Goal: Task Accomplishment & Management: Complete application form

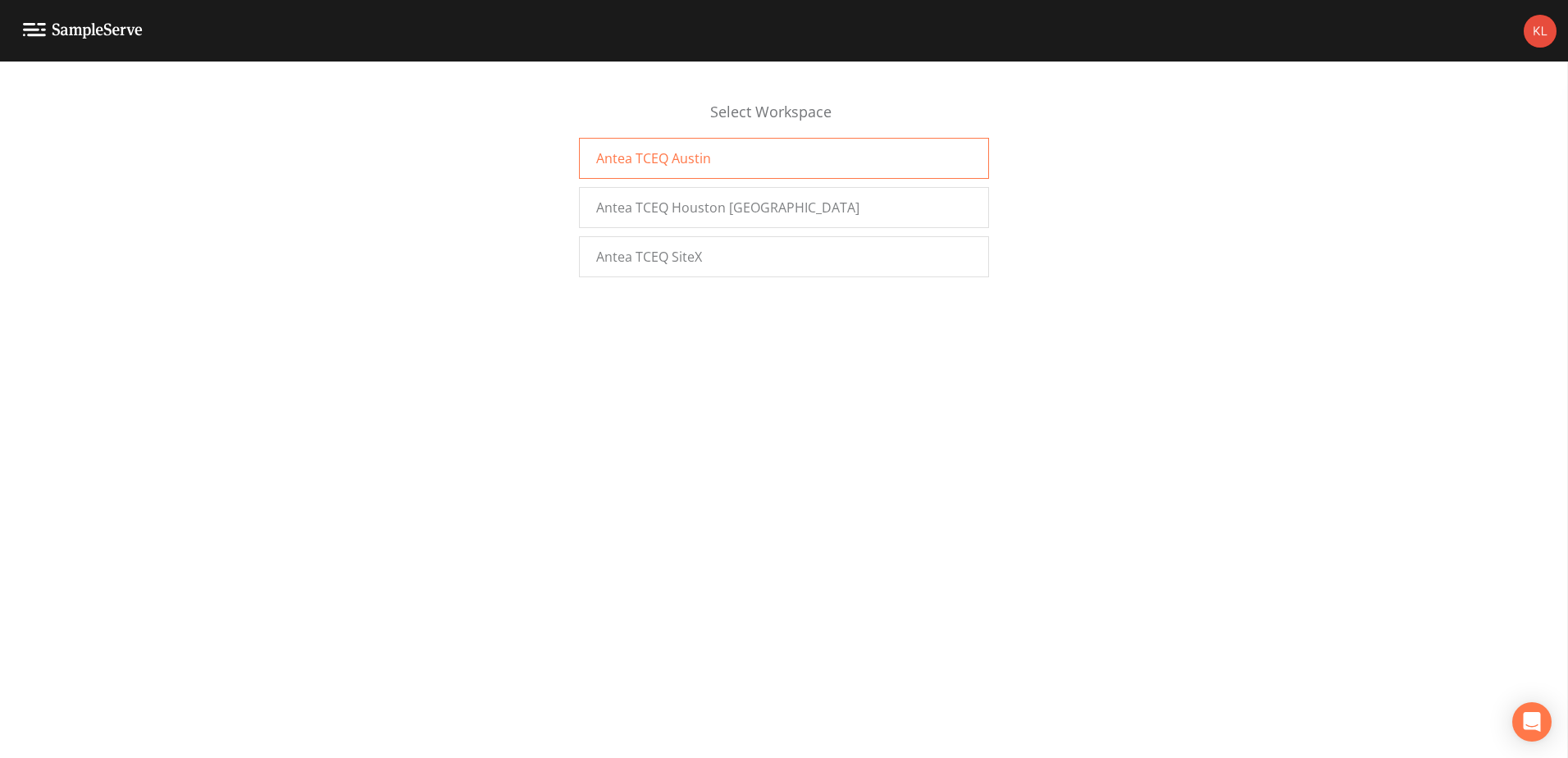
click at [649, 139] on div "Antea TCEQ Austin" at bounding box center [784, 158] width 410 height 41
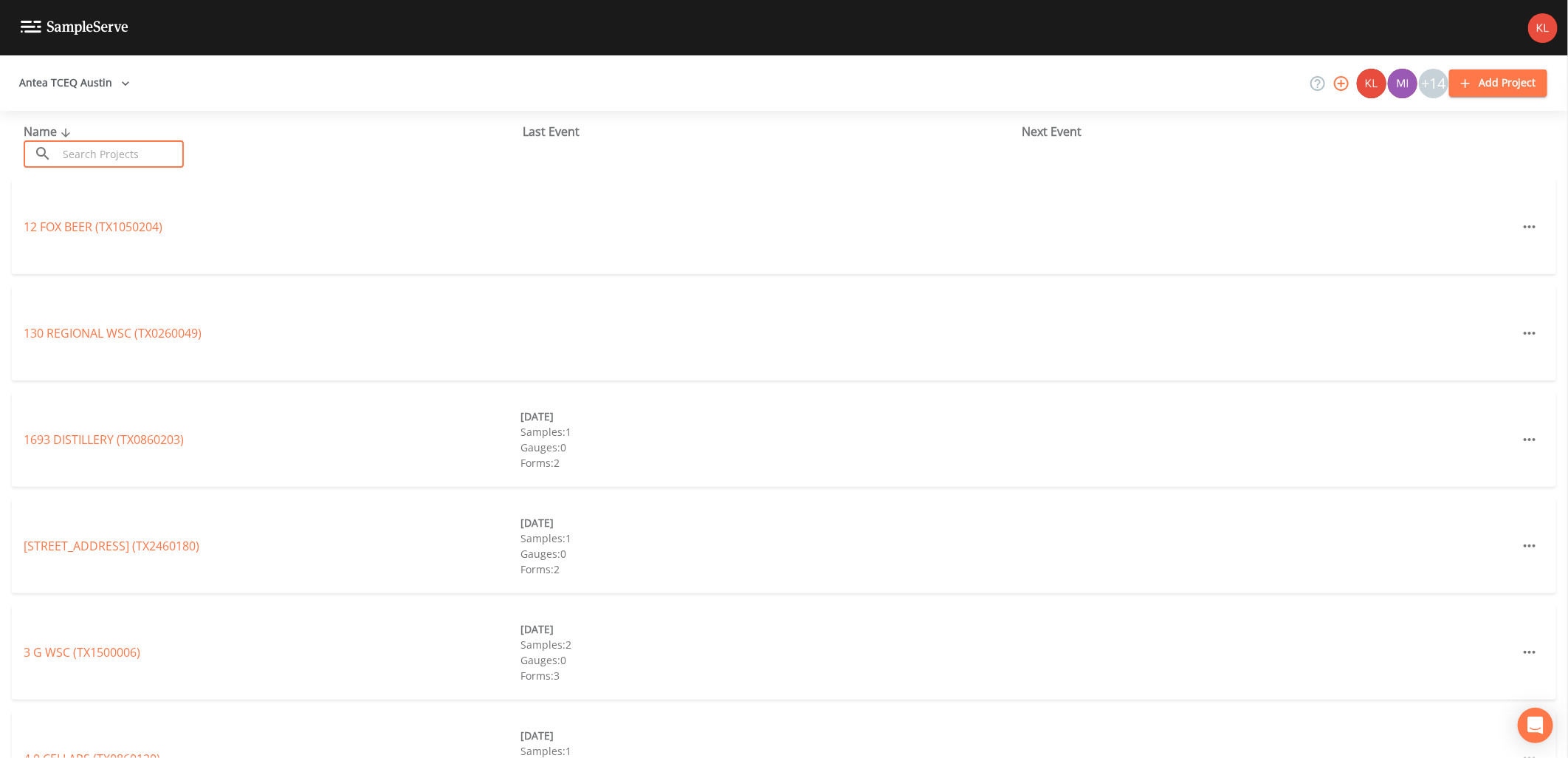
click at [158, 145] on input "text" at bounding box center [120, 154] width 126 height 28
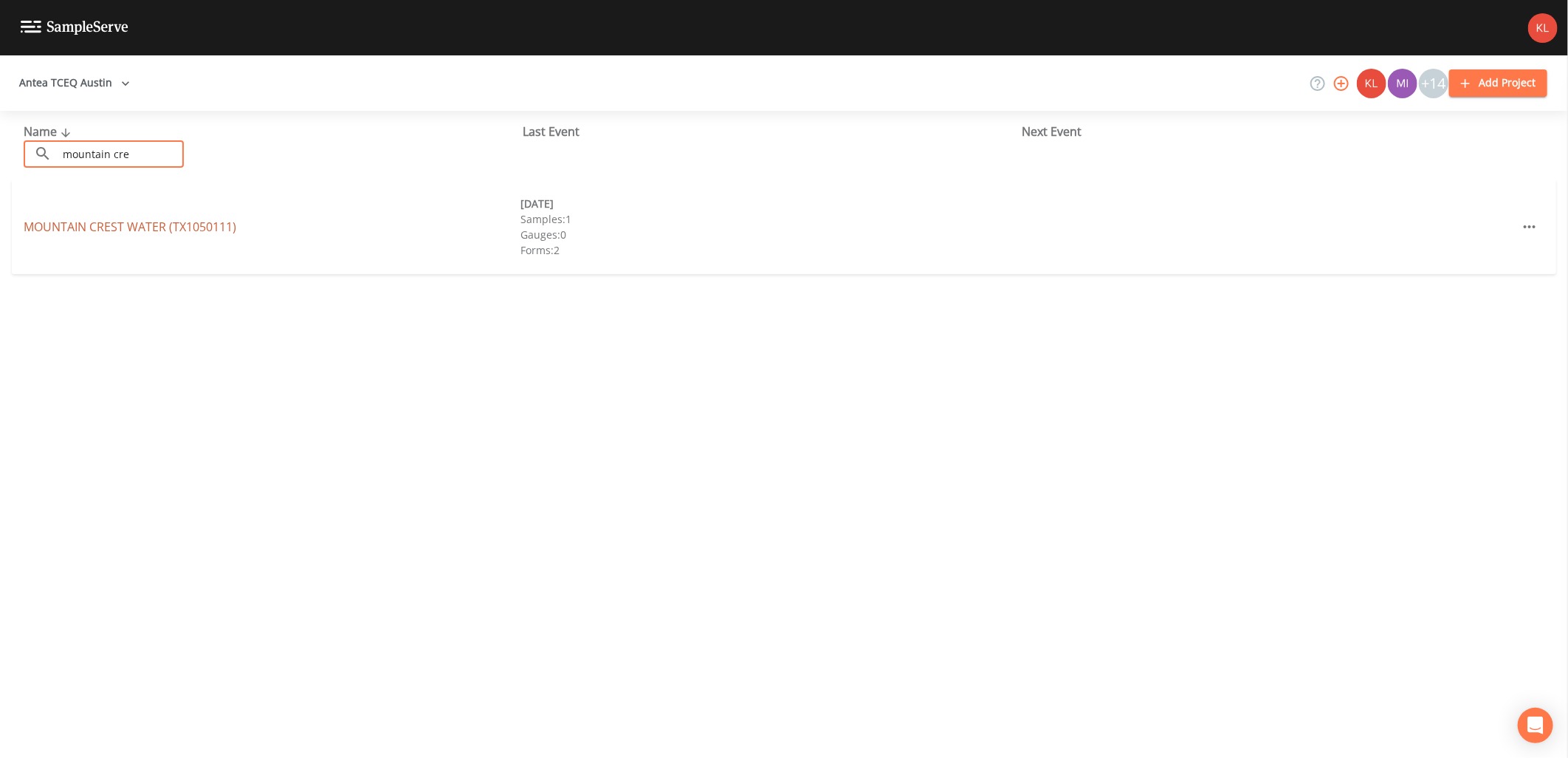
type input "mountain cre"
click at [134, 231] on link "MOUNTAIN CREST WATER (TX1050111)" at bounding box center [130, 226] width 212 height 16
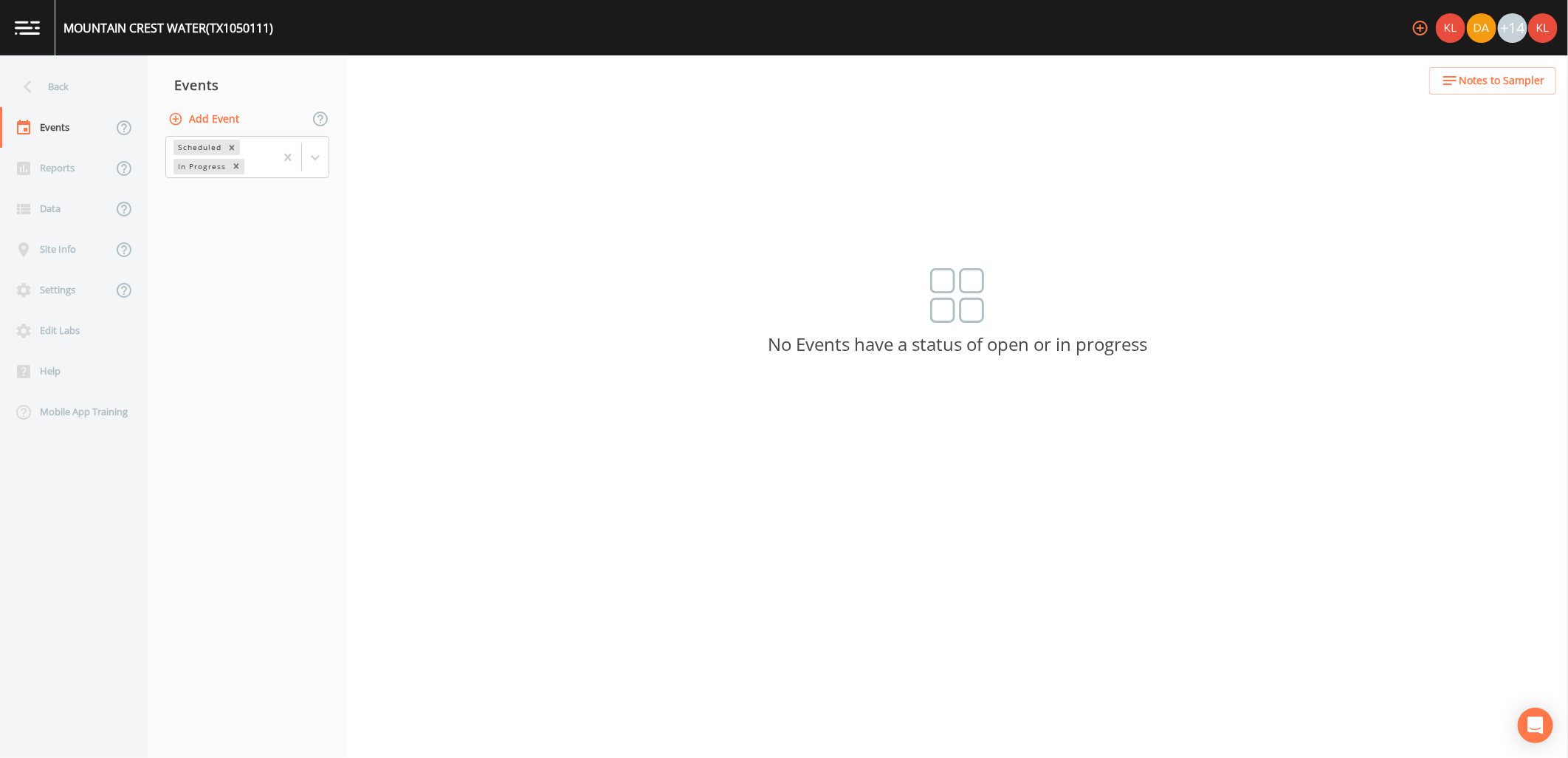
click at [215, 122] on button "Add Event" at bounding box center [205, 119] width 79 height 28
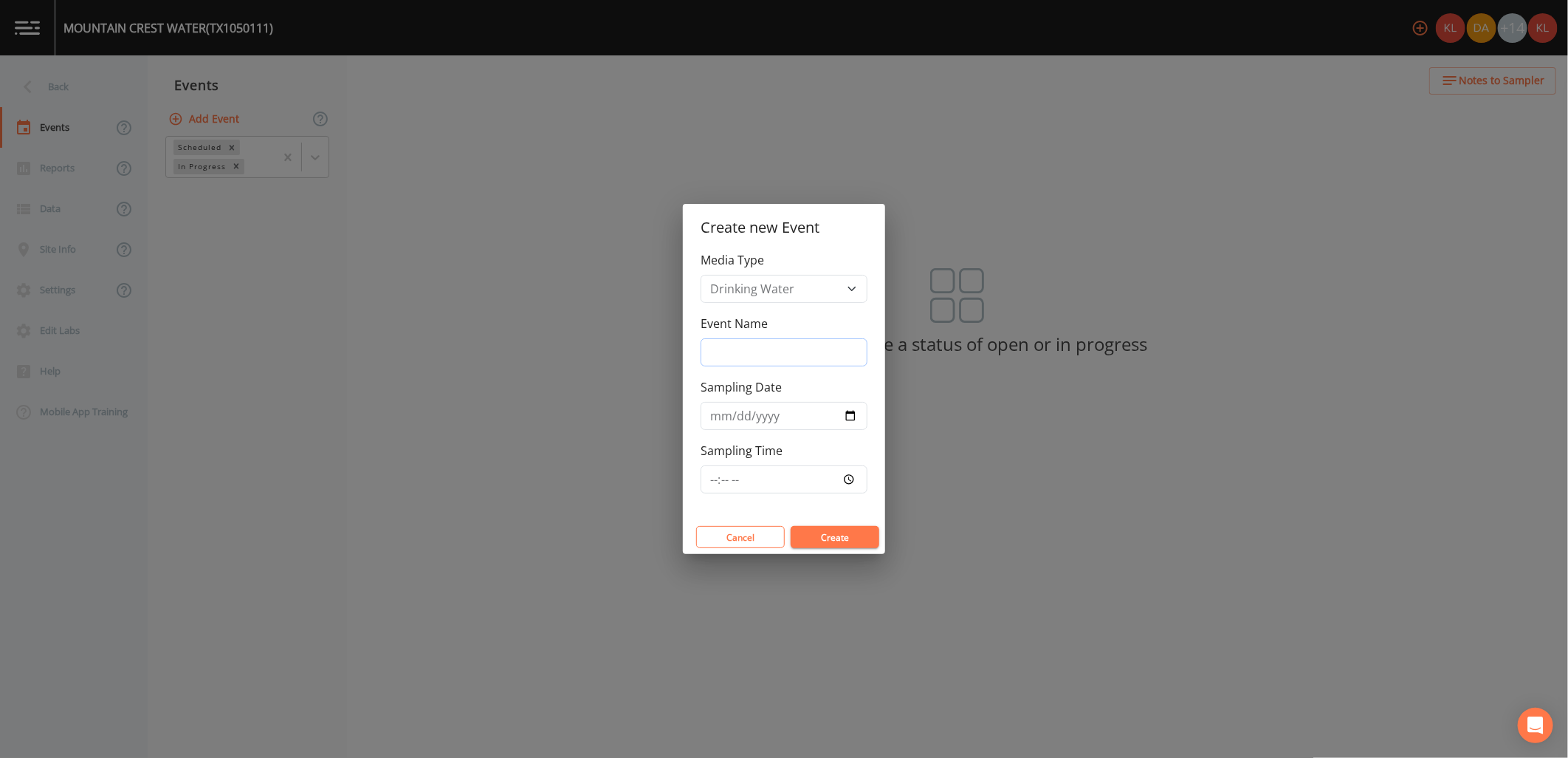
click at [758, 339] on input "Event Name" at bounding box center [784, 352] width 166 height 28
type input "10/14/25"
click at [852, 419] on input "Sampling Date" at bounding box center [784, 416] width 166 height 28
type input "2025-10-14"
click at [816, 533] on button "Create" at bounding box center [835, 536] width 89 height 22
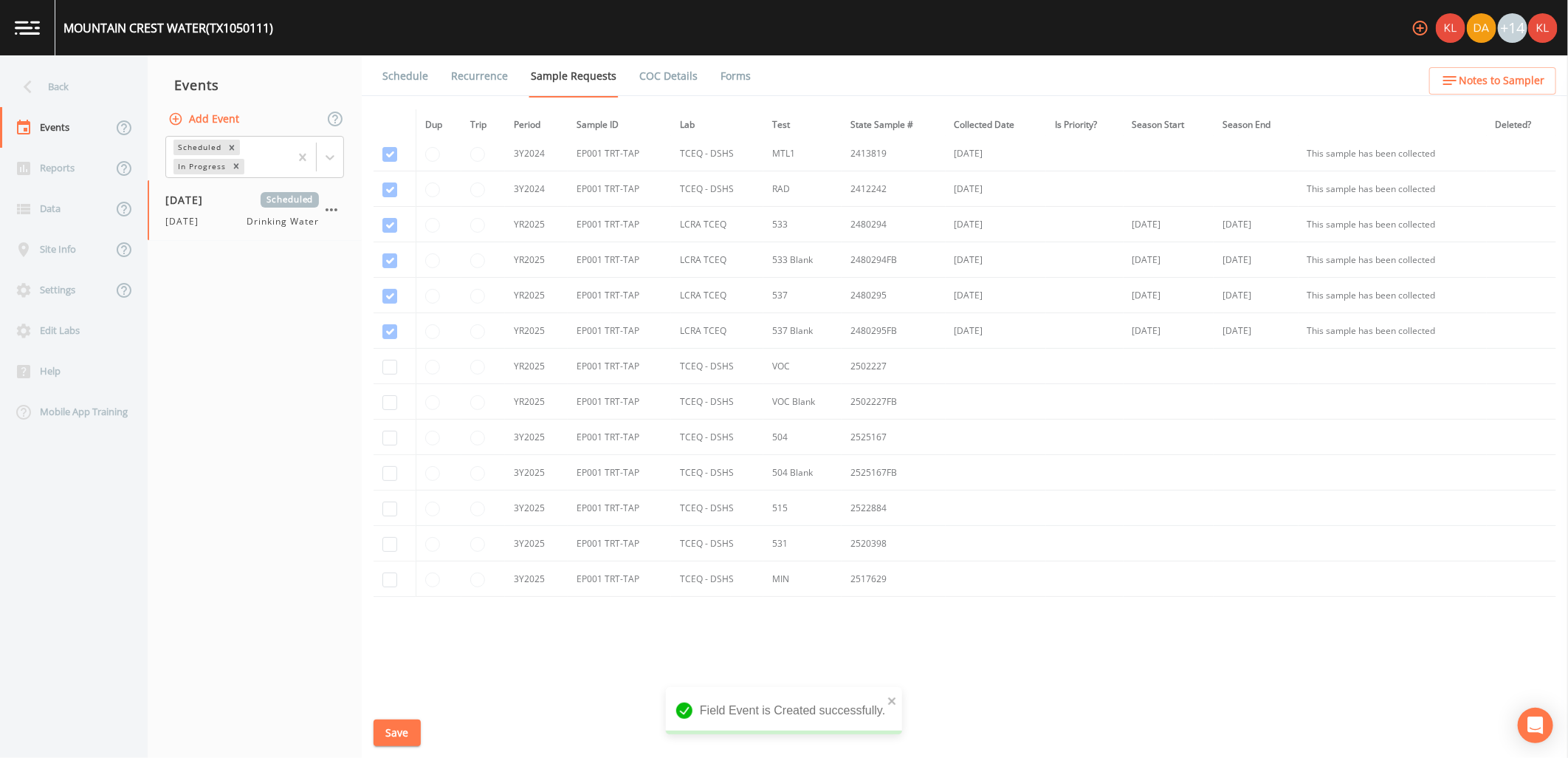
scroll to position [128, 0]
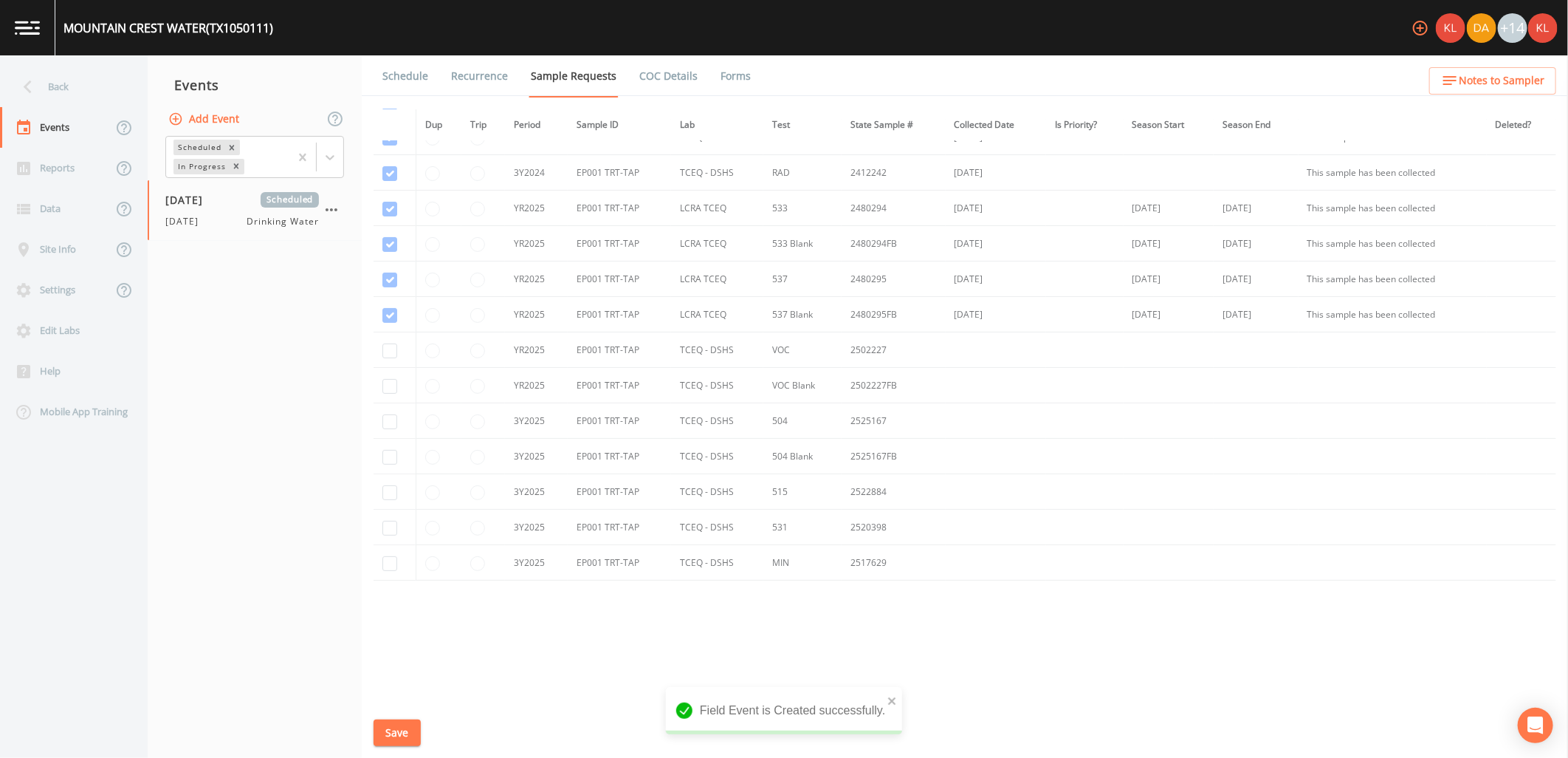
click at [498, 568] on td at bounding box center [483, 562] width 44 height 35
click at [386, 348] on input "checkbox" at bounding box center [390, 351] width 15 height 15
checkbox input "true"
click at [386, 387] on input "checkbox" at bounding box center [390, 386] width 15 height 15
checkbox input "true"
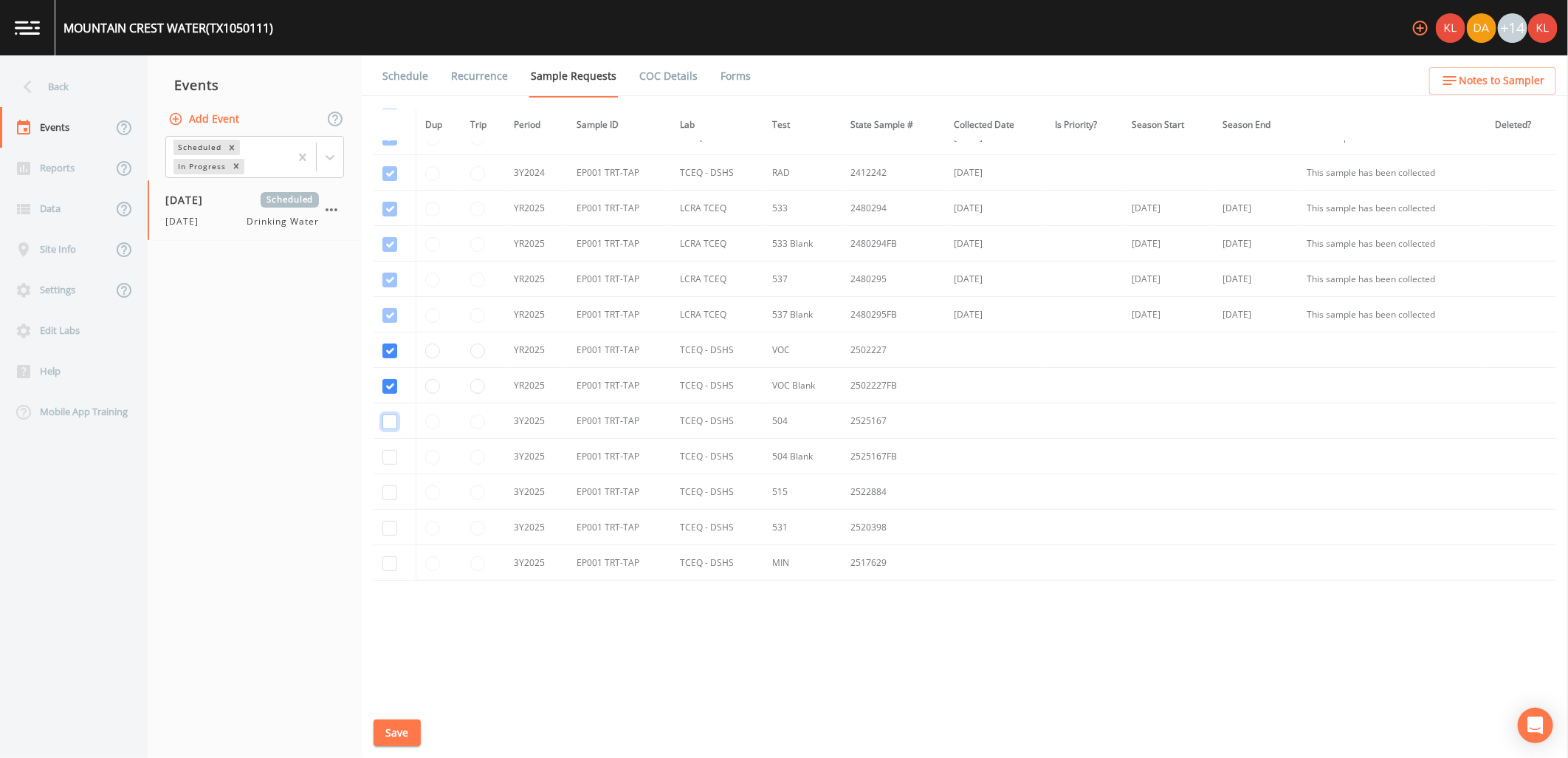
click at [389, 423] on input "checkbox" at bounding box center [390, 421] width 15 height 15
checkbox input "true"
click at [399, 473] on td at bounding box center [394, 456] width 42 height 35
click at [381, 445] on td at bounding box center [394, 456] width 42 height 35
click at [386, 453] on input "checkbox" at bounding box center [390, 457] width 15 height 15
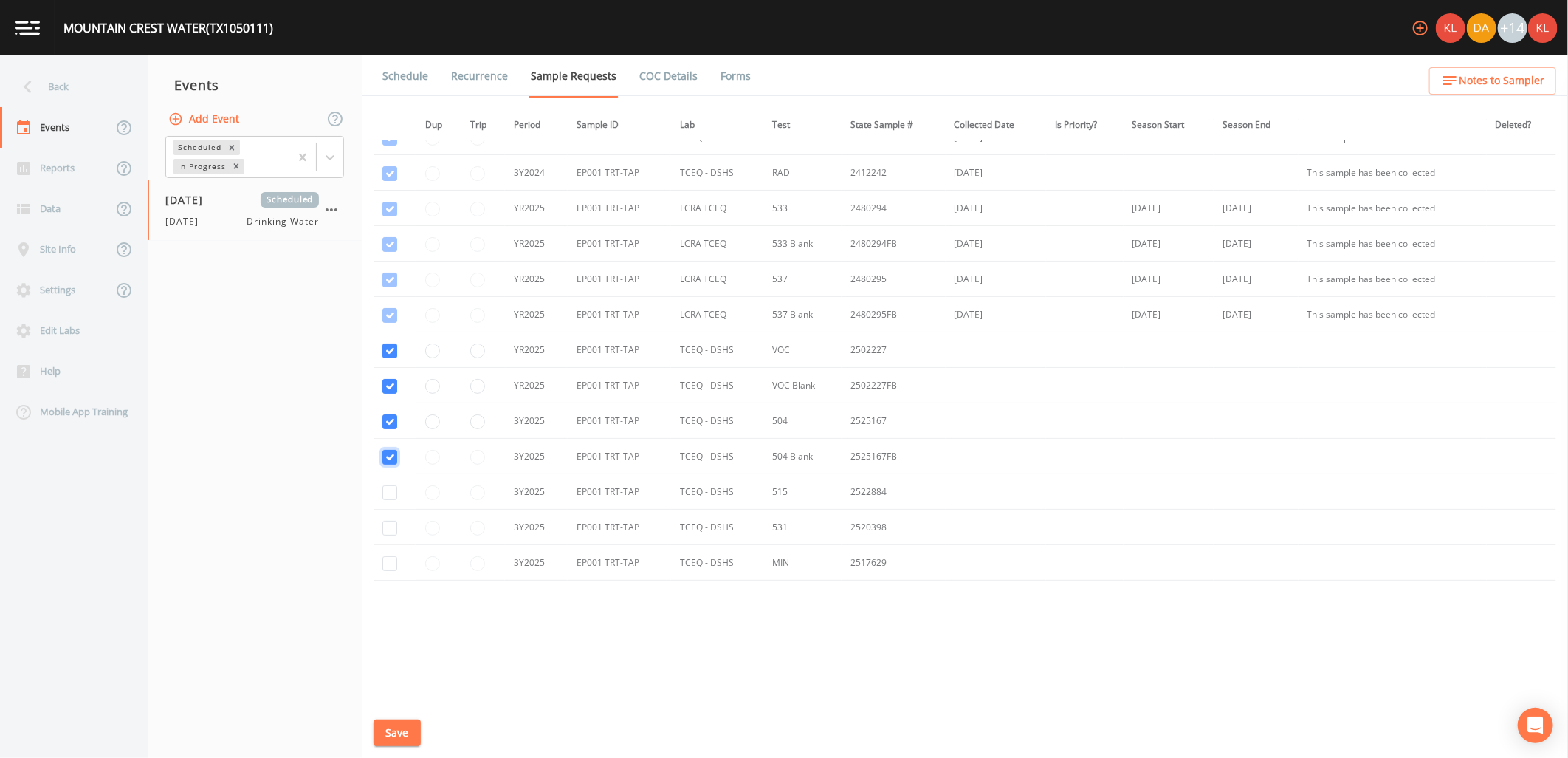
checkbox input "true"
click at [386, 495] on input "checkbox" at bounding box center [390, 492] width 15 height 15
checkbox input "true"
click at [390, 524] on input "checkbox" at bounding box center [390, 528] width 15 height 15
checkbox input "true"
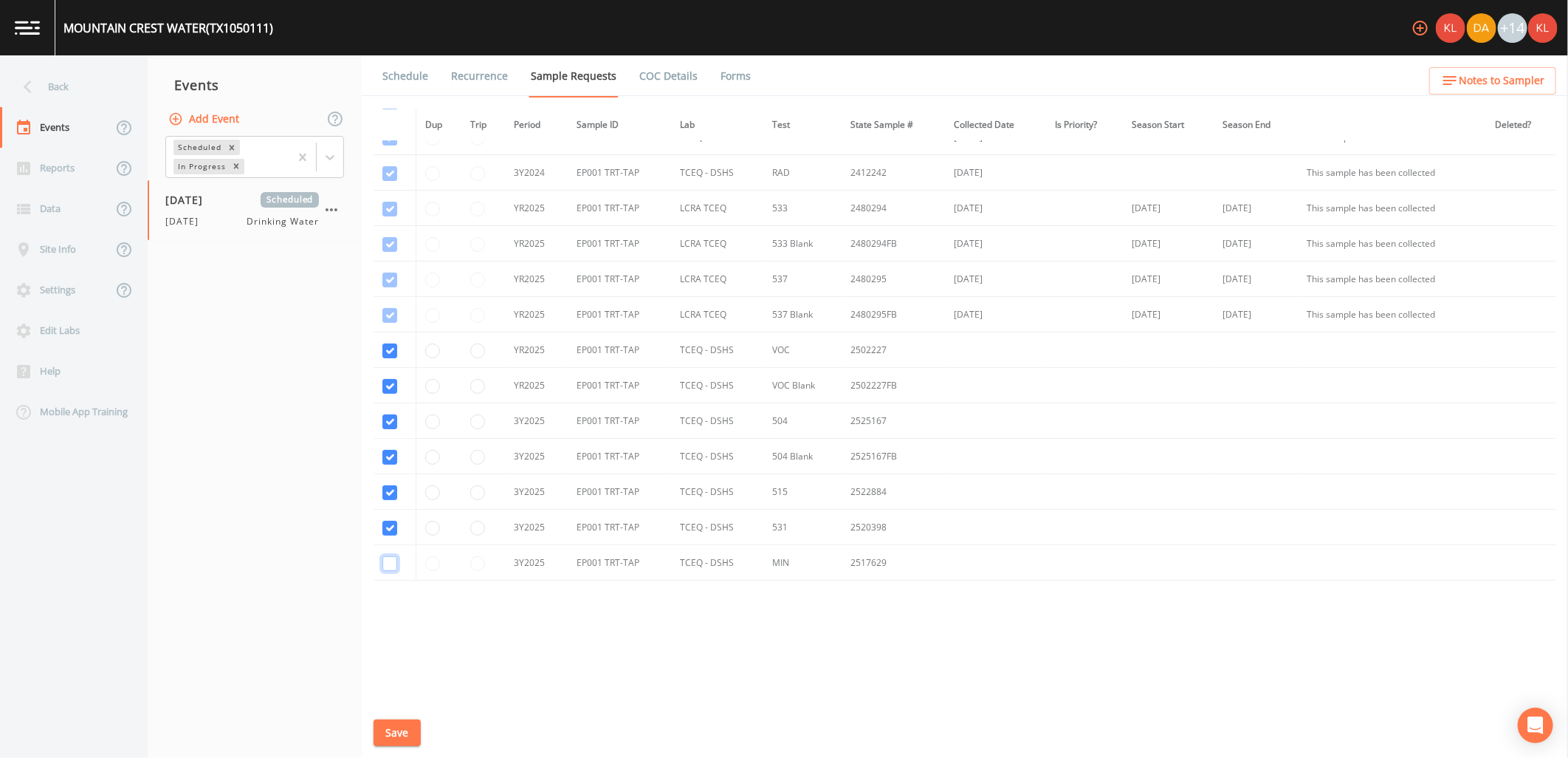
click at [389, 568] on input "checkbox" at bounding box center [390, 563] width 15 height 15
checkbox input "true"
click at [412, 726] on button "Save" at bounding box center [397, 734] width 47 height 28
click at [413, 79] on link "Schedule" at bounding box center [406, 76] width 50 height 41
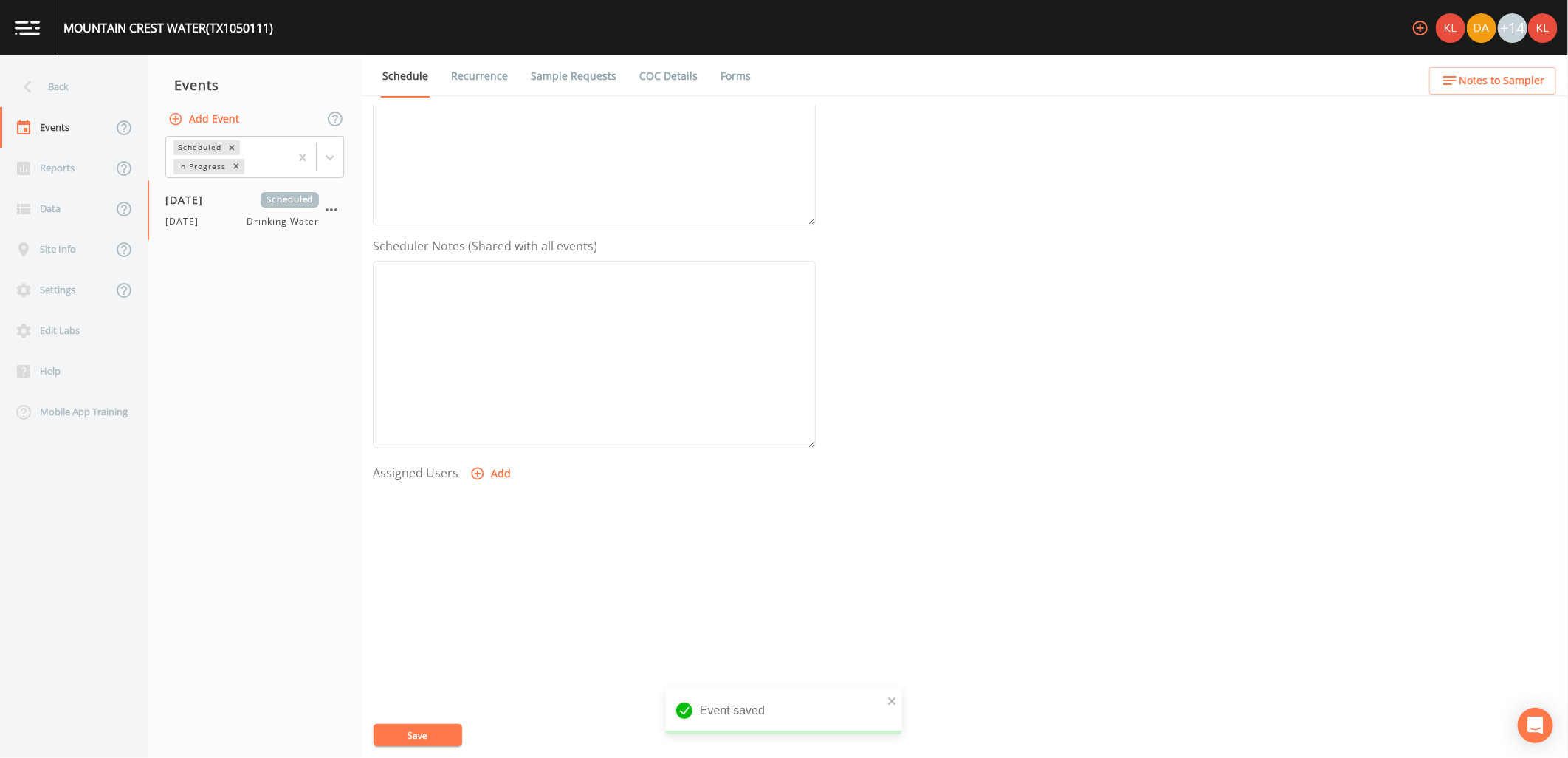
scroll to position [283, 0]
click at [499, 478] on button "Add" at bounding box center [492, 471] width 50 height 28
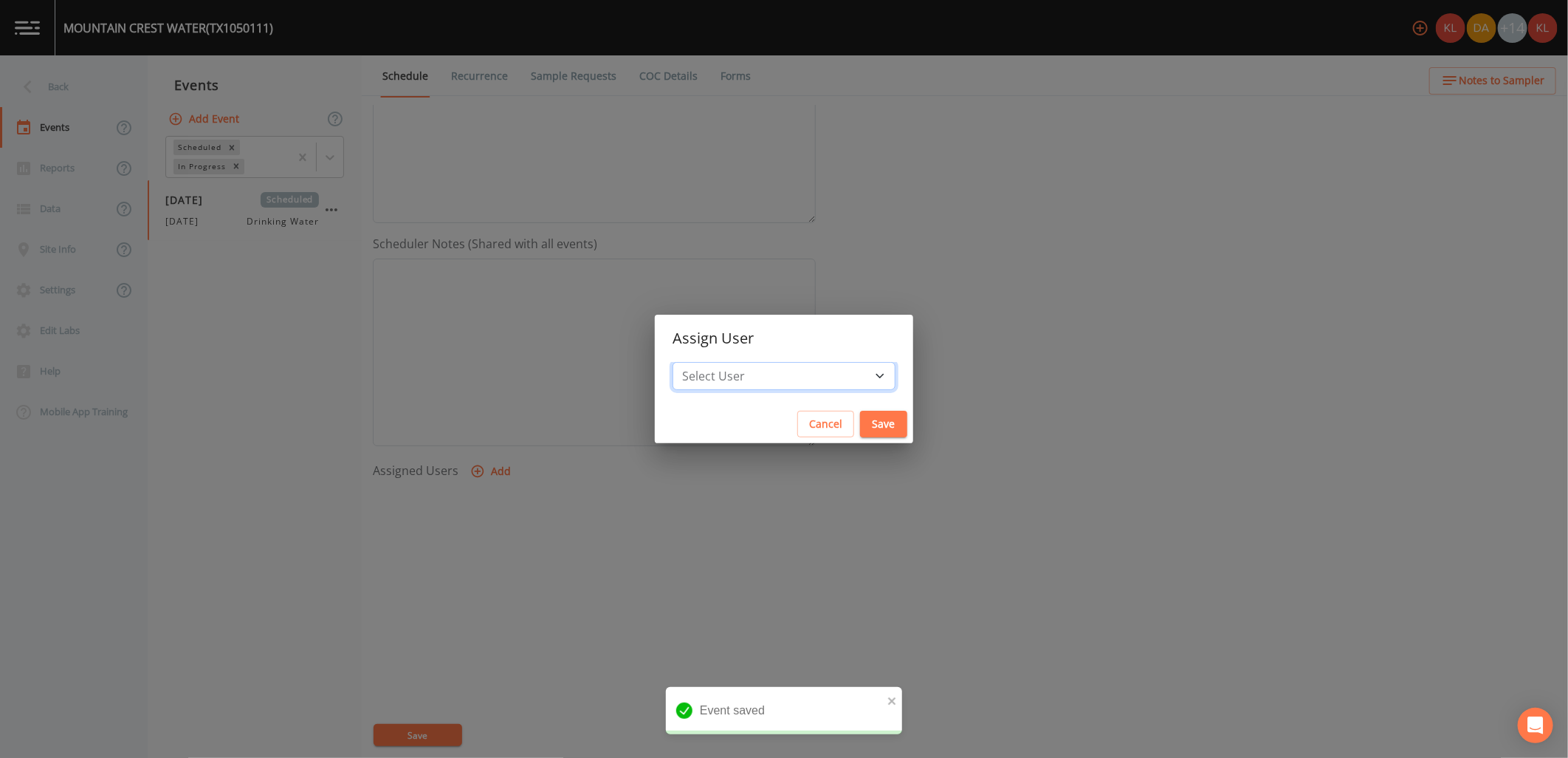
click at [749, 377] on select "Select User Kler Teran David Weber Joshua gere Paul Mike Franklin Rodolfo Ramir…" at bounding box center [784, 376] width 223 height 28
click at [777, 363] on select "Select User Kler Teran David Weber Joshua gere Paul Mike Franklin Rodolfo Ramir…" at bounding box center [784, 376] width 223 height 28
select select "cc3a99b6-42a3-44aa-bed9-88599eb009c7"
click at [713, 362] on select "Select User Kler Teran David Weber Joshua gere Paul Mike Franklin Rodolfo Ramir…" at bounding box center [784, 376] width 223 height 28
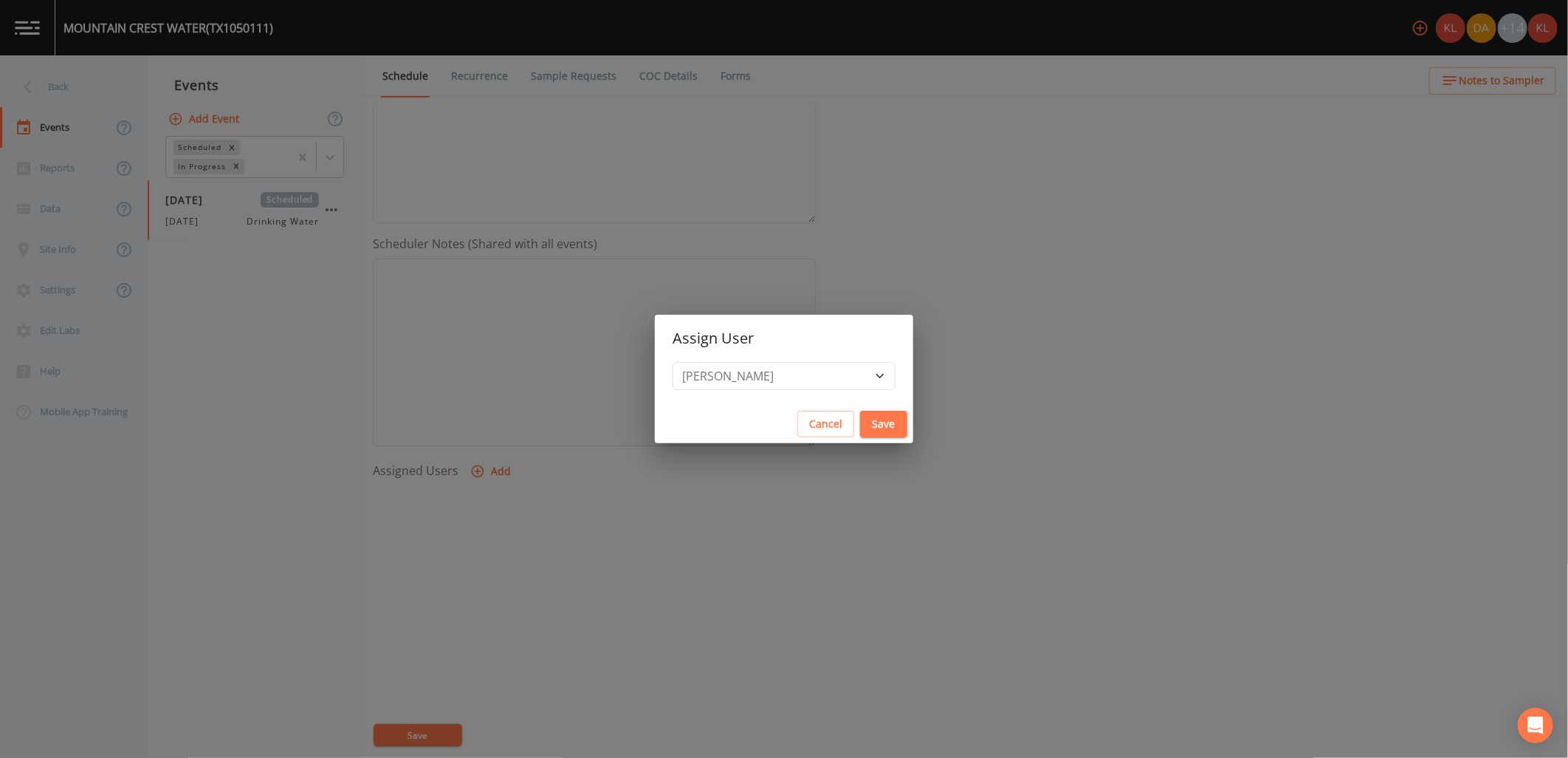
click at [860, 411] on button "Save" at bounding box center [884, 425] width 47 height 28
select select
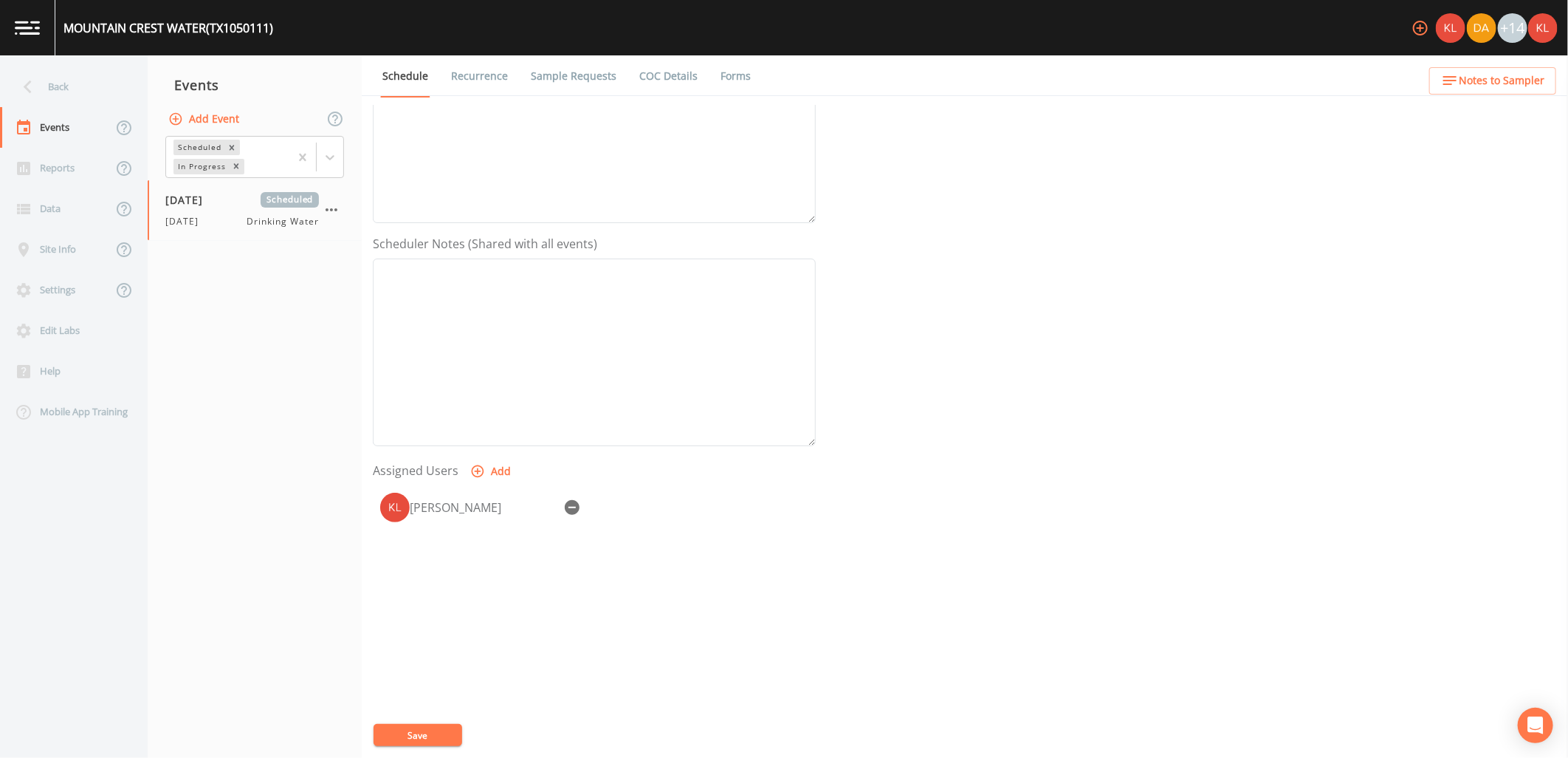
click at [412, 750] on div "Event Name 10/14/25 Target Sampling Date 2025-10-14 Time (Optional) Event Notes…" at bounding box center [970, 431] width 1195 height 653
click at [412, 740] on button "Save" at bounding box center [418, 734] width 89 height 22
click at [31, 28] on img at bounding box center [27, 28] width 25 height 14
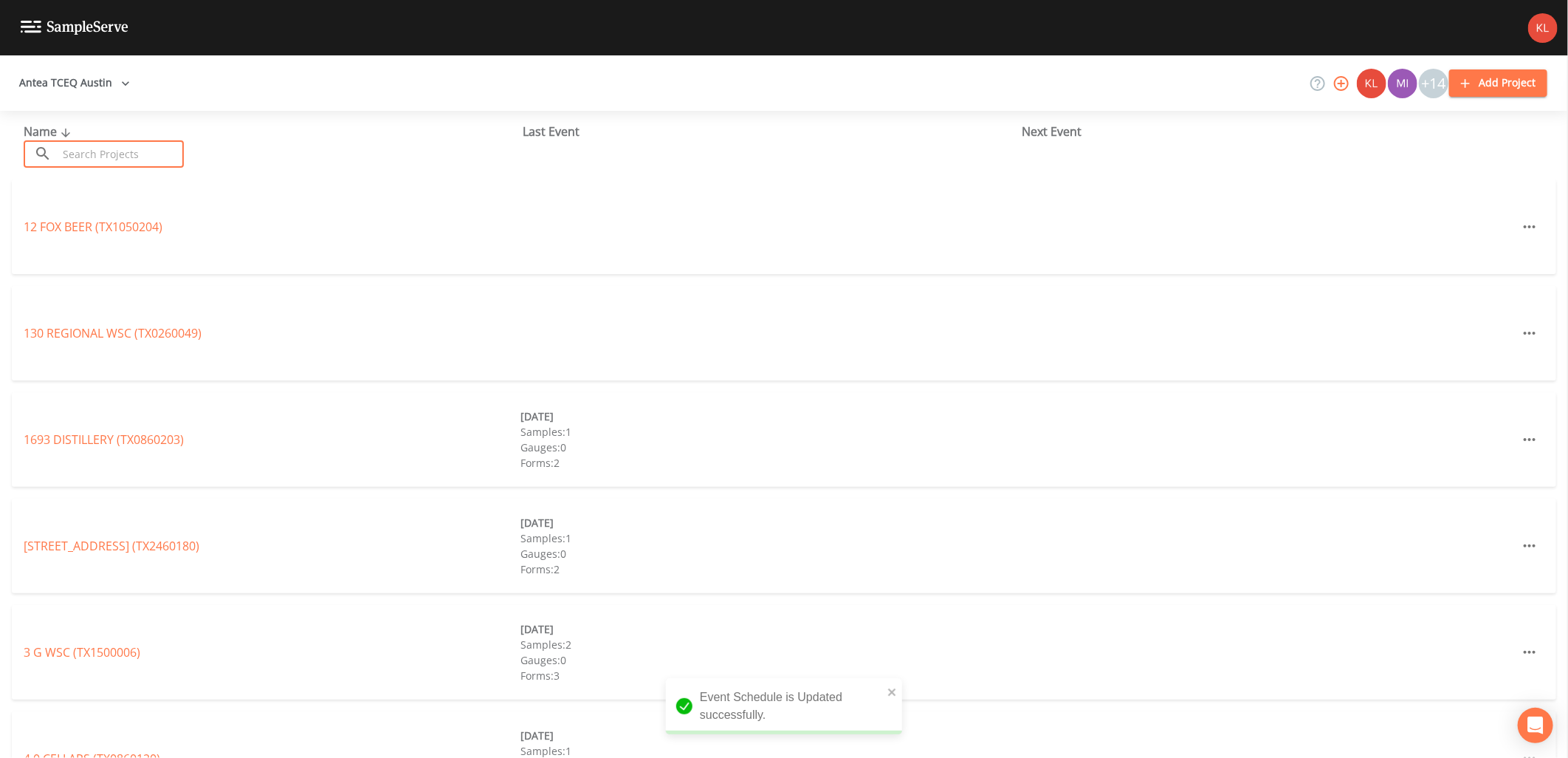
click at [128, 155] on input "text" at bounding box center [120, 154] width 126 height 28
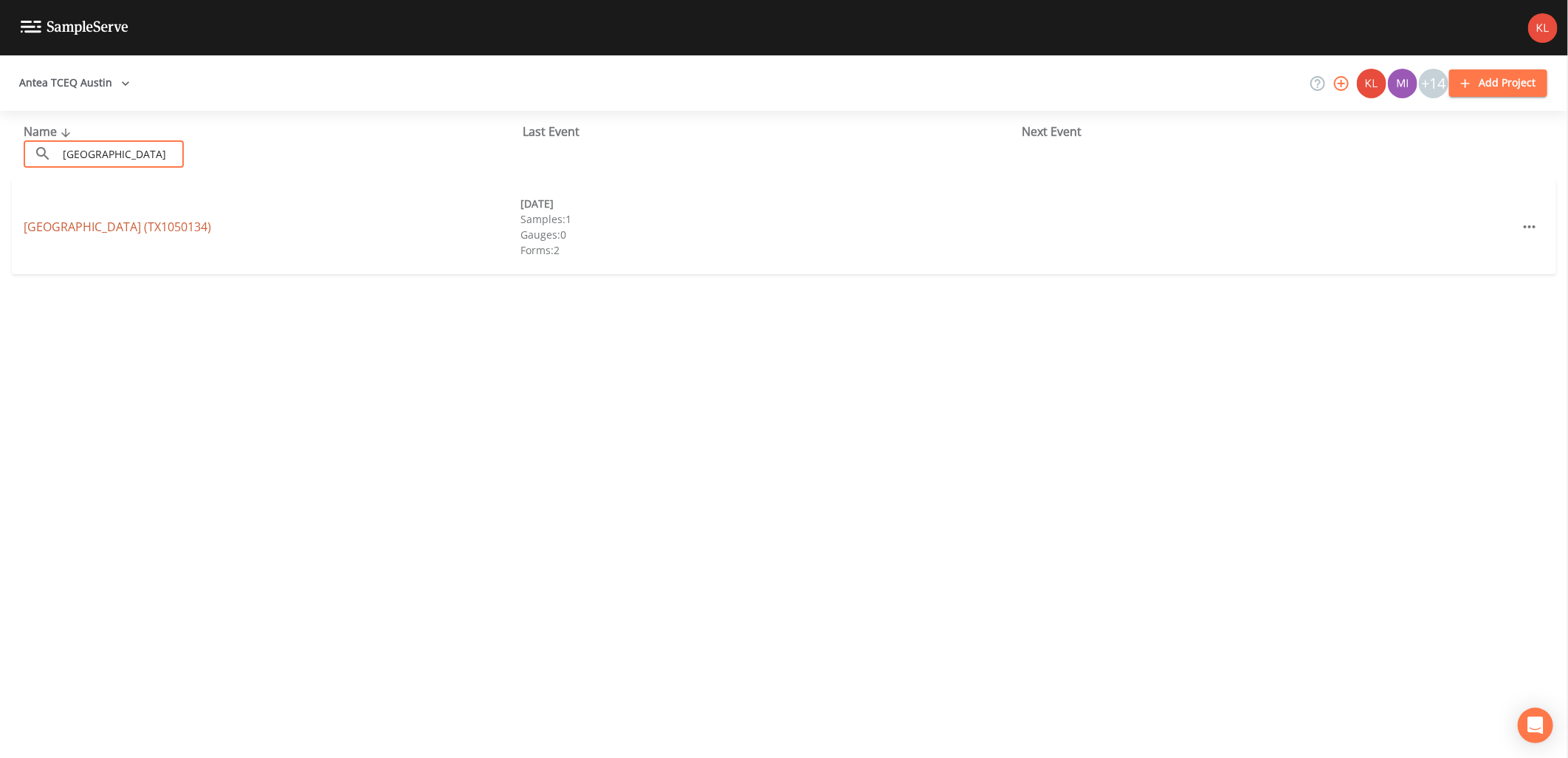
type input "sierra west"
click at [121, 224] on link "SIERRA WEST SUBDIVISION (TX1050134)" at bounding box center [118, 226] width 188 height 16
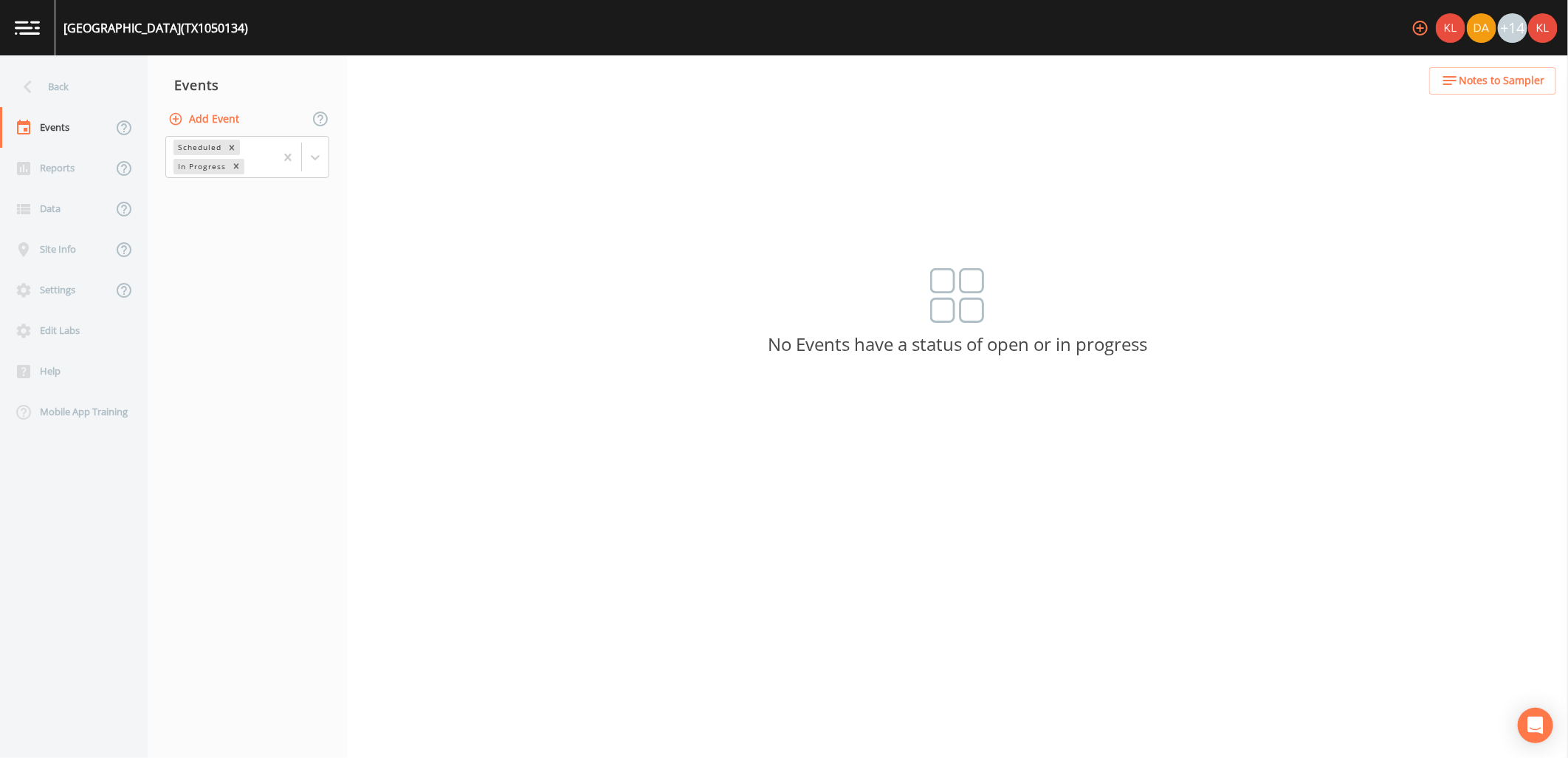
click at [220, 121] on button "Add Event" at bounding box center [205, 119] width 79 height 28
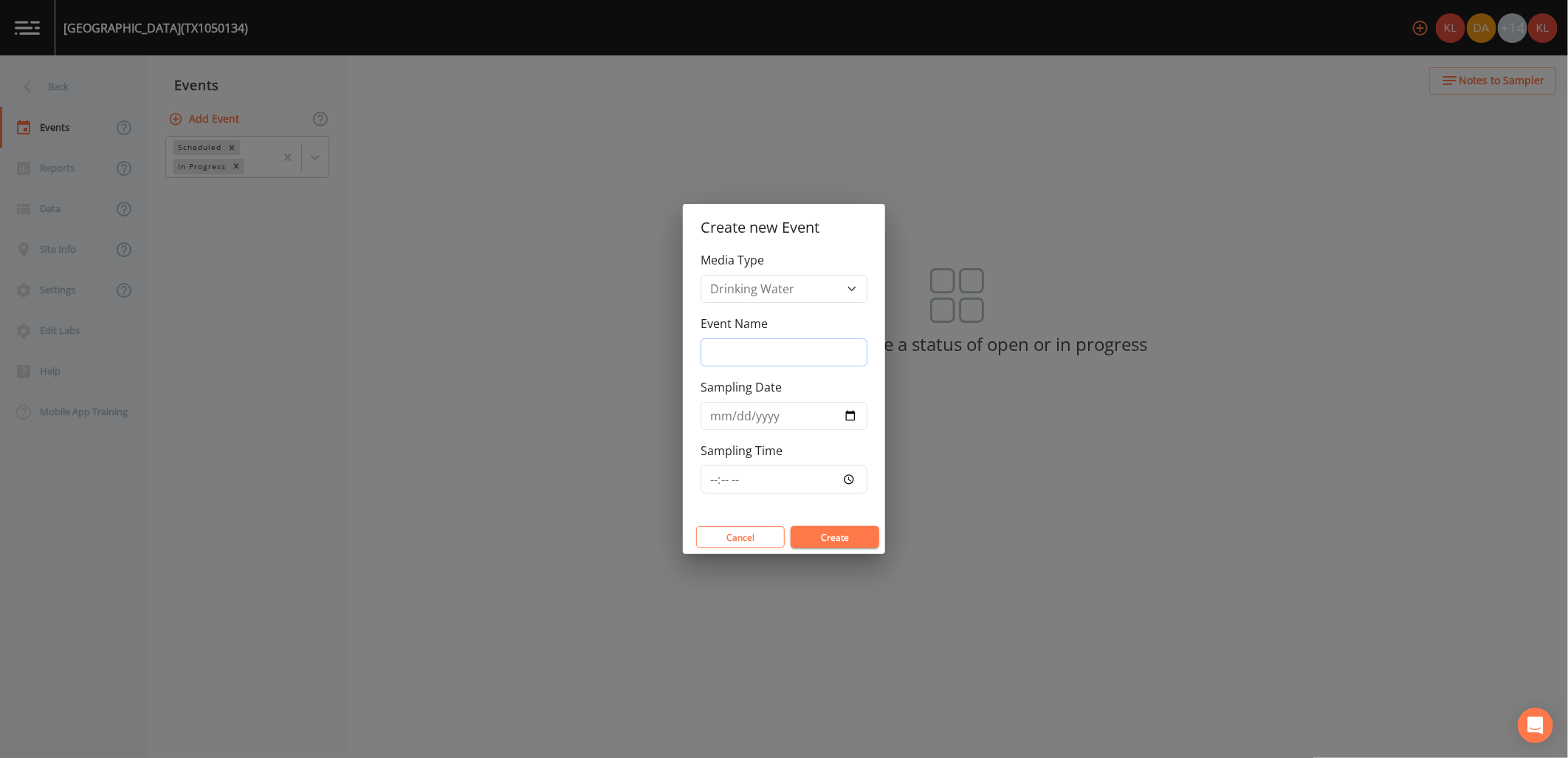
click at [800, 345] on input "Event Name" at bounding box center [784, 352] width 166 height 28
type input "10/14/25"
click at [856, 424] on input "Sampling Date" at bounding box center [784, 416] width 166 height 28
click at [852, 416] on input "Sampling Date" at bounding box center [784, 416] width 166 height 28
type input "2025-10-14"
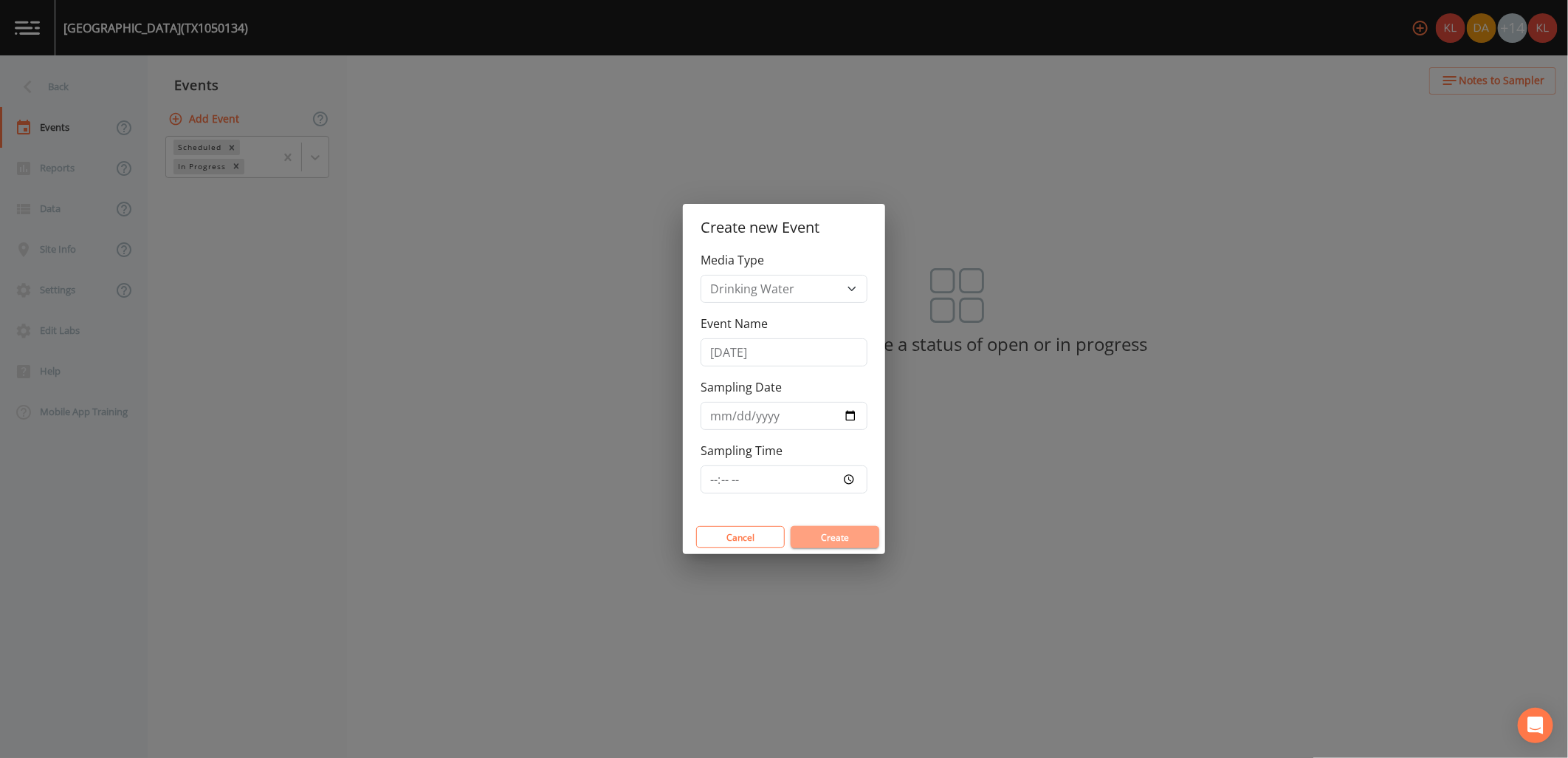
click at [816, 539] on button "Create" at bounding box center [835, 536] width 89 height 22
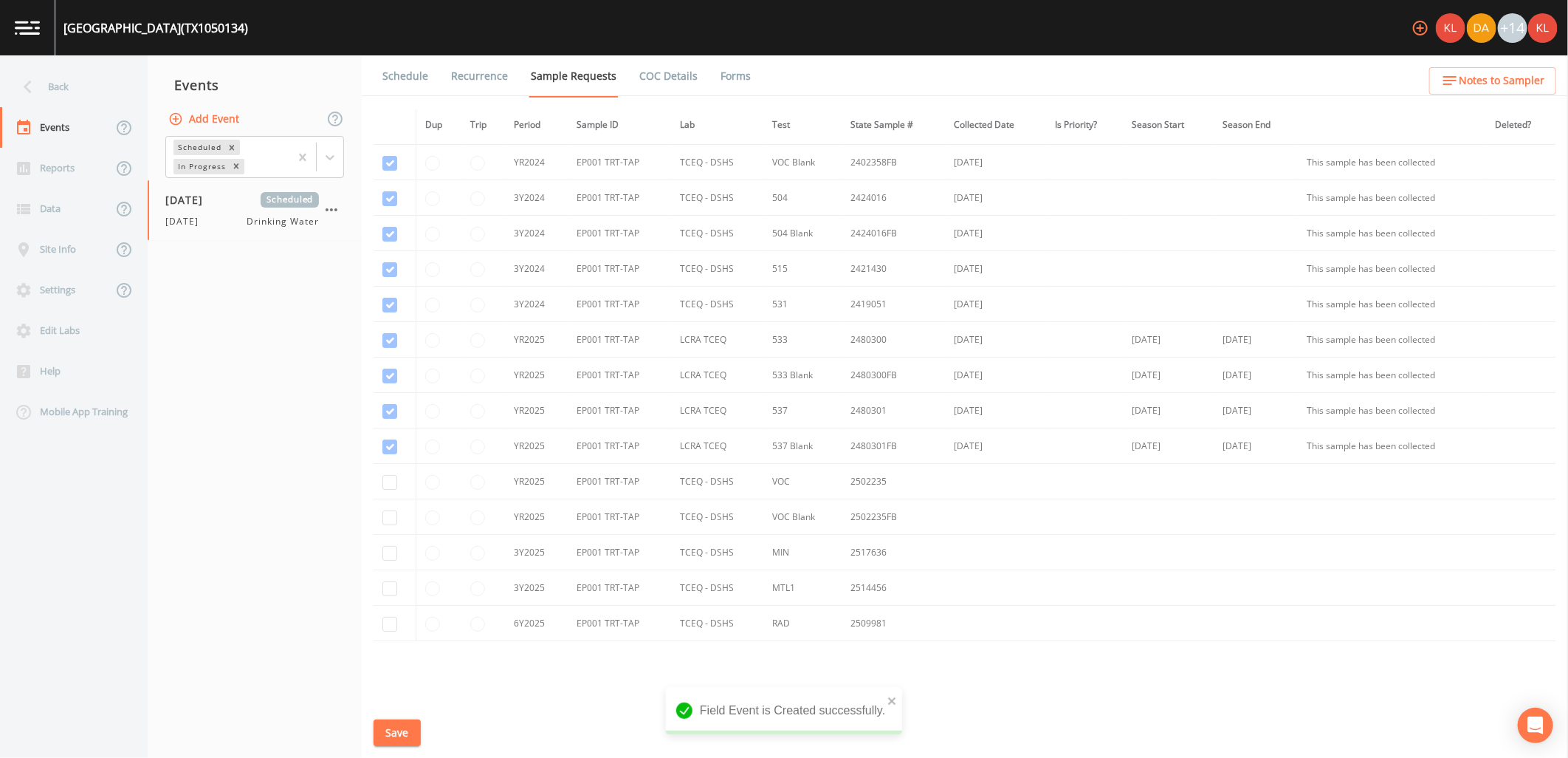
scroll to position [128, 0]
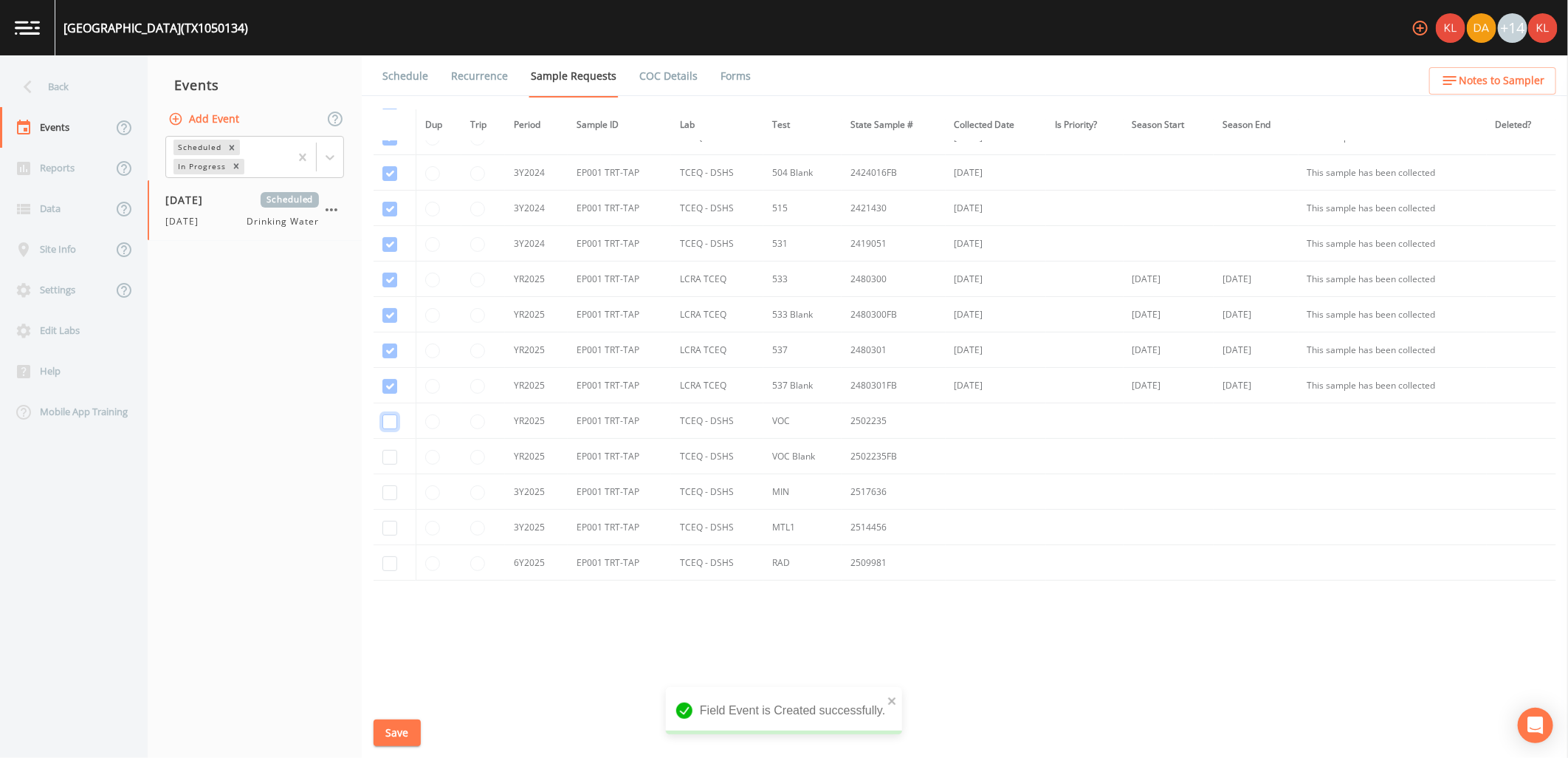
click at [391, 424] on input "checkbox" at bounding box center [390, 421] width 15 height 15
checkbox input "true"
click at [384, 465] on td at bounding box center [394, 456] width 42 height 35
click at [389, 455] on input "checkbox" at bounding box center [390, 457] width 15 height 15
checkbox input "true"
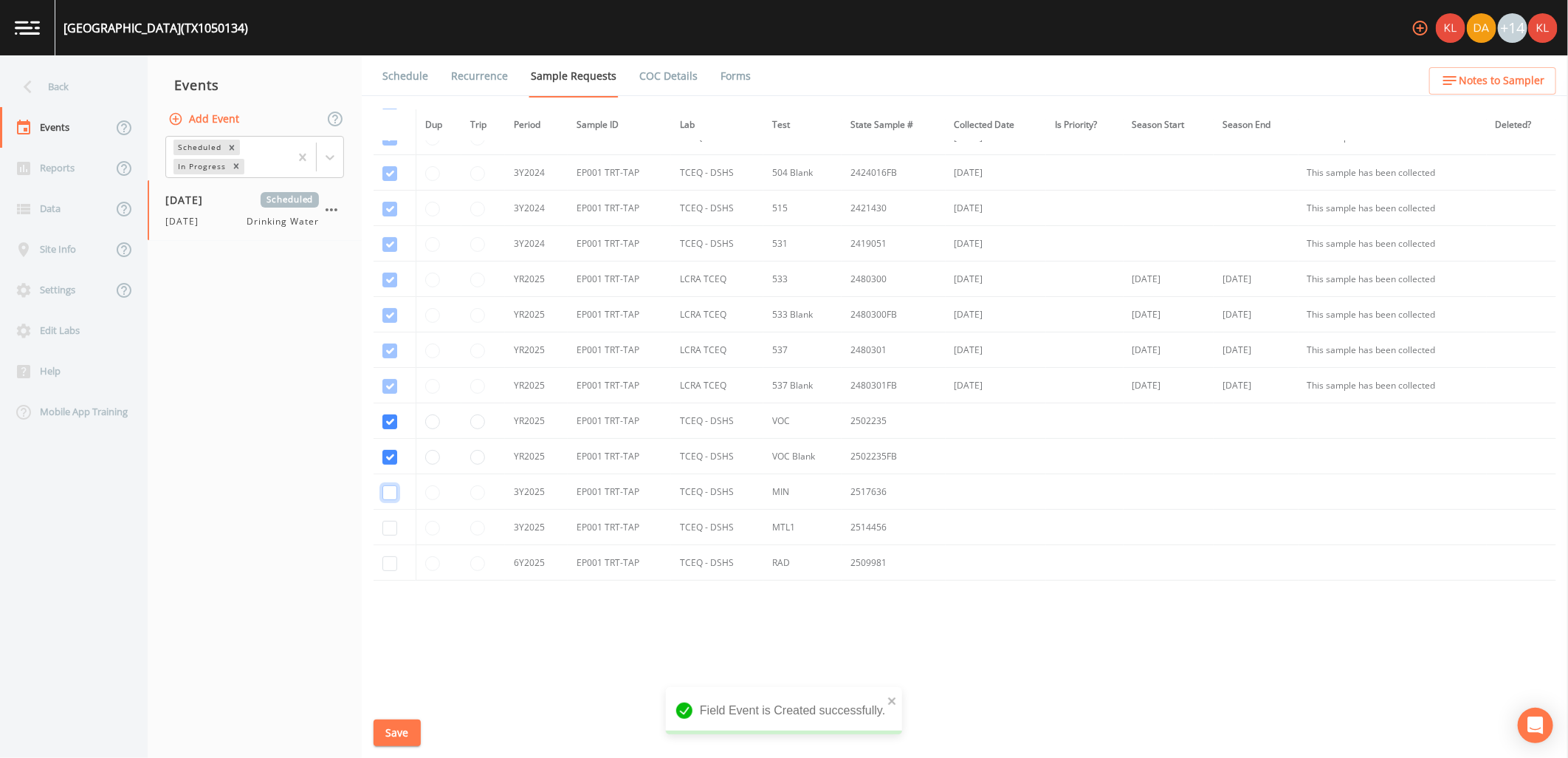
click at [394, 493] on input "checkbox" at bounding box center [390, 492] width 15 height 15
checkbox input "true"
click at [389, 530] on input "checkbox" at bounding box center [390, 528] width 15 height 15
checkbox input "true"
click at [393, 572] on td at bounding box center [394, 562] width 42 height 35
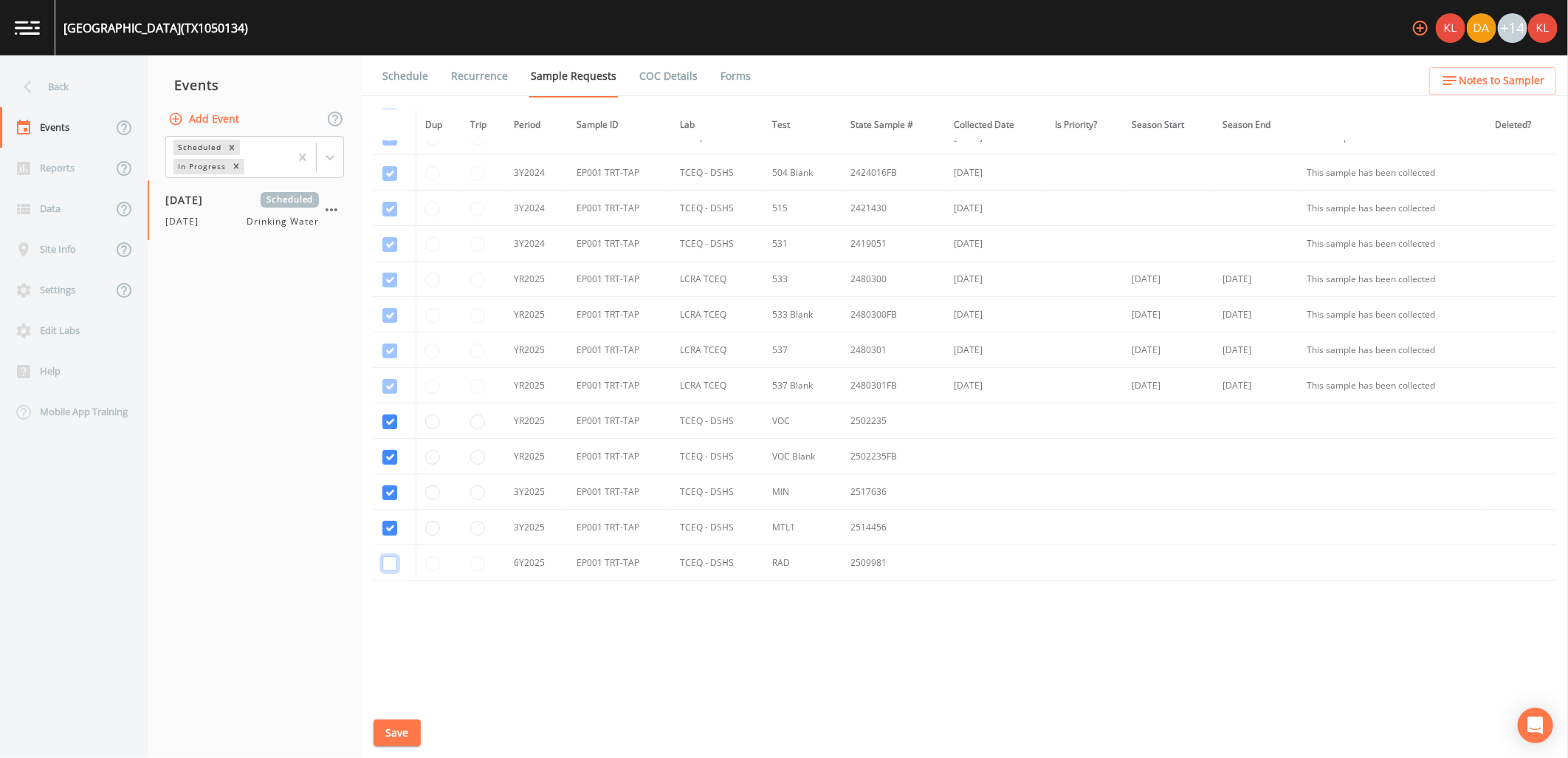
click at [389, 567] on input "checkbox" at bounding box center [390, 563] width 15 height 15
checkbox input "true"
click at [413, 741] on button "Save" at bounding box center [397, 734] width 47 height 28
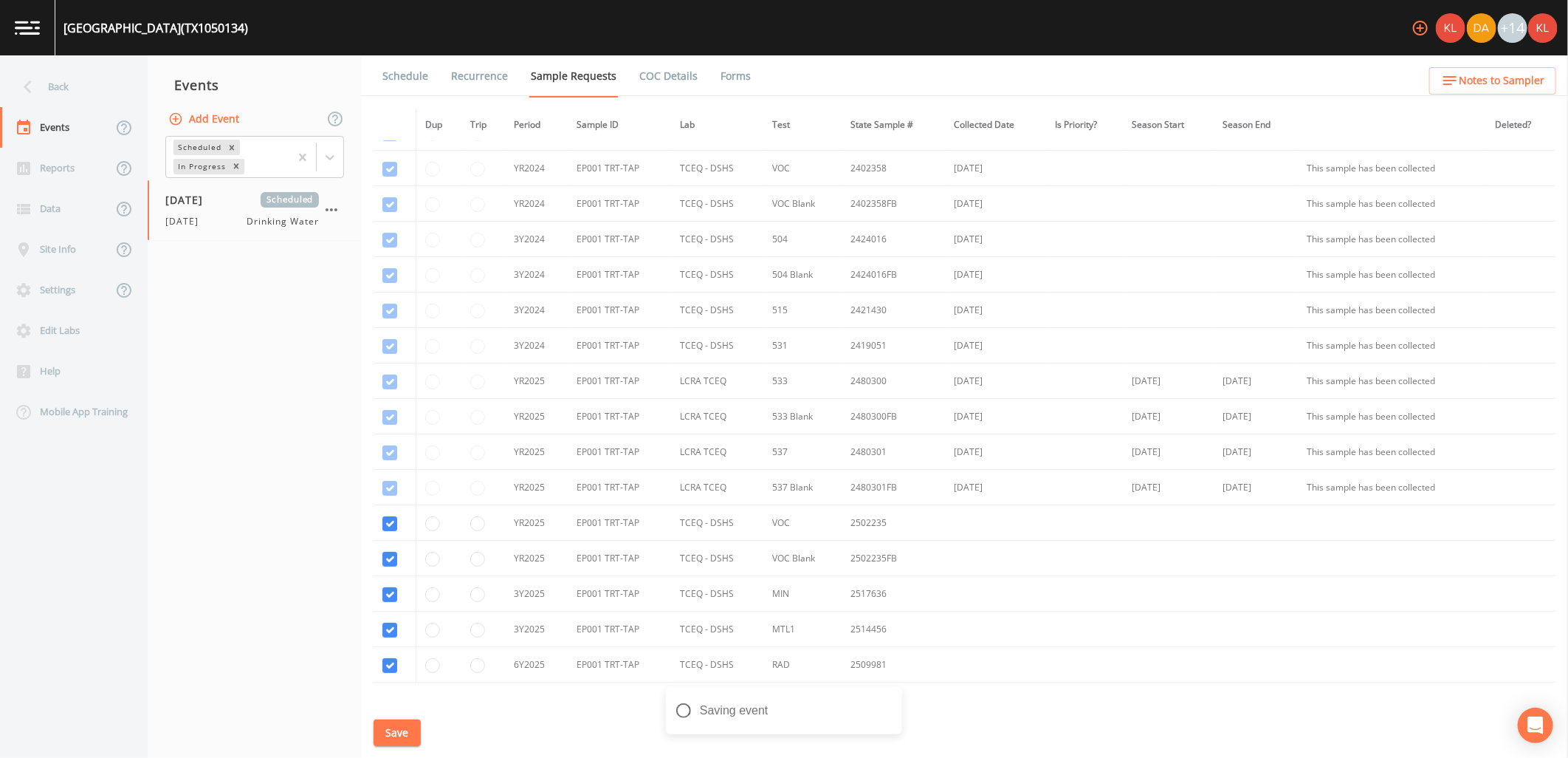
scroll to position [0, 0]
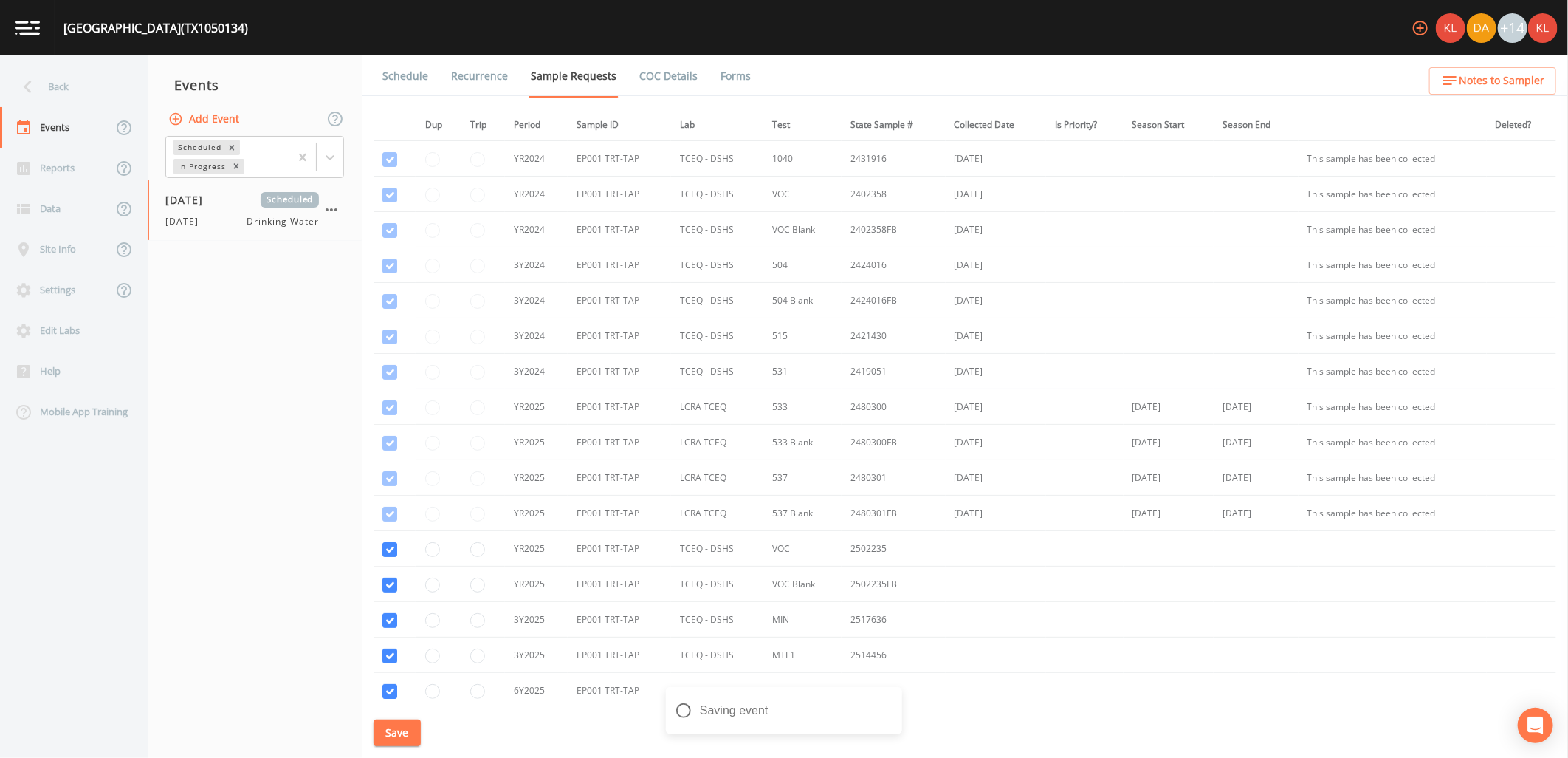
click at [415, 66] on link "Schedule" at bounding box center [406, 76] width 50 height 41
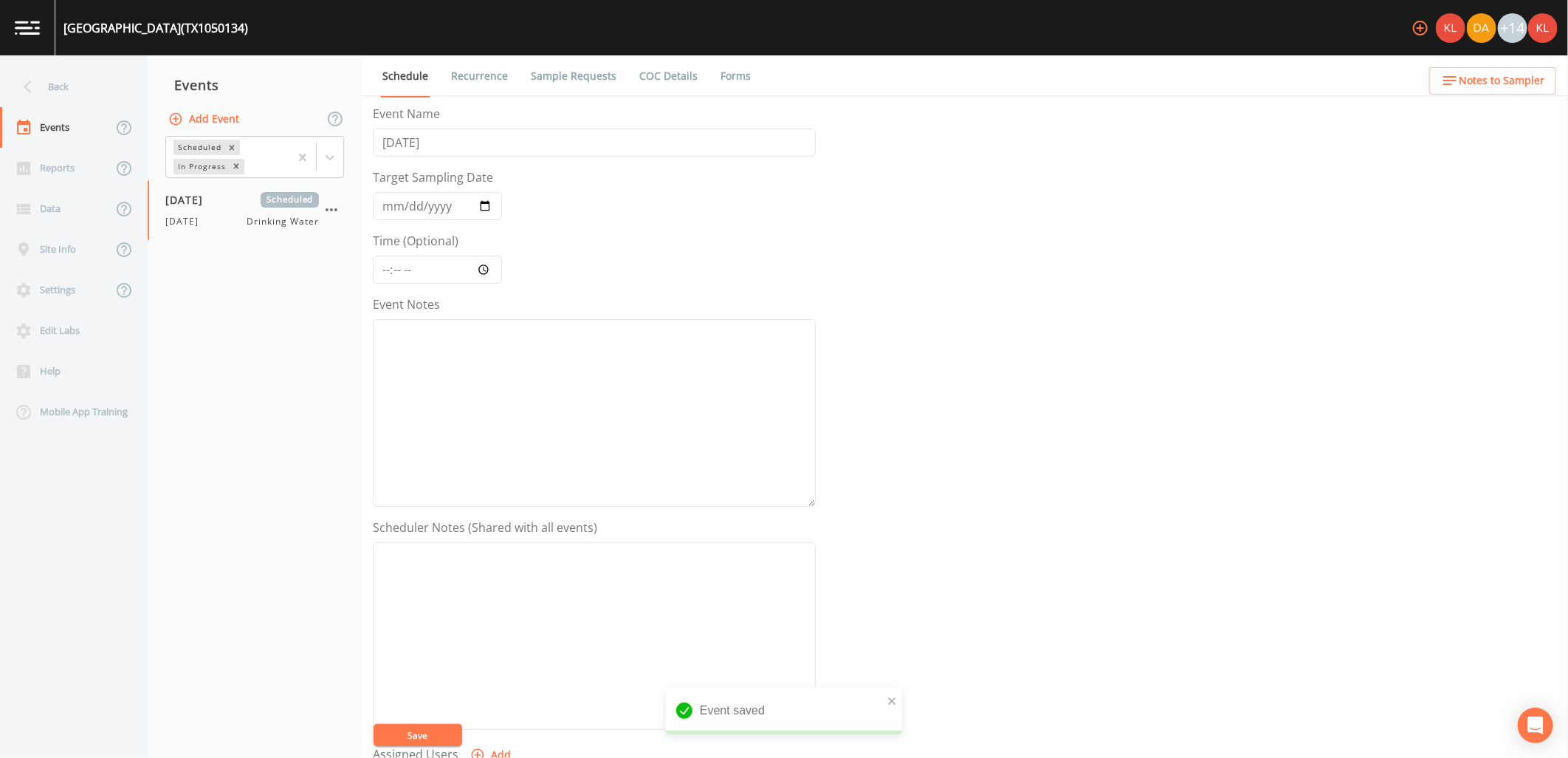
scroll to position [283, 0]
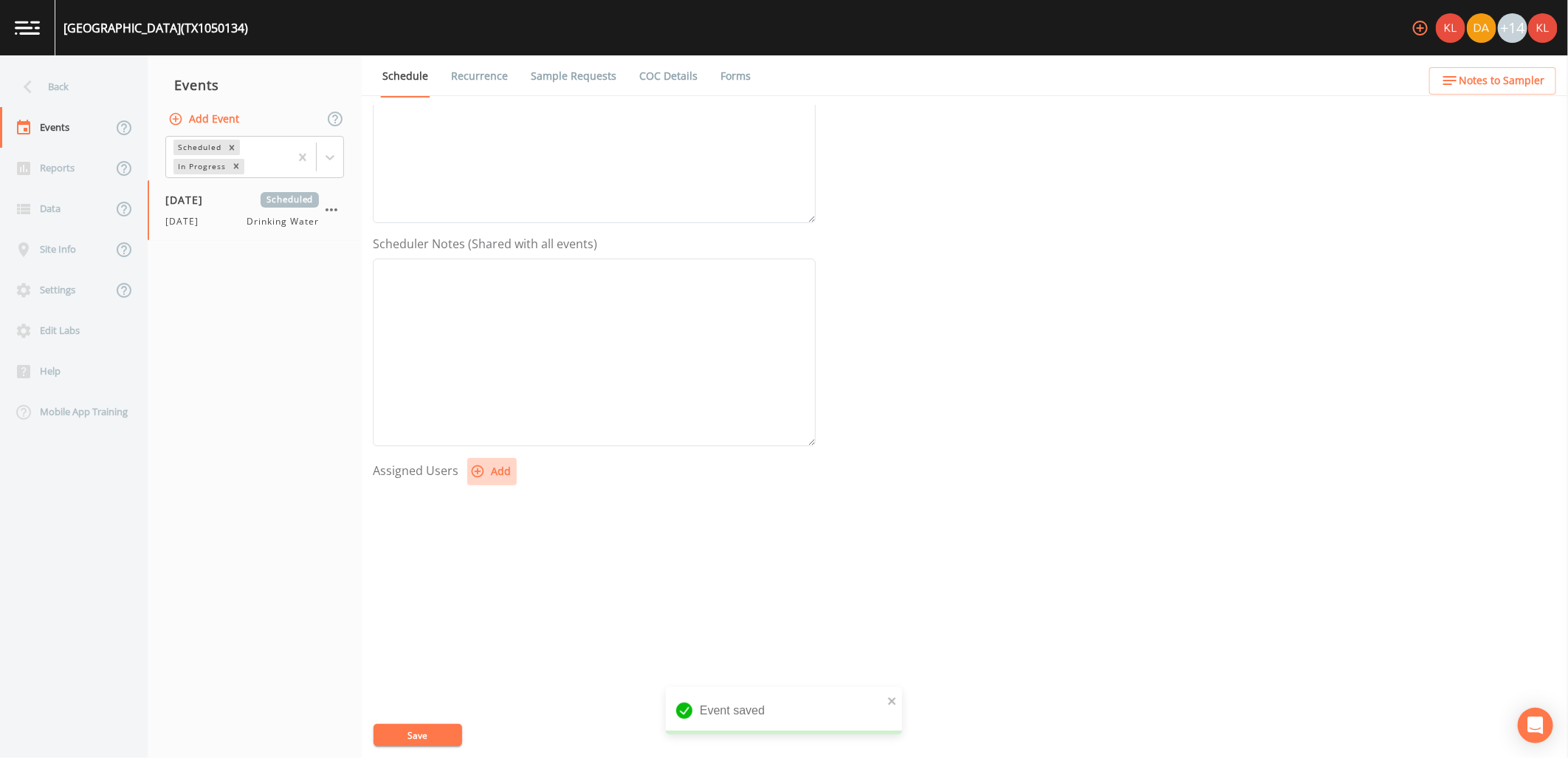
click at [492, 481] on button "Add" at bounding box center [492, 471] width 50 height 28
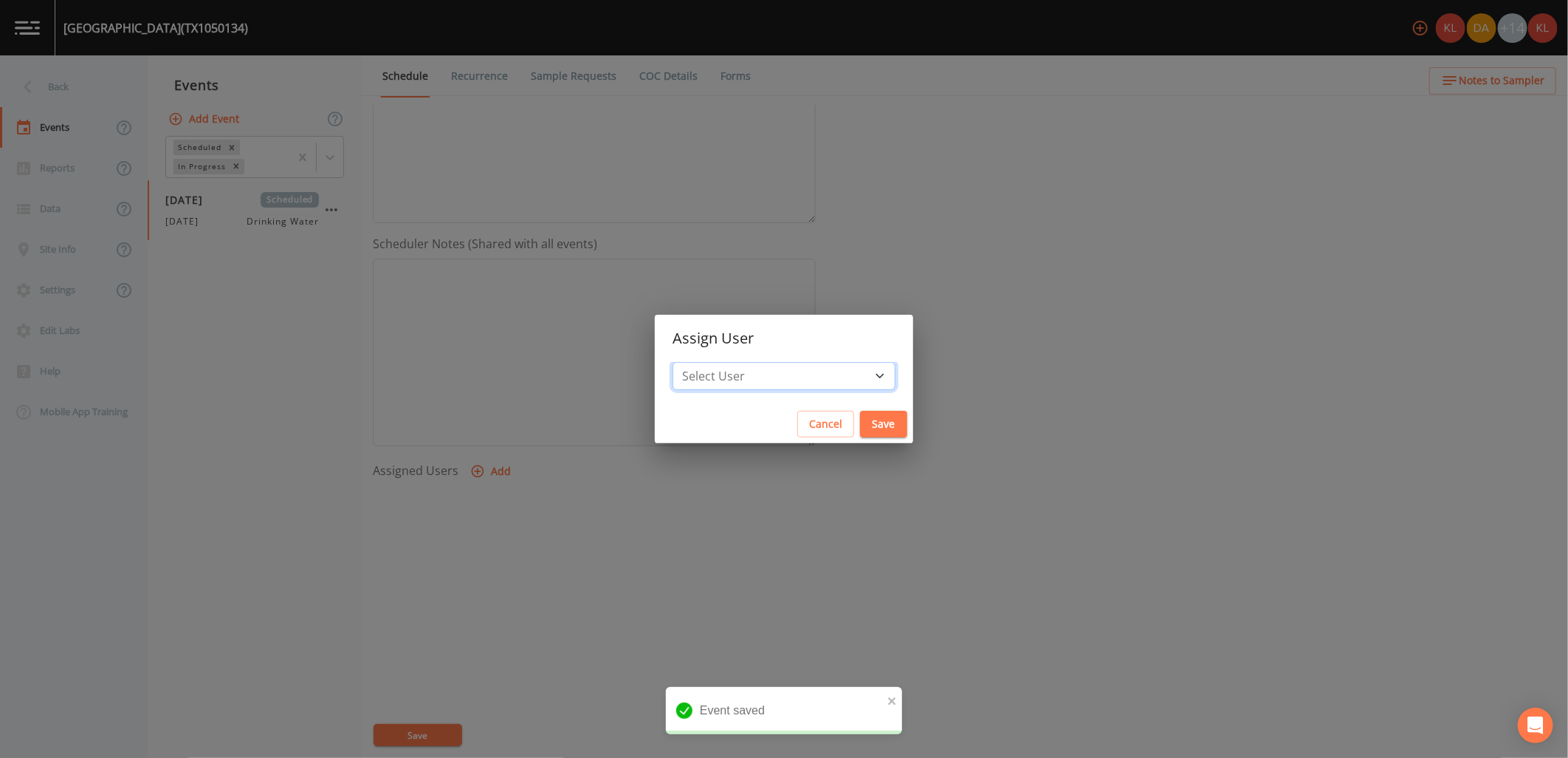
click at [790, 363] on select "Select User Kler Teran David Weber Joshua gere Paul Mike Franklin Rodolfo Ramir…" at bounding box center [784, 376] width 223 height 28
select select "cc3a99b6-42a3-44aa-bed9-88599eb009c7"
click at [713, 362] on select "Select User Kler Teran David Weber Joshua gere Paul Mike Franklin Rodolfo Ramir…" at bounding box center [784, 376] width 223 height 28
click at [860, 411] on button "Save" at bounding box center [884, 425] width 47 height 28
select select
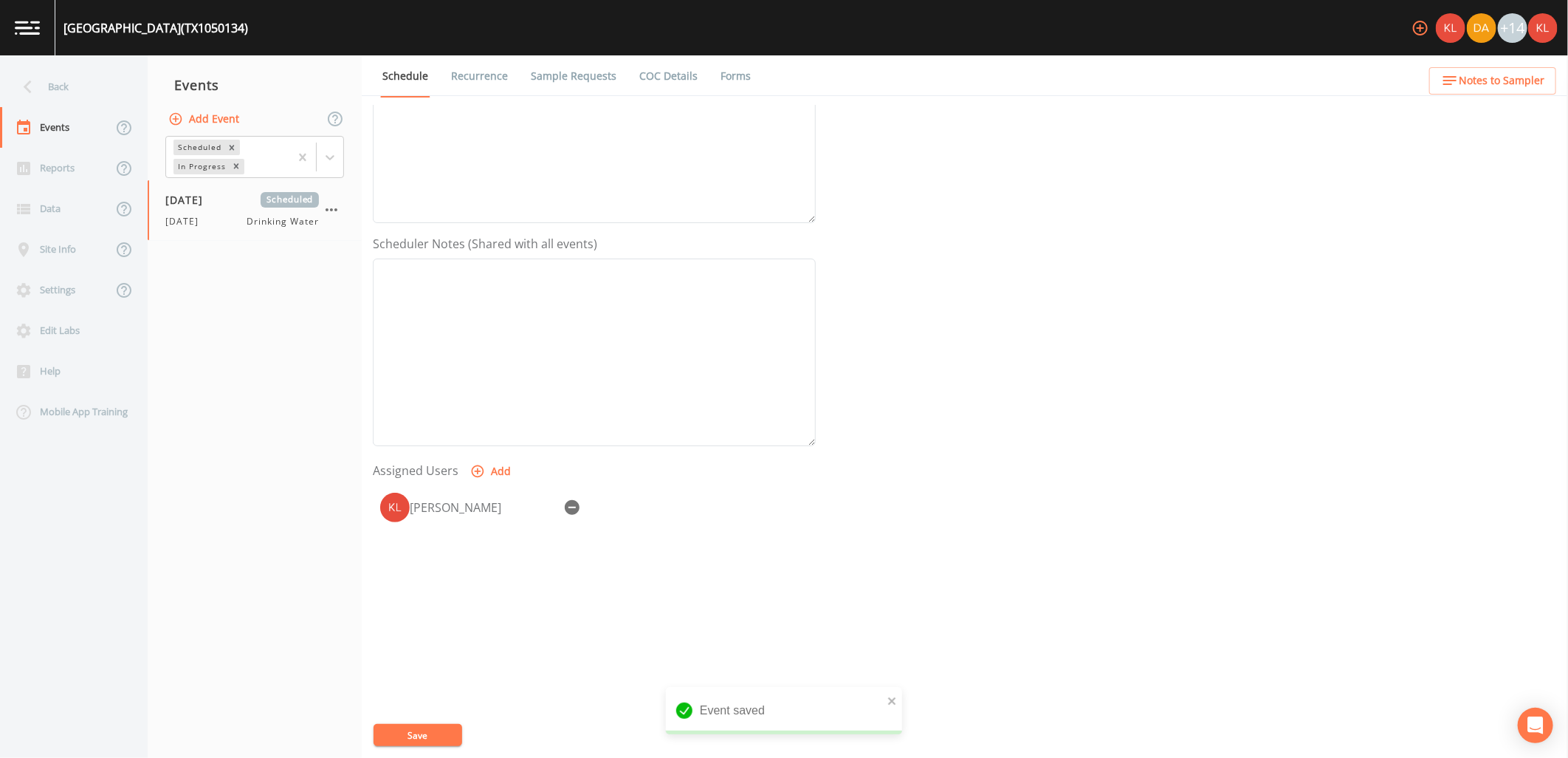
click at [445, 727] on button "Save" at bounding box center [418, 734] width 89 height 22
click at [28, 25] on img at bounding box center [27, 28] width 25 height 14
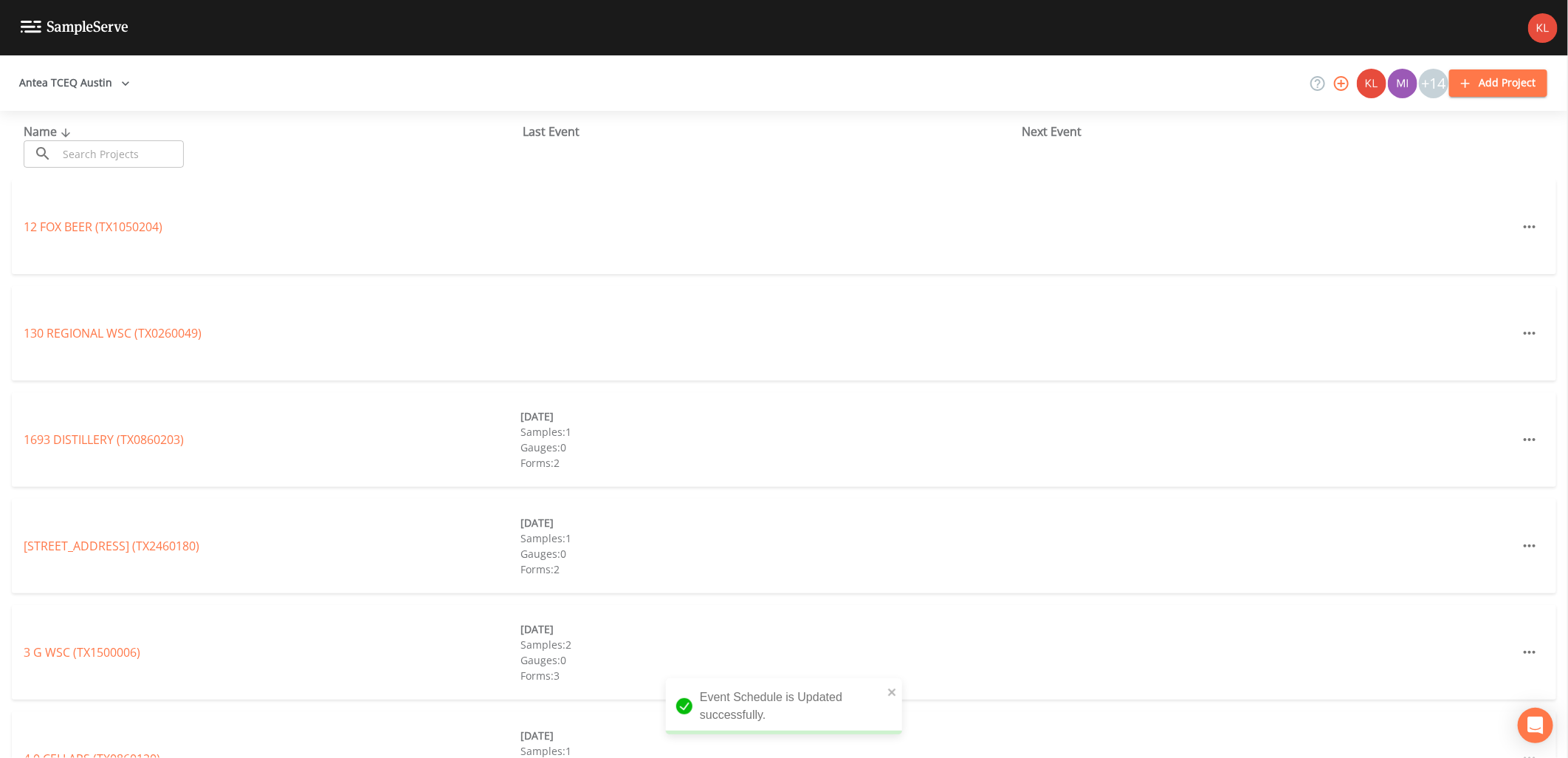
click at [97, 160] on input "text" at bounding box center [120, 154] width 126 height 28
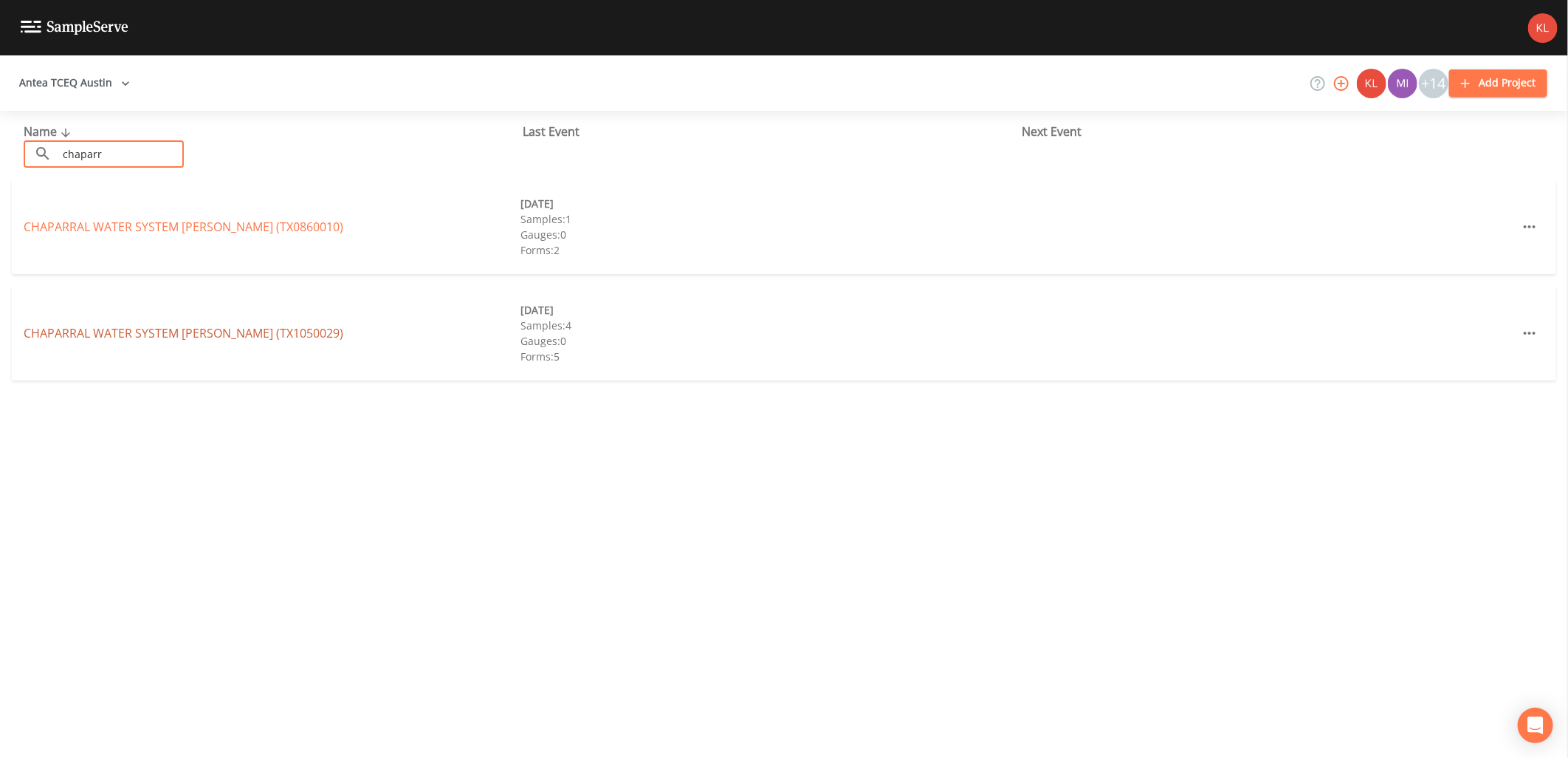
type input "chaparr"
click at [241, 339] on link "CHAPARRAL WATER SYSTEM HAYS (TX1050029)" at bounding box center [183, 332] width 320 height 16
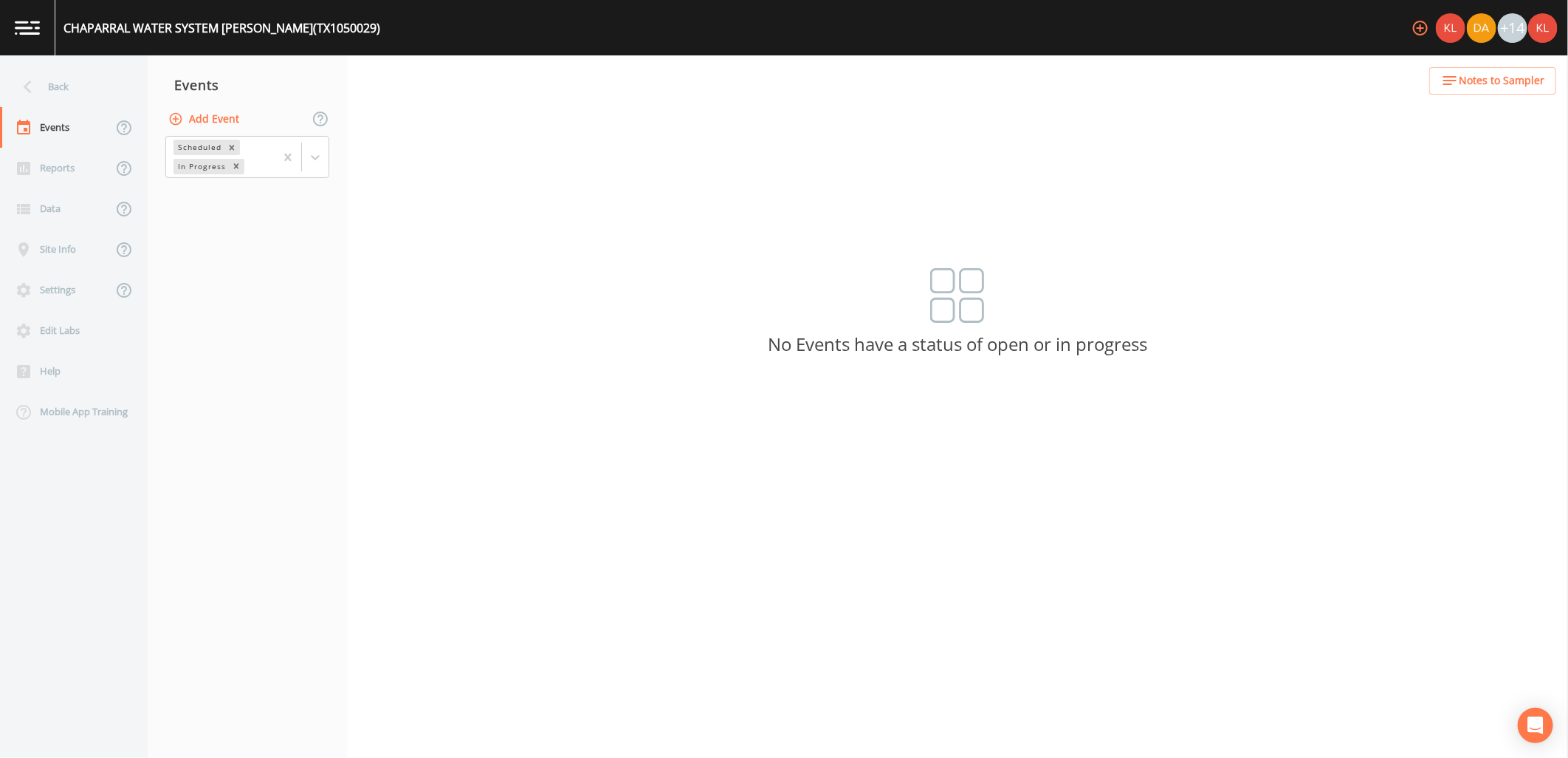
click at [211, 108] on button "Add Event" at bounding box center [205, 119] width 79 height 28
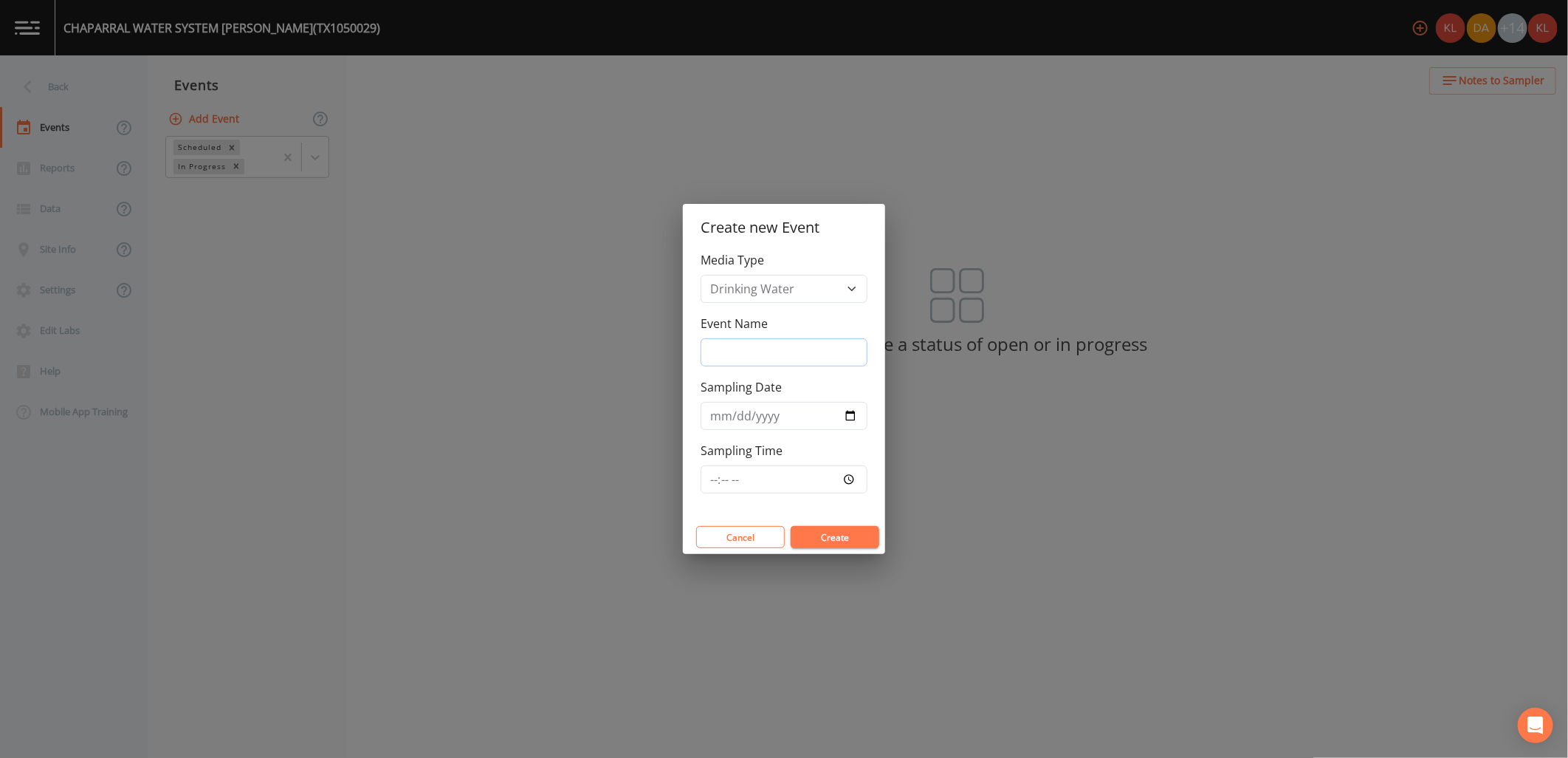
click at [757, 339] on input "Event Name" at bounding box center [784, 352] width 166 height 28
type input "10/14/25"
click at [853, 416] on input "Sampling Date" at bounding box center [784, 416] width 166 height 28
type input "2025-10-14"
click at [825, 540] on button "Create" at bounding box center [835, 536] width 89 height 22
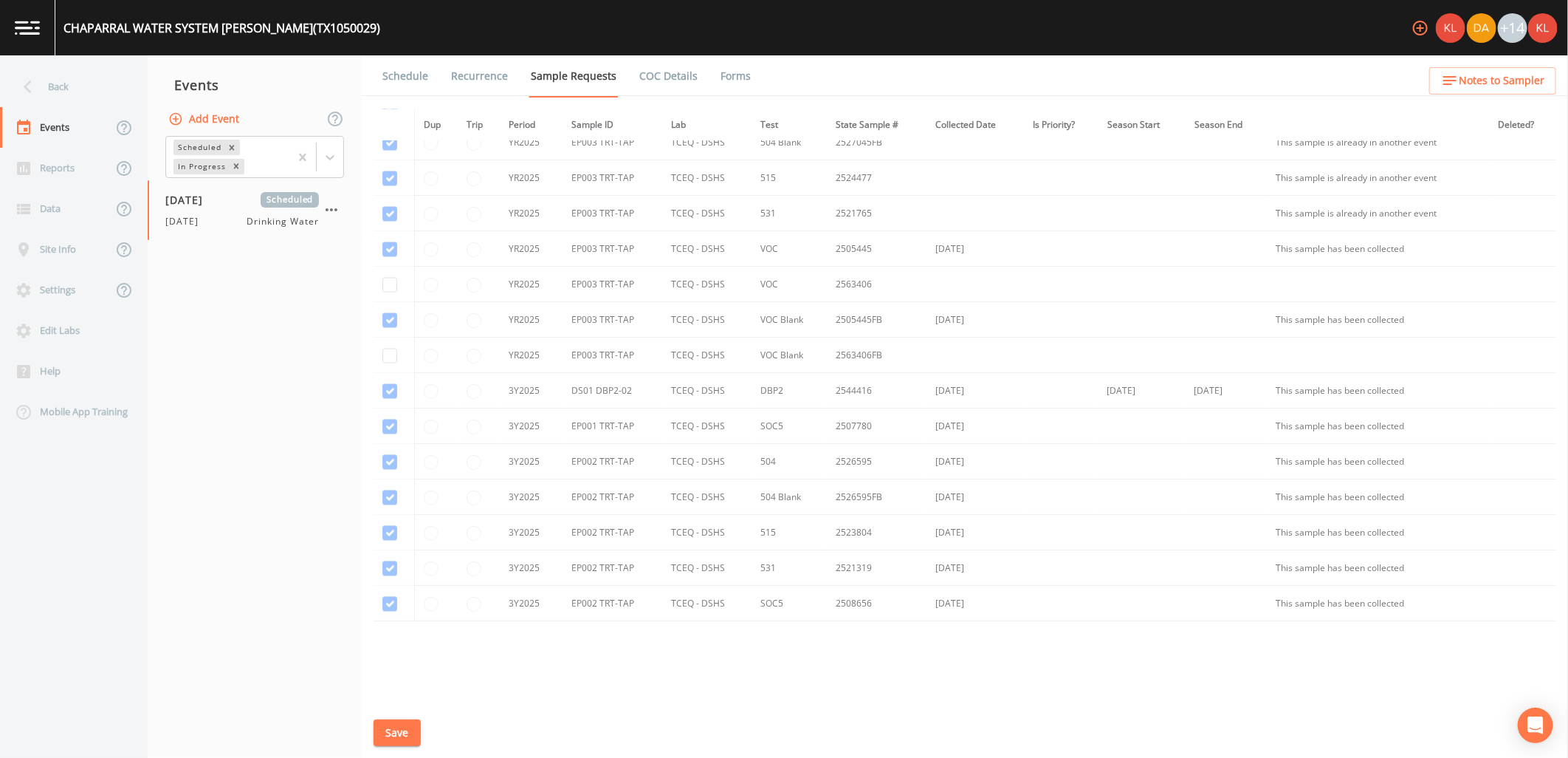
scroll to position [1762, 0]
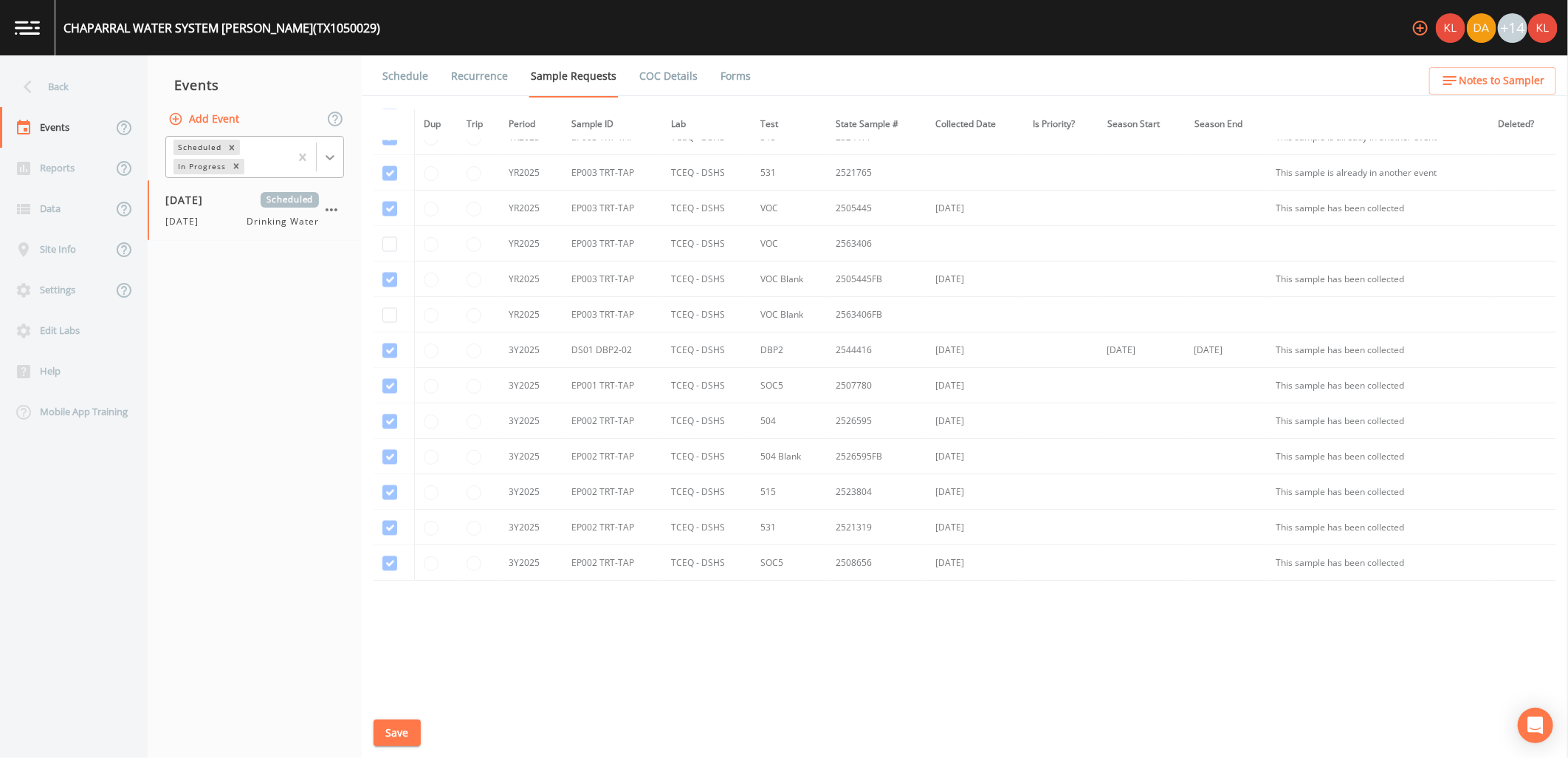
click at [325, 153] on icon at bounding box center [329, 157] width 15 height 15
click at [272, 196] on div "Completed" at bounding box center [255, 199] width 179 height 25
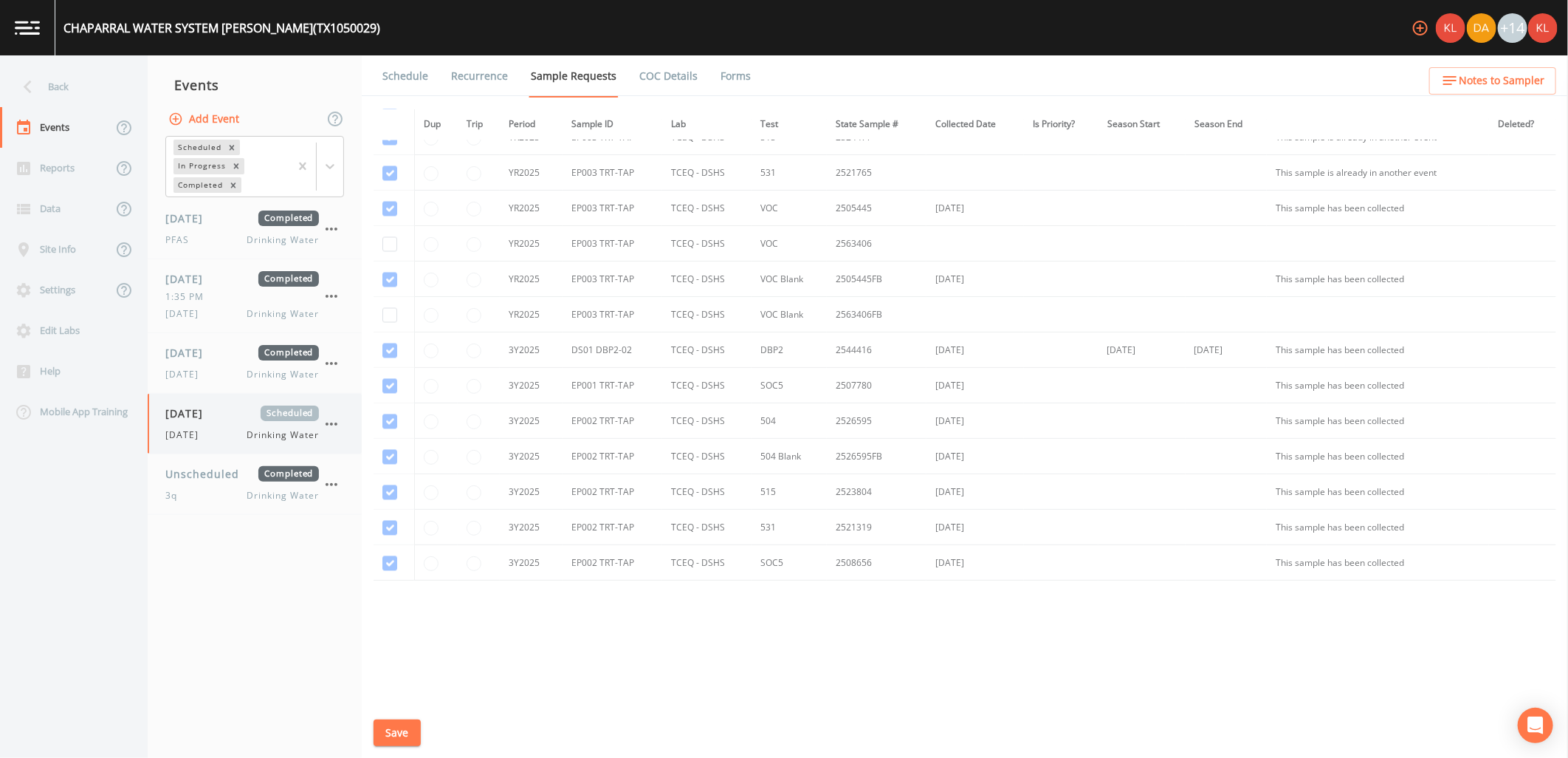
click at [225, 430] on div "10/14/25 Drinking Water" at bounding box center [242, 435] width 154 height 13
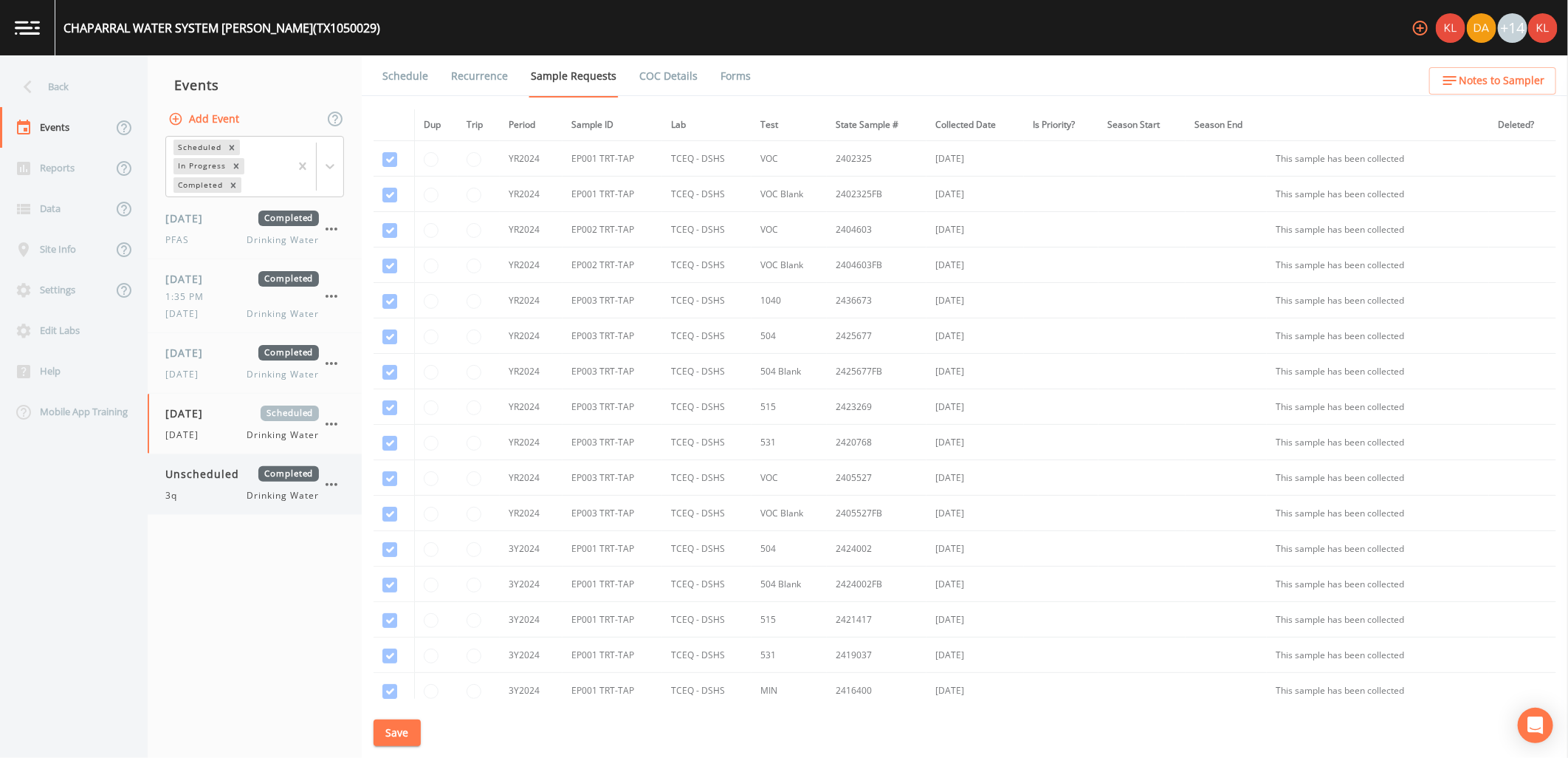
click at [252, 478] on div "Unscheduled Completed" at bounding box center [242, 474] width 154 height 15
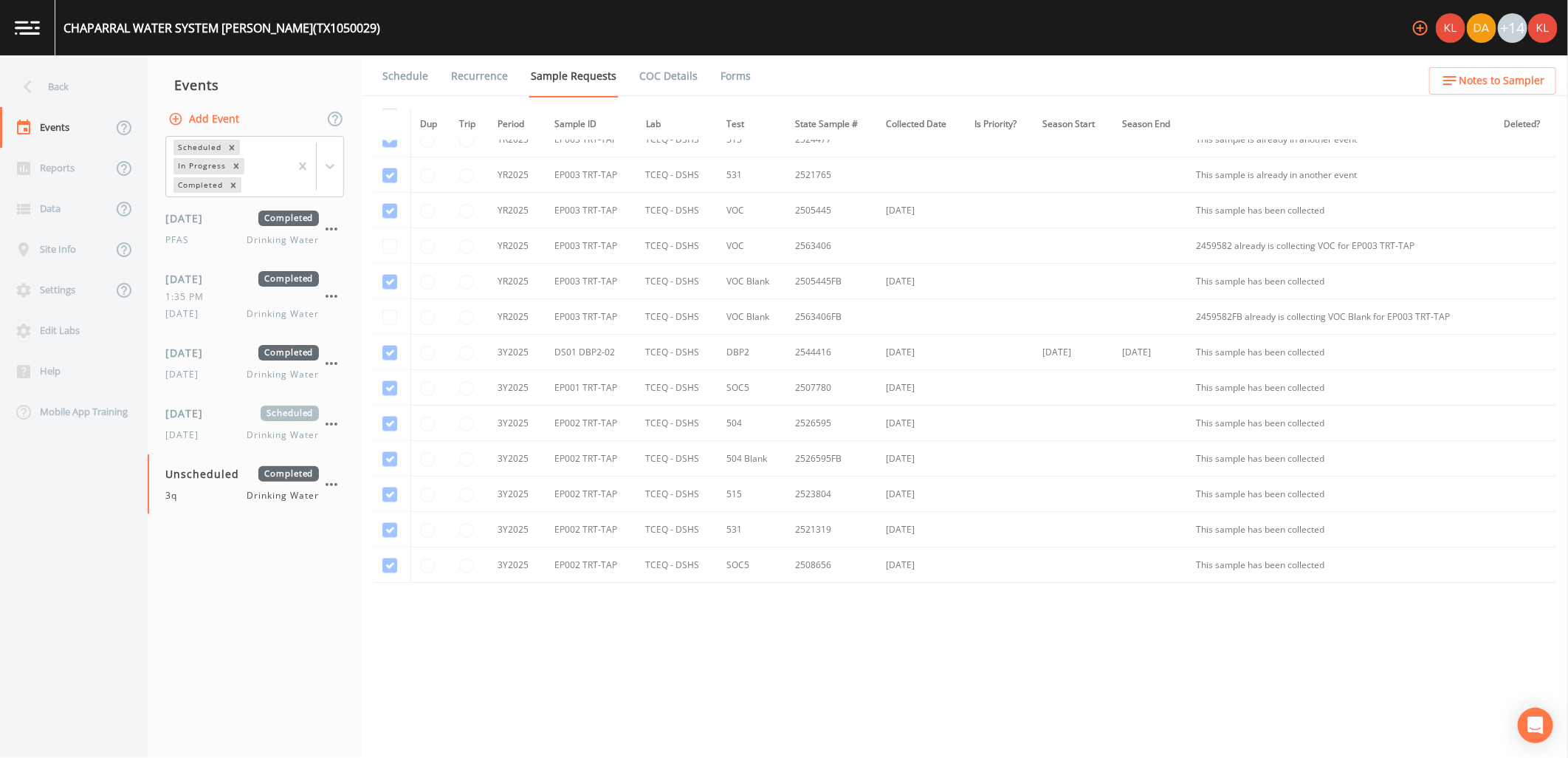
scroll to position [1762, 0]
click at [233, 440] on div "10/14/25 Drinking Water" at bounding box center [242, 435] width 154 height 13
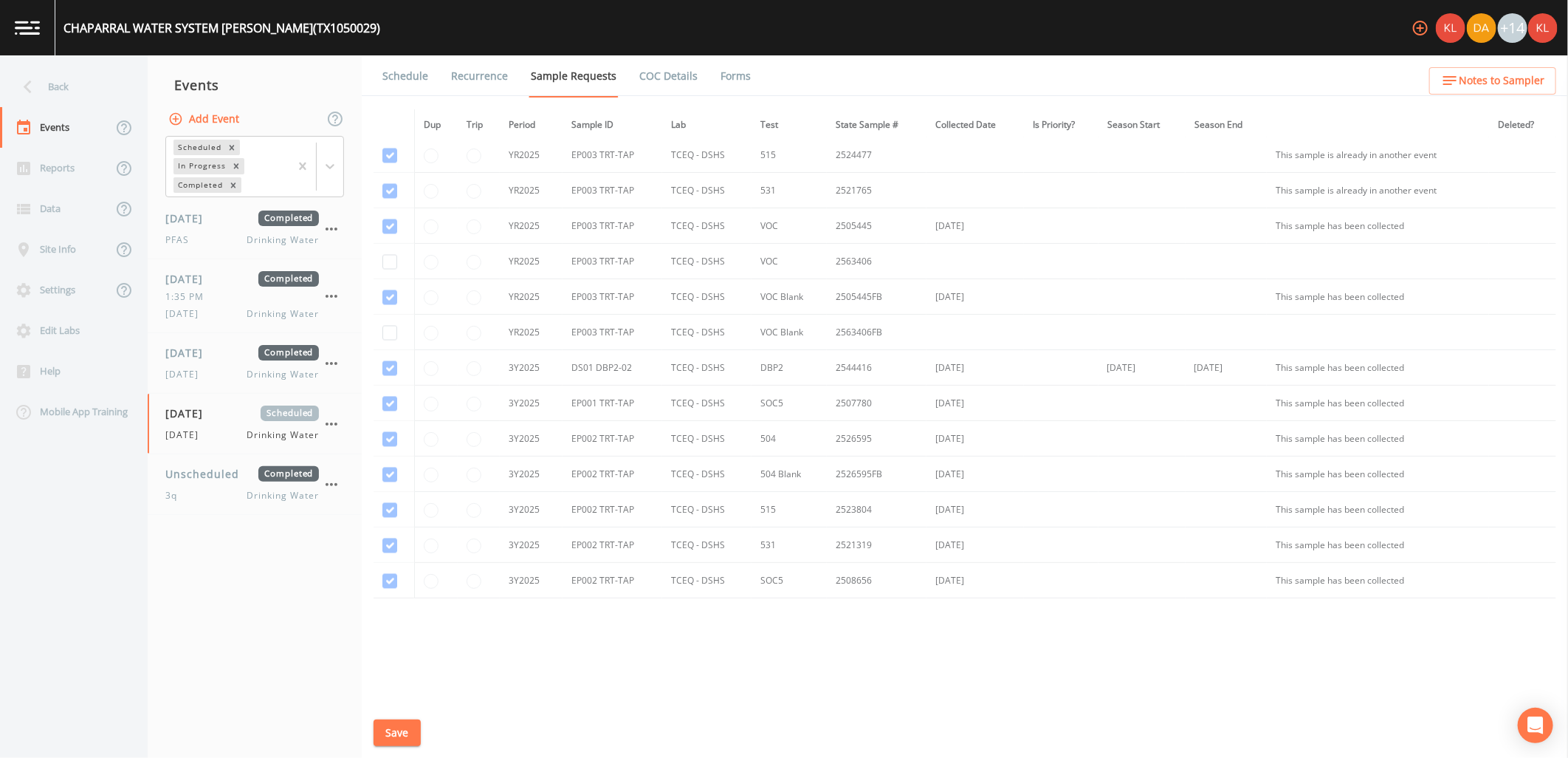
scroll to position [1762, 0]
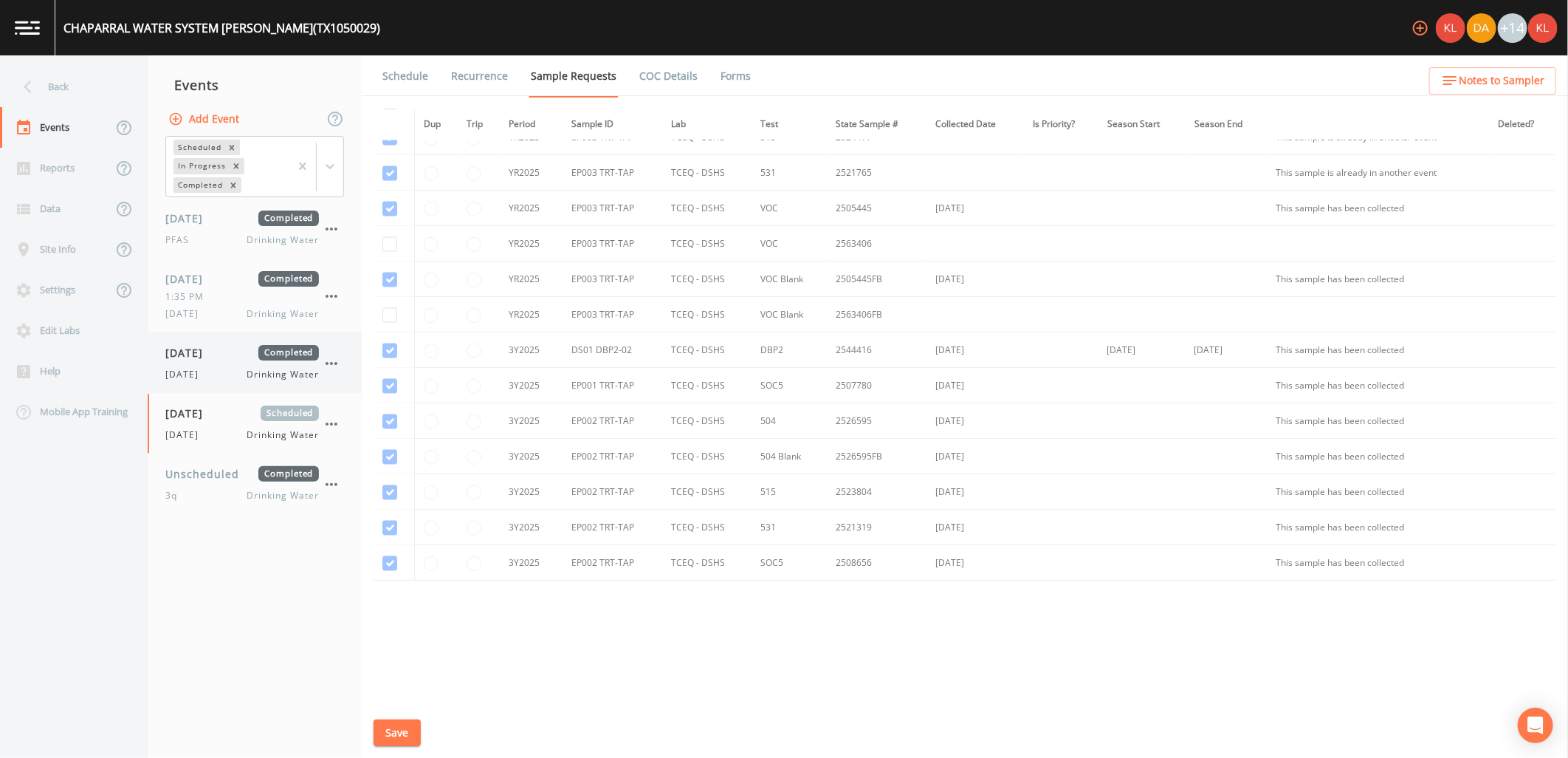
click at [257, 357] on div "07/08/2025 Completed" at bounding box center [242, 352] width 154 height 15
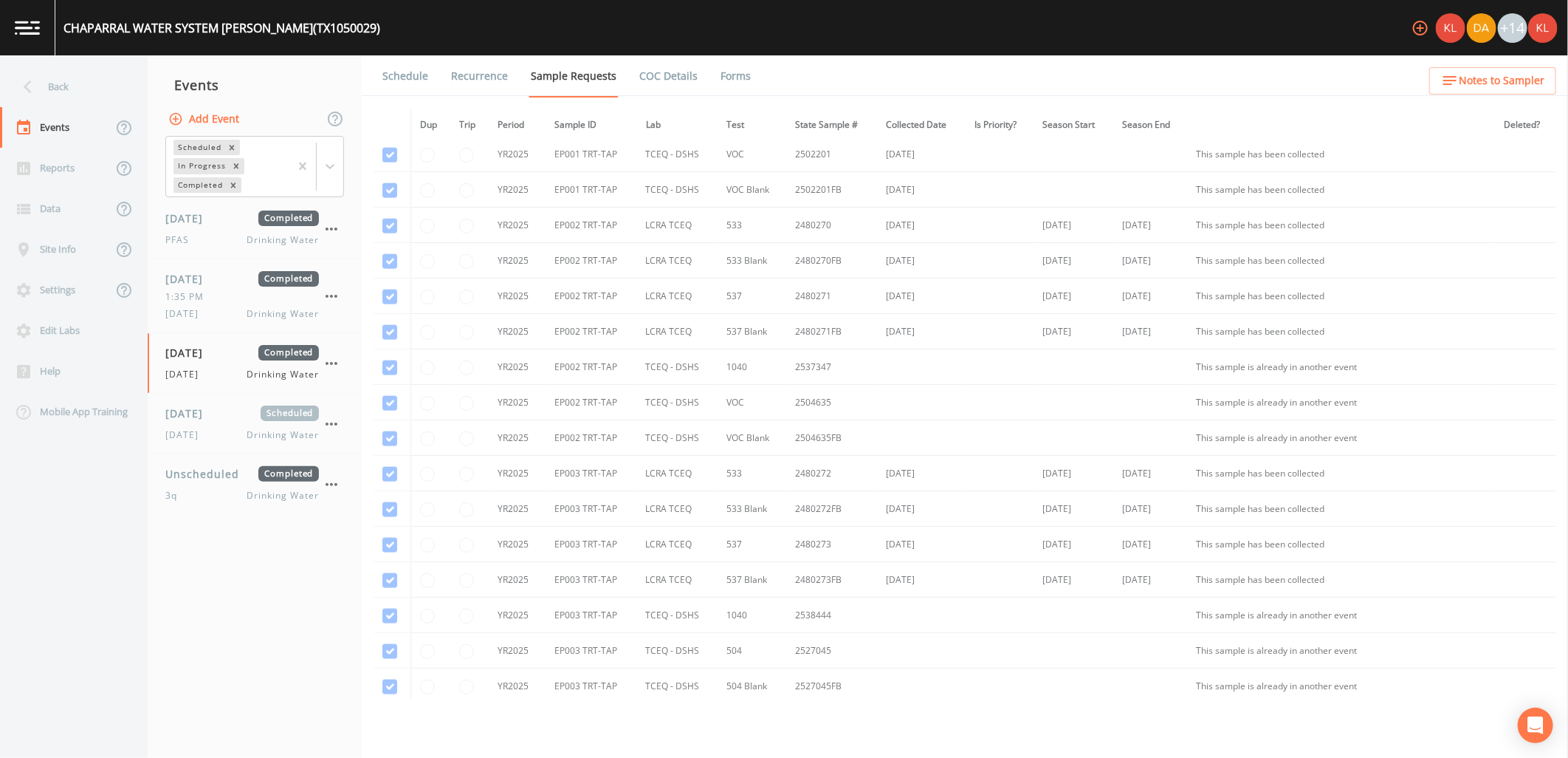
scroll to position [1762, 0]
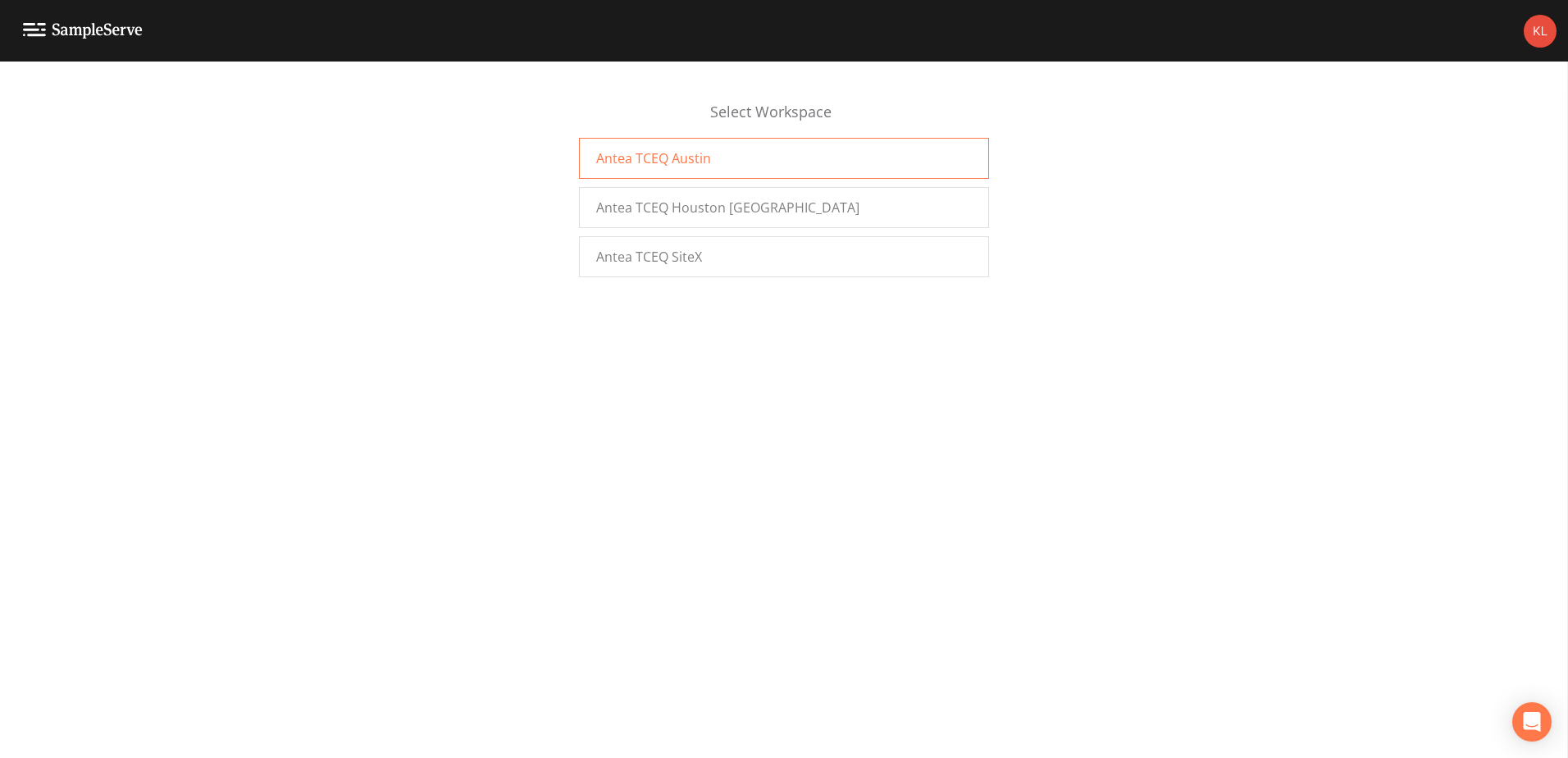
click at [733, 154] on div "Antea TCEQ Austin" at bounding box center [784, 158] width 410 height 41
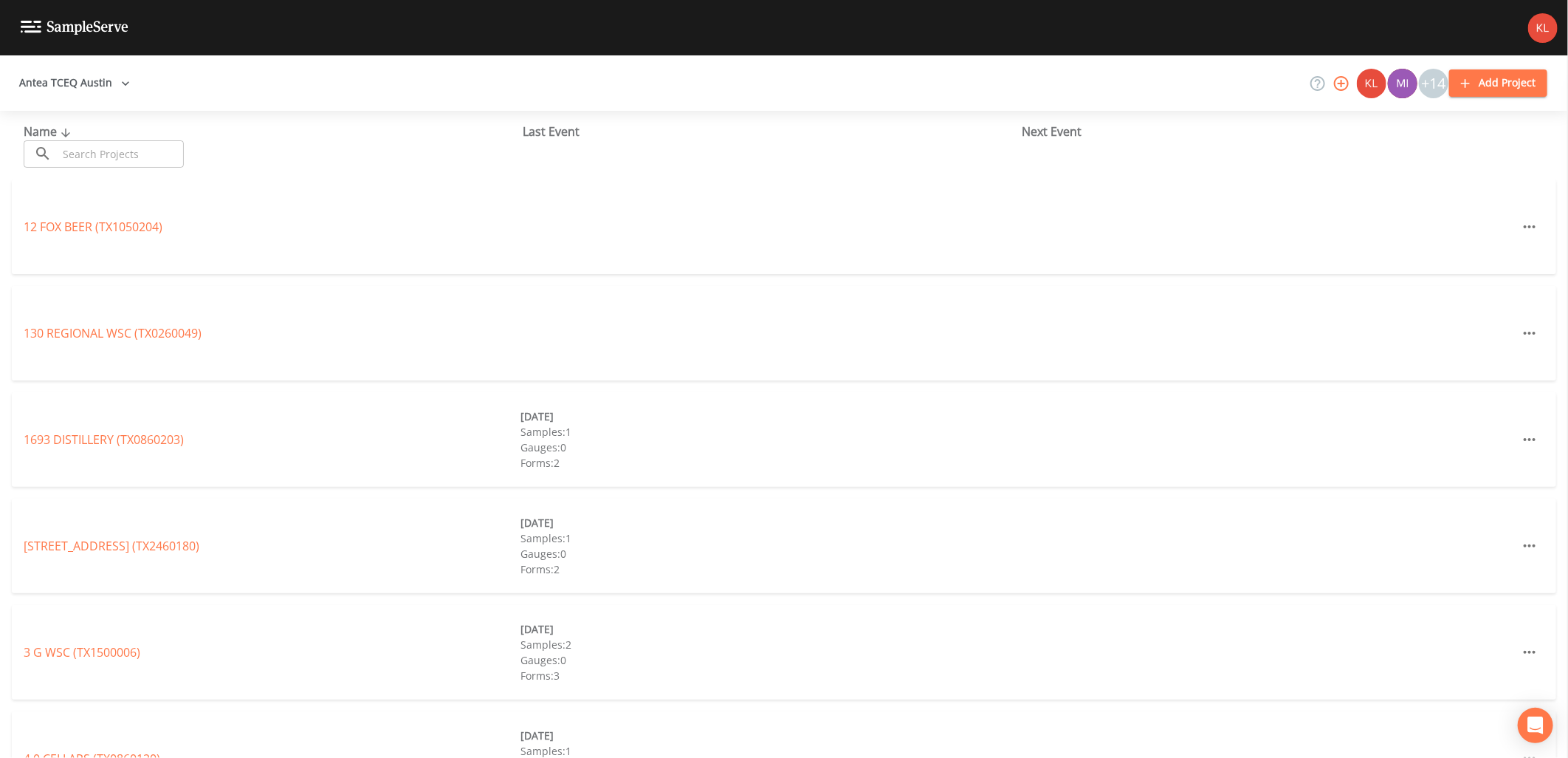
click at [151, 151] on input "text" at bounding box center [120, 154] width 126 height 28
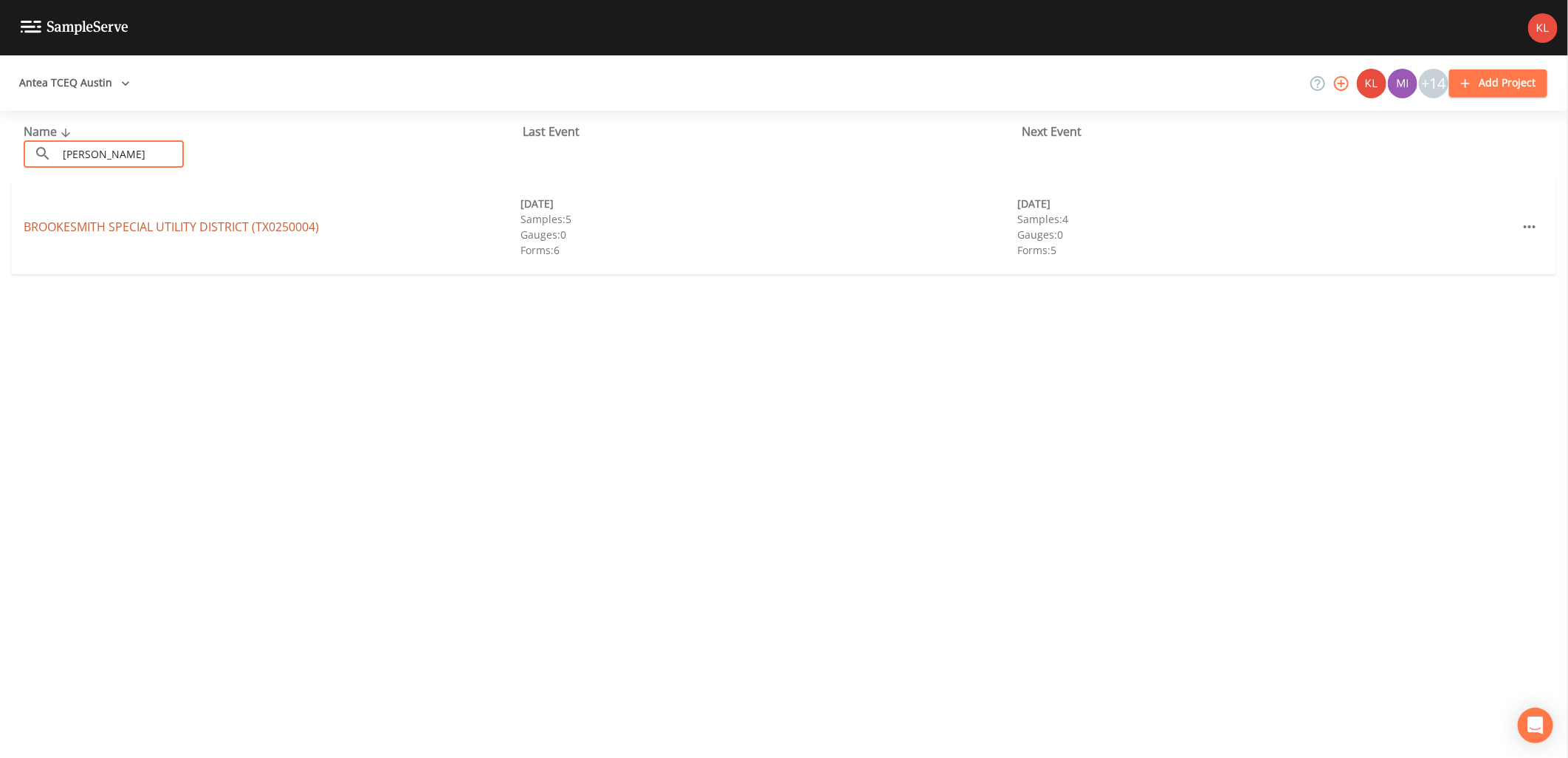
type input "[PERSON_NAME]"
click at [171, 227] on link "[GEOGRAPHIC_DATA] (TX0250004)" at bounding box center [171, 226] width 296 height 16
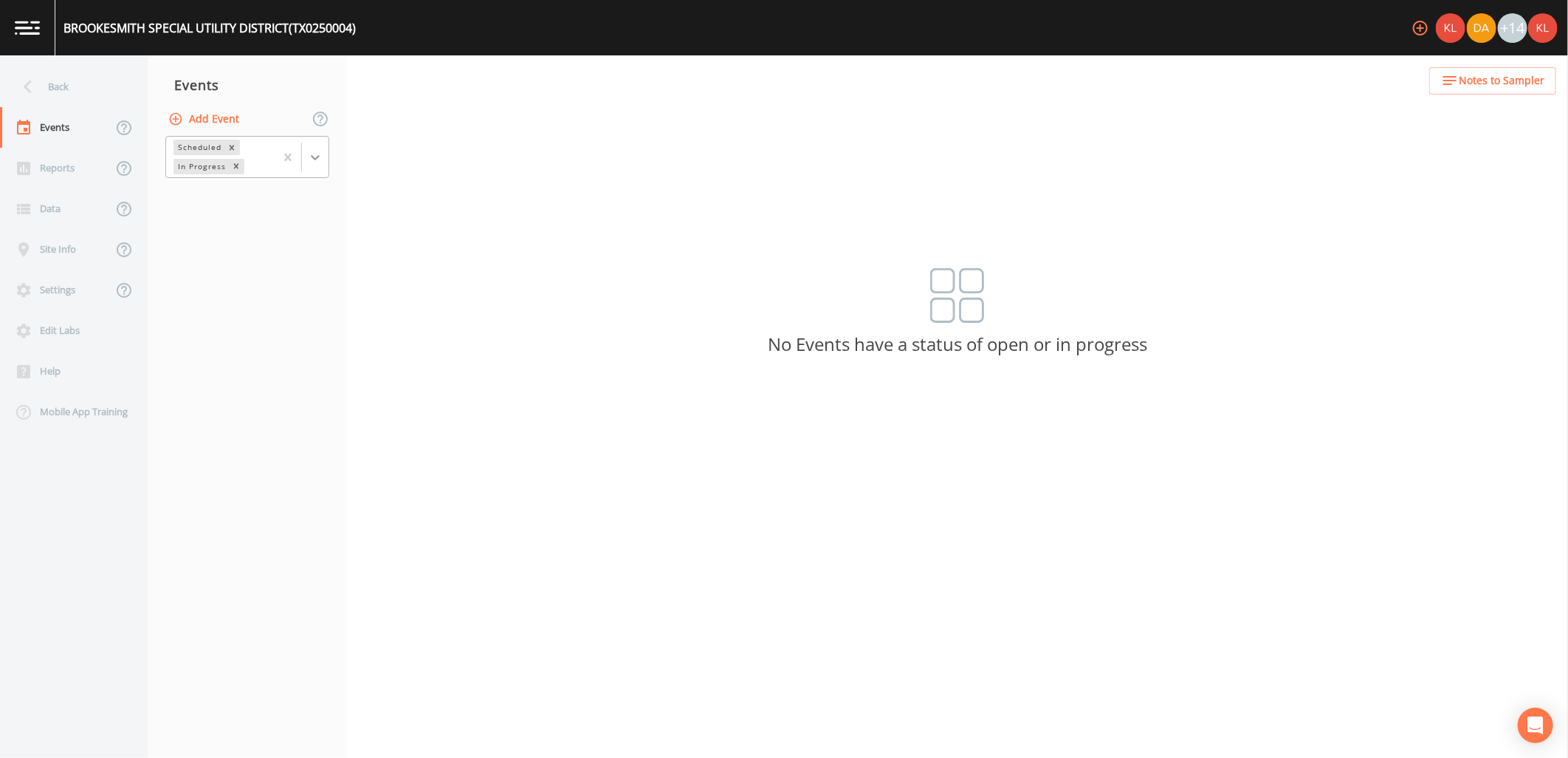
click at [319, 160] on icon at bounding box center [315, 157] width 15 height 15
click at [304, 202] on div "Completed" at bounding box center [247, 199] width 164 height 25
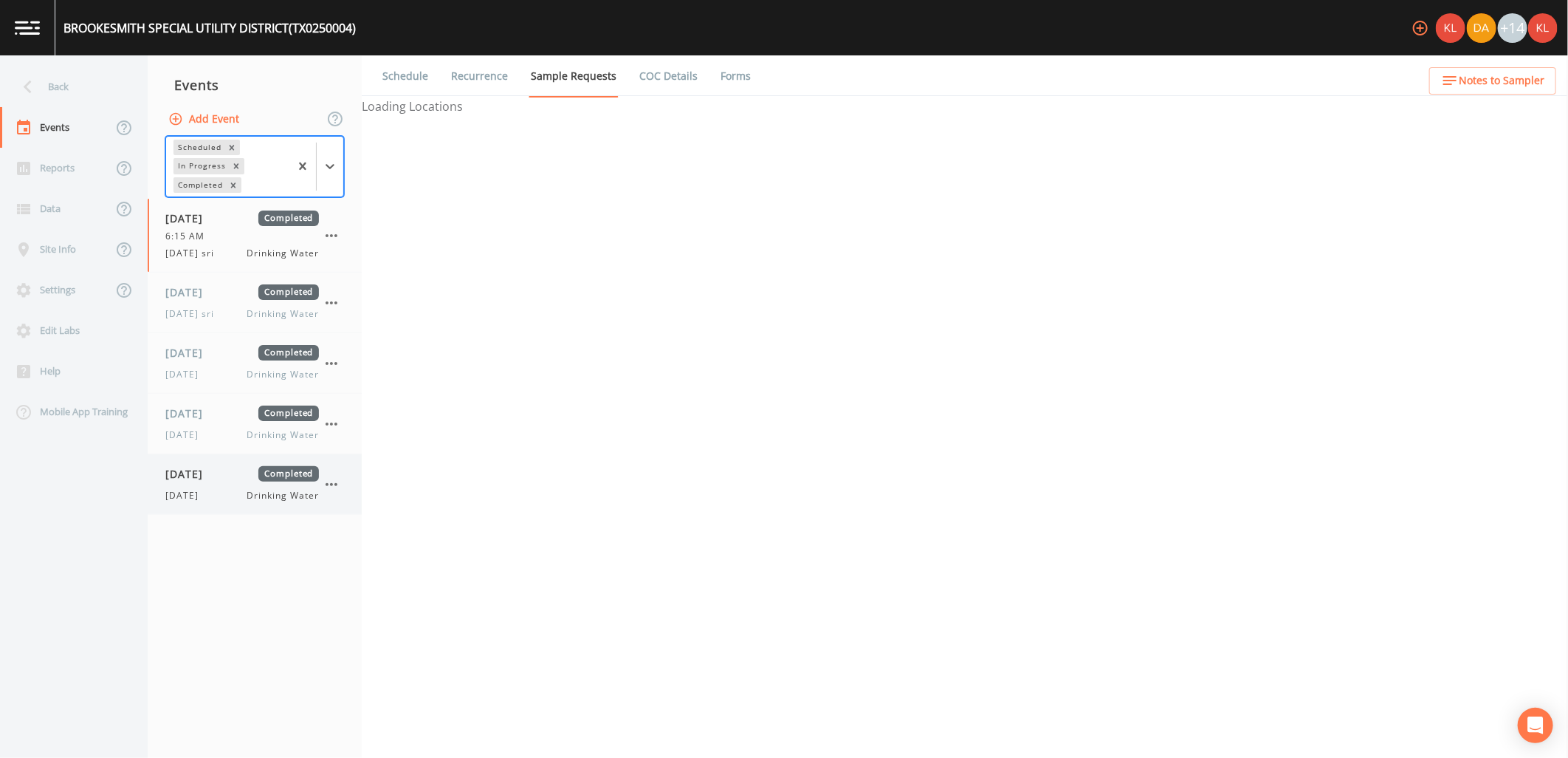
click at [211, 469] on span "[DATE]" at bounding box center [189, 474] width 48 height 15
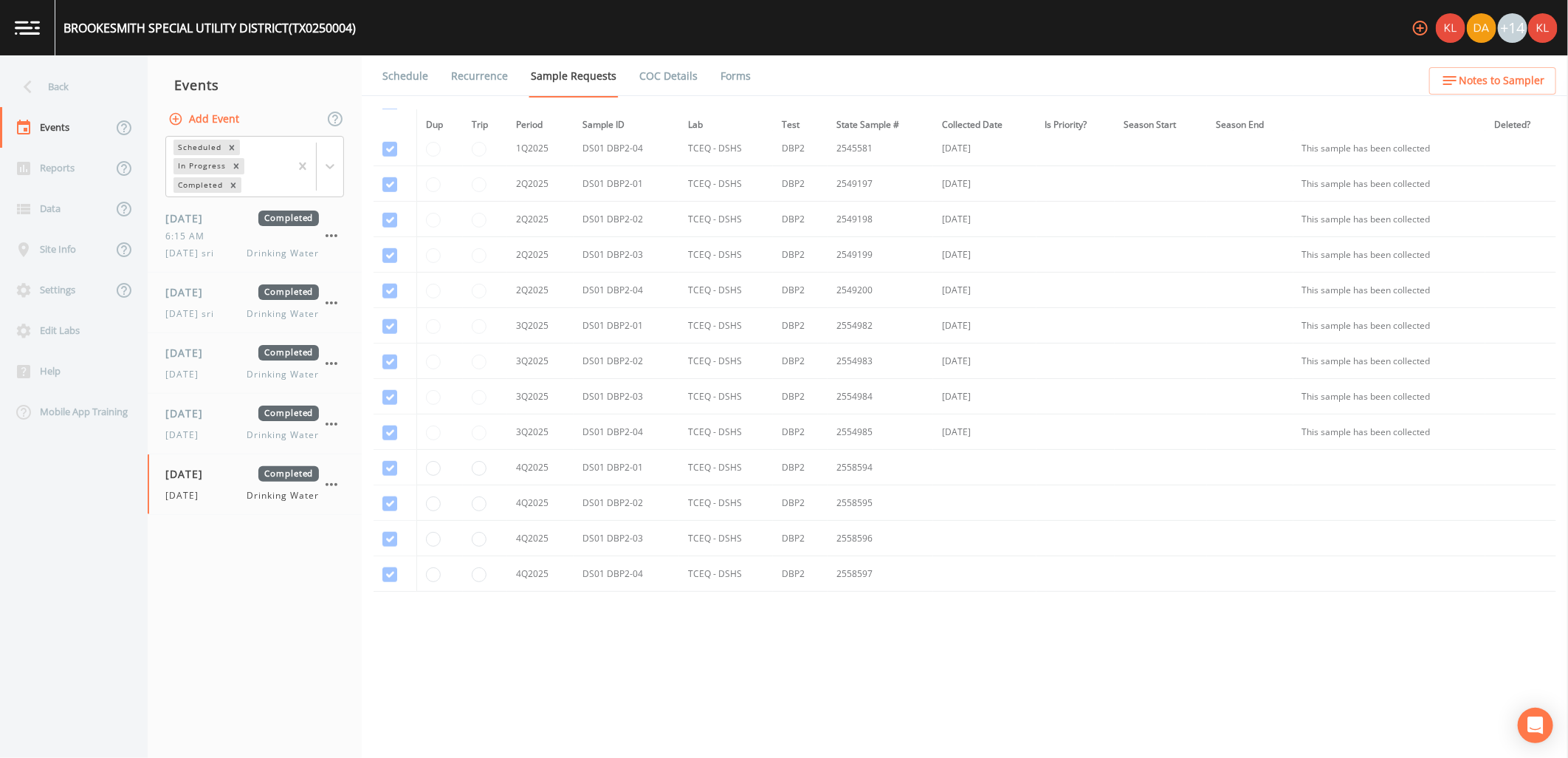
scroll to position [767, 0]
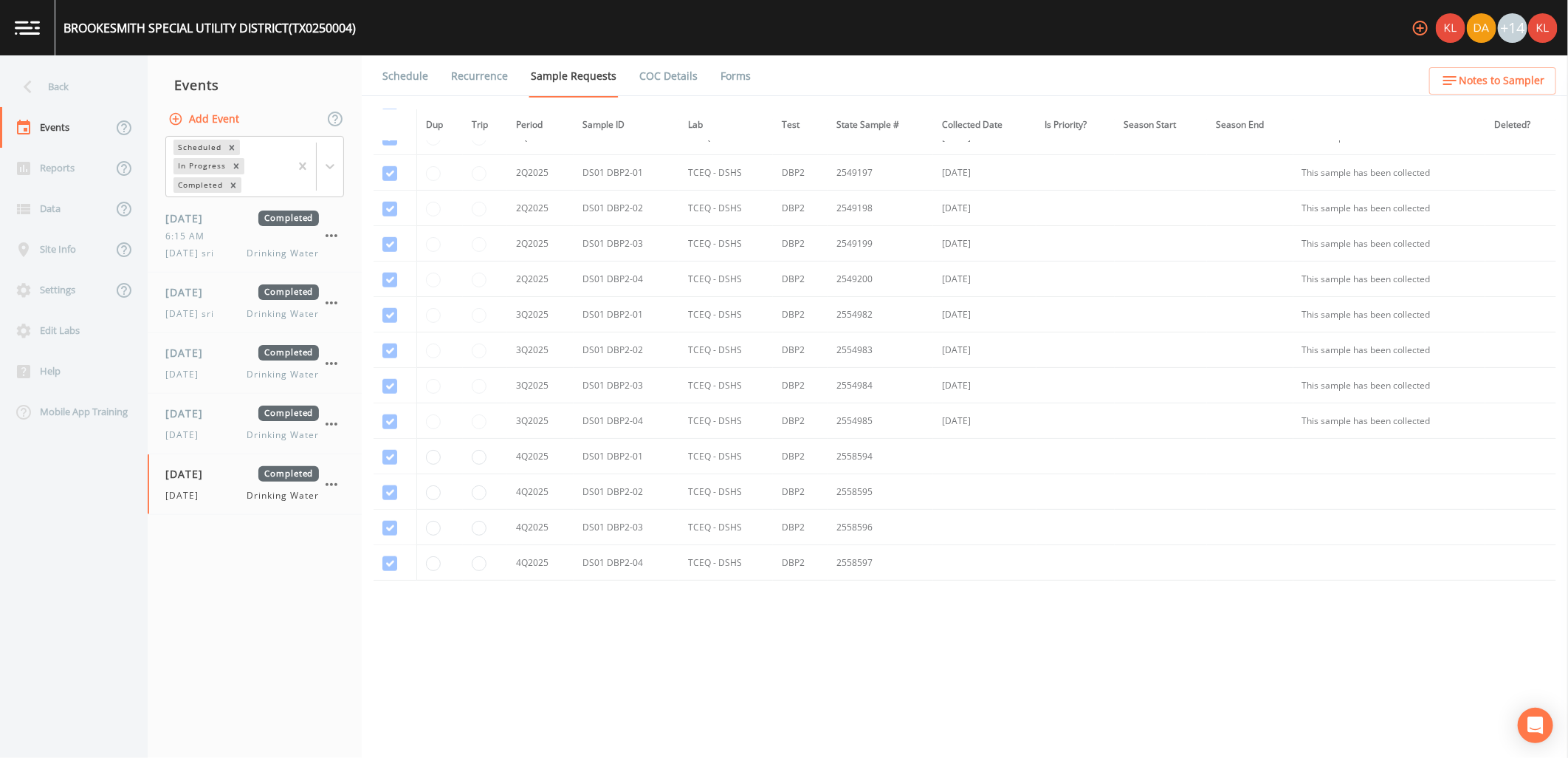
click at [721, 83] on link "Forms" at bounding box center [736, 76] width 34 height 41
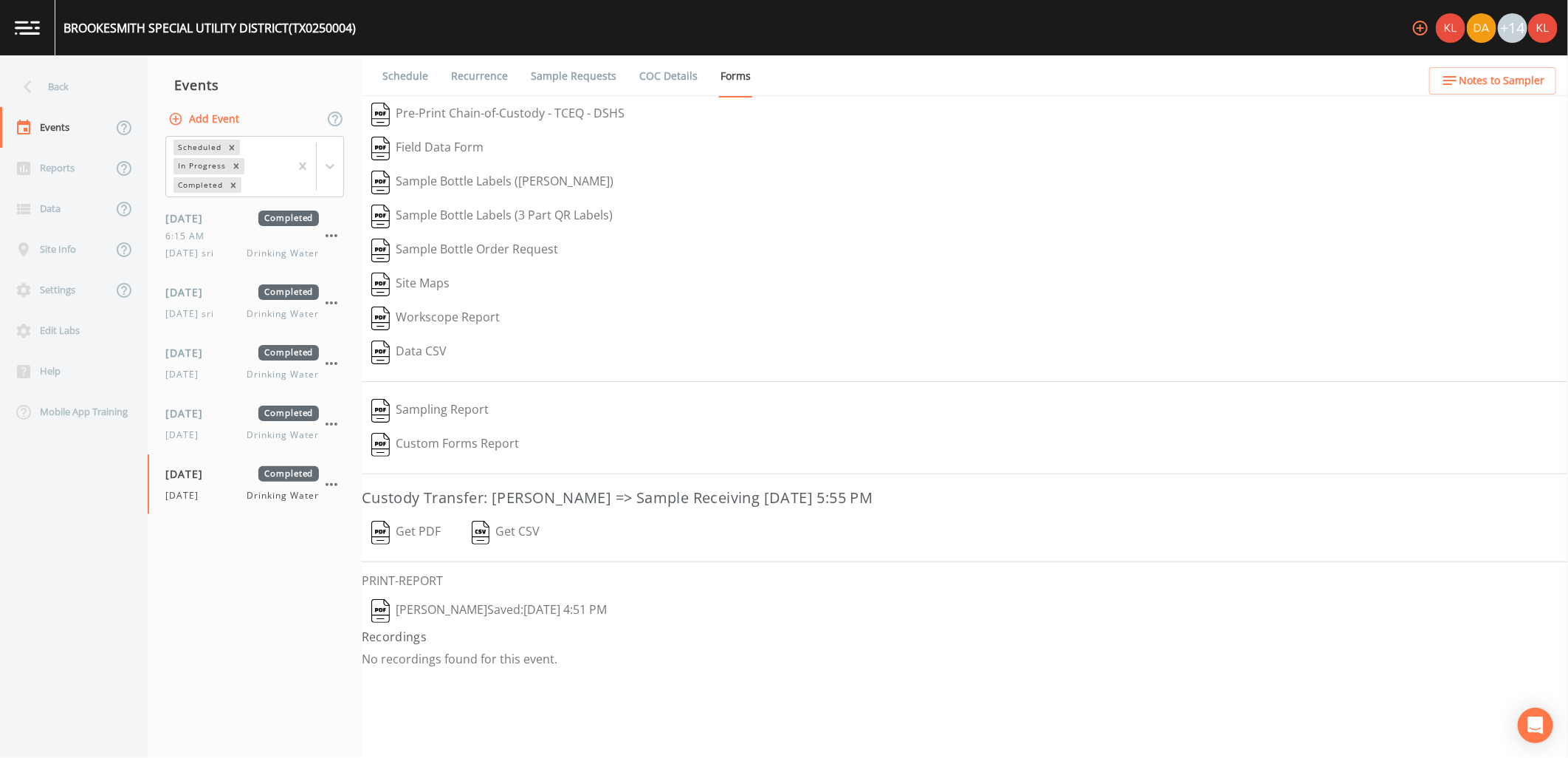
click at [390, 526] on button "Get PDF" at bounding box center [406, 533] width 89 height 34
click at [449, 611] on button "[PERSON_NAME]  Saved: [DATE] 4:51 PM" at bounding box center [490, 611] width 255 height 34
click at [24, 18] on link at bounding box center [27, 28] width 56 height 56
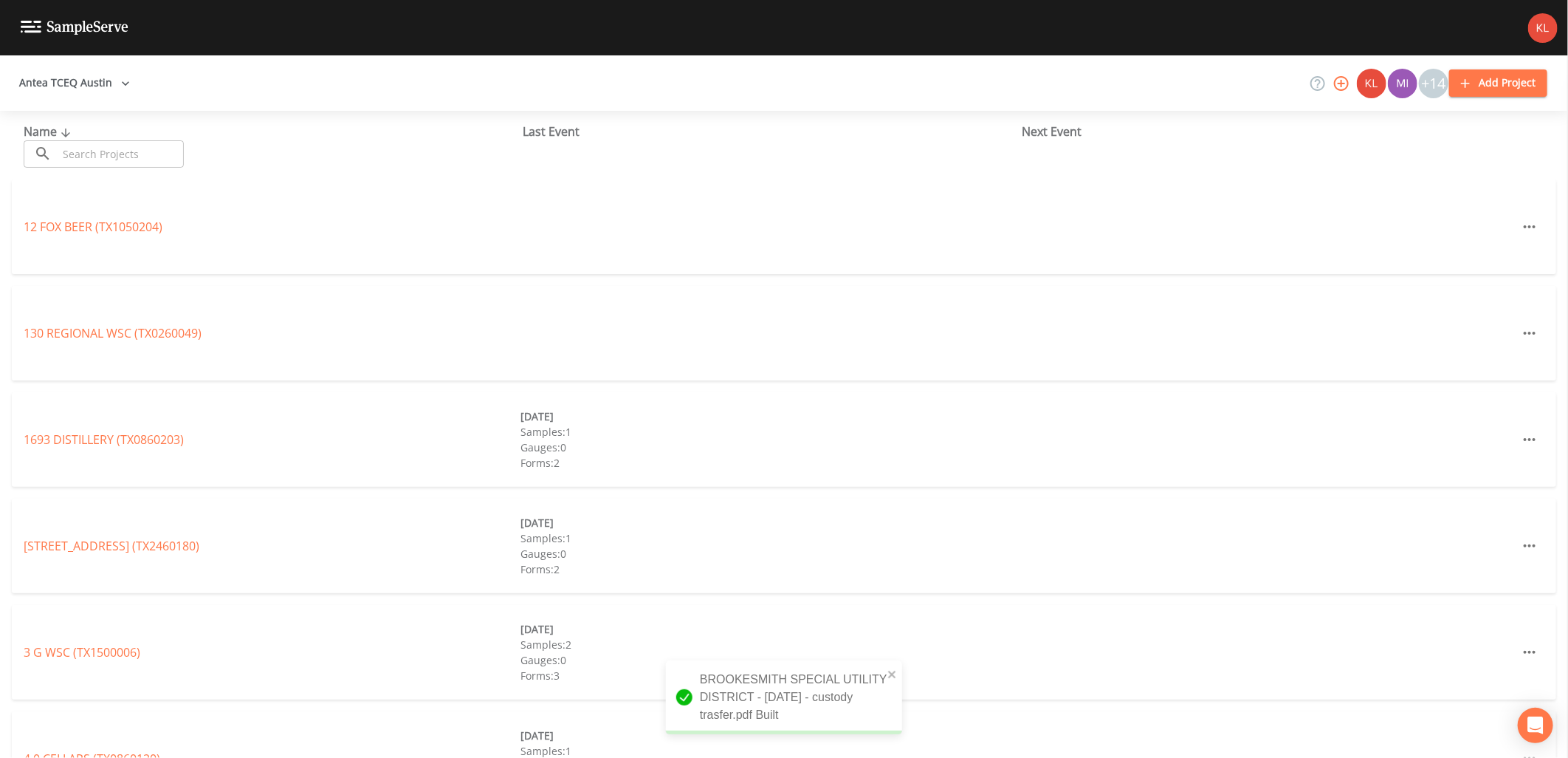
click at [134, 167] on div "Name ​ ​ Last Event Next Event" at bounding box center [784, 145] width 1568 height 69
click at [134, 163] on input "text" at bounding box center [120, 154] width 126 height 28
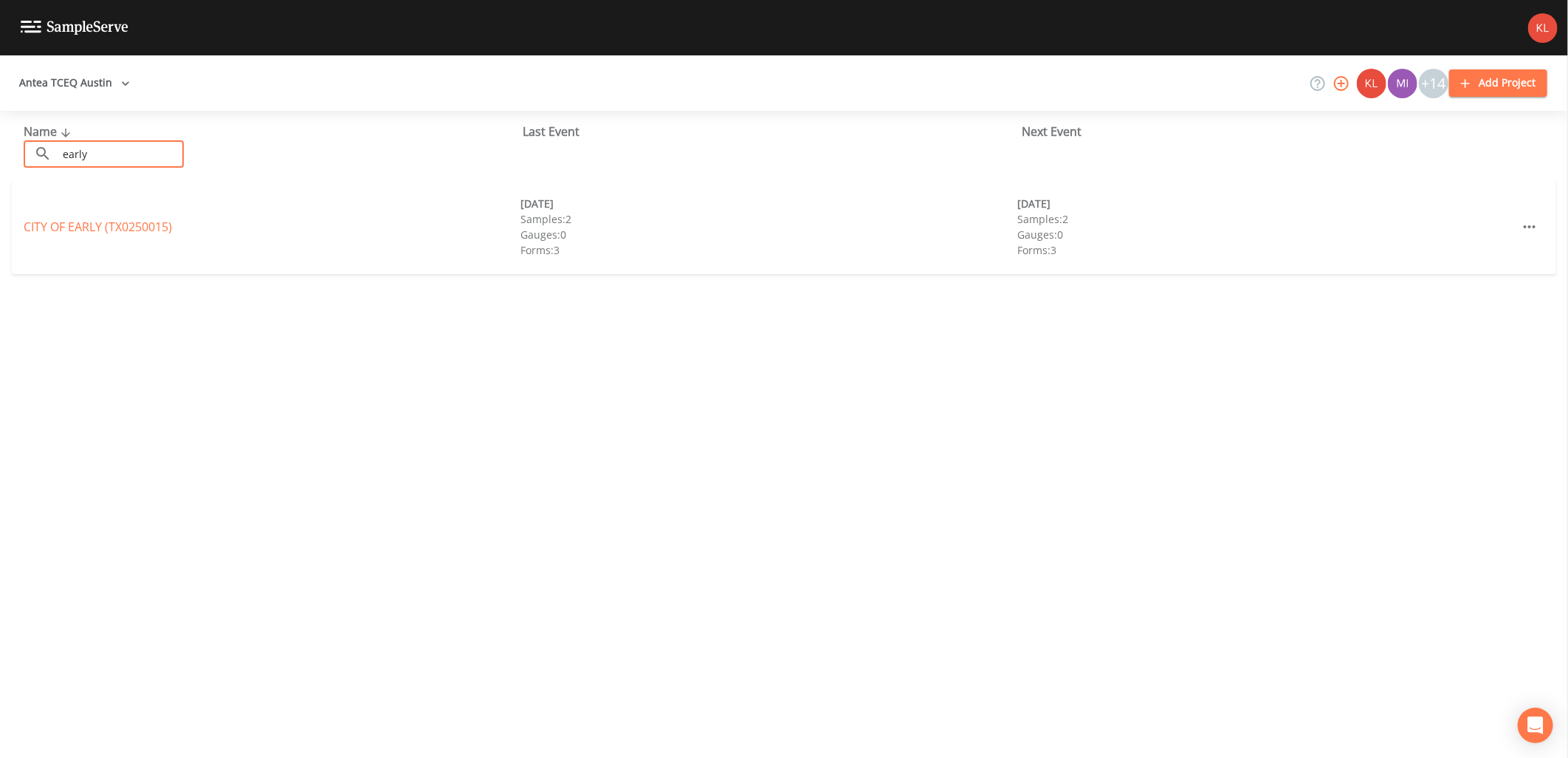
type input "early"
click at [106, 234] on div "CITY OF EARLY (TX0250015)" at bounding box center [272, 226] width 497 height 18
click at [106, 225] on link "CITY OF EARLY (TX0250015)" at bounding box center [98, 226] width 148 height 16
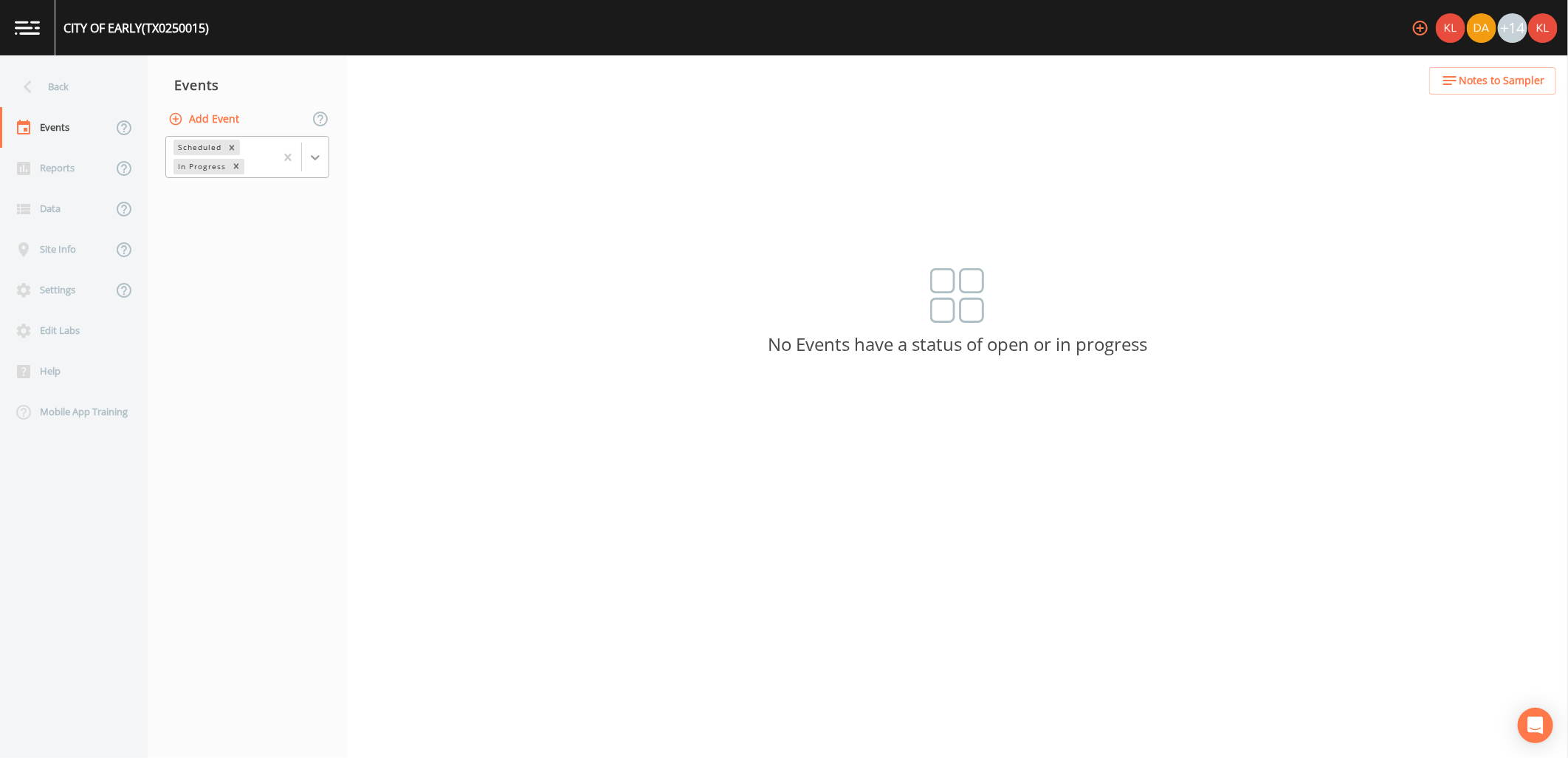
click at [316, 156] on icon at bounding box center [315, 157] width 15 height 15
click at [314, 193] on div "Completed" at bounding box center [247, 199] width 164 height 25
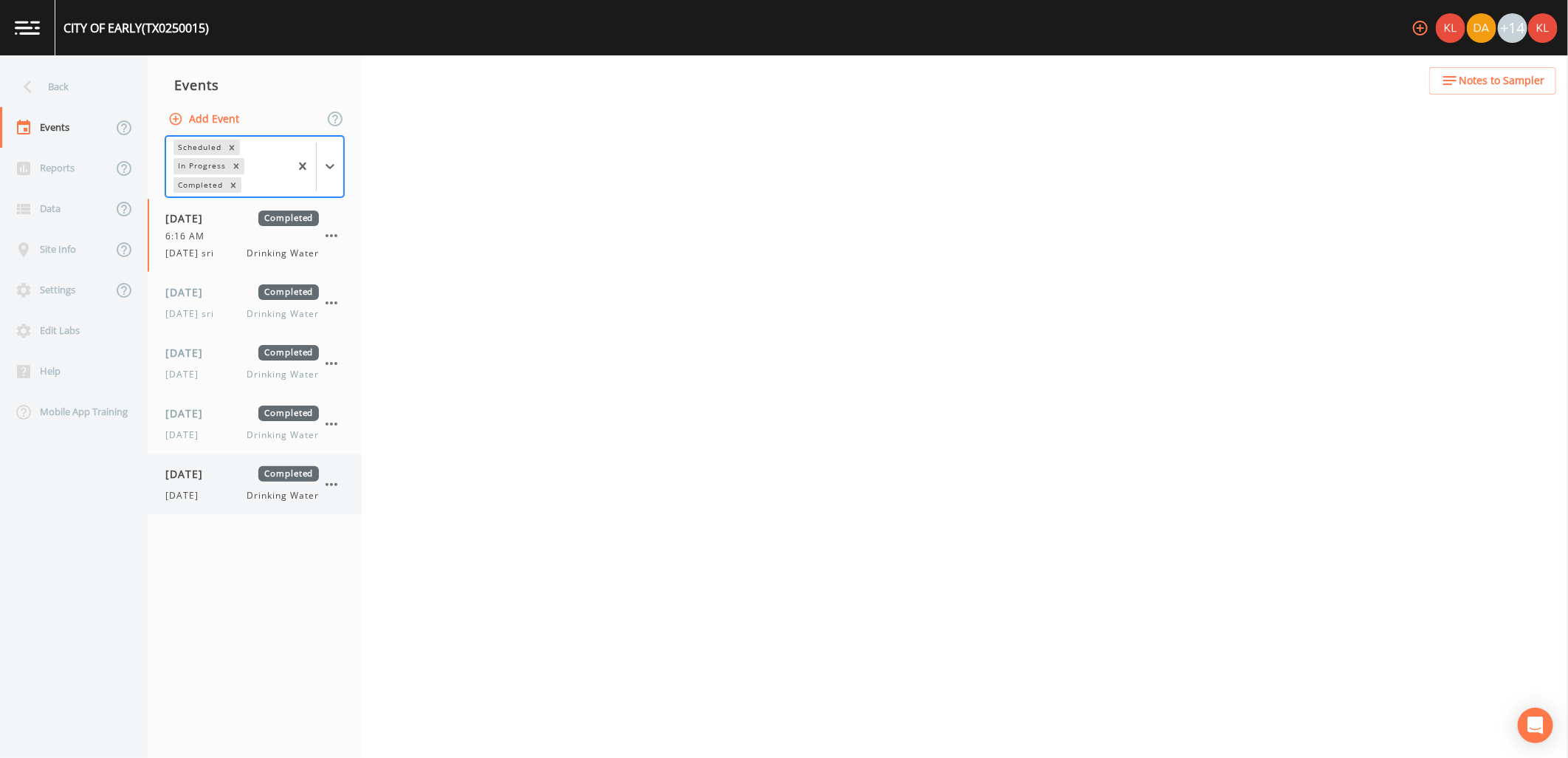
click at [276, 481] on span "Completed" at bounding box center [288, 474] width 60 height 15
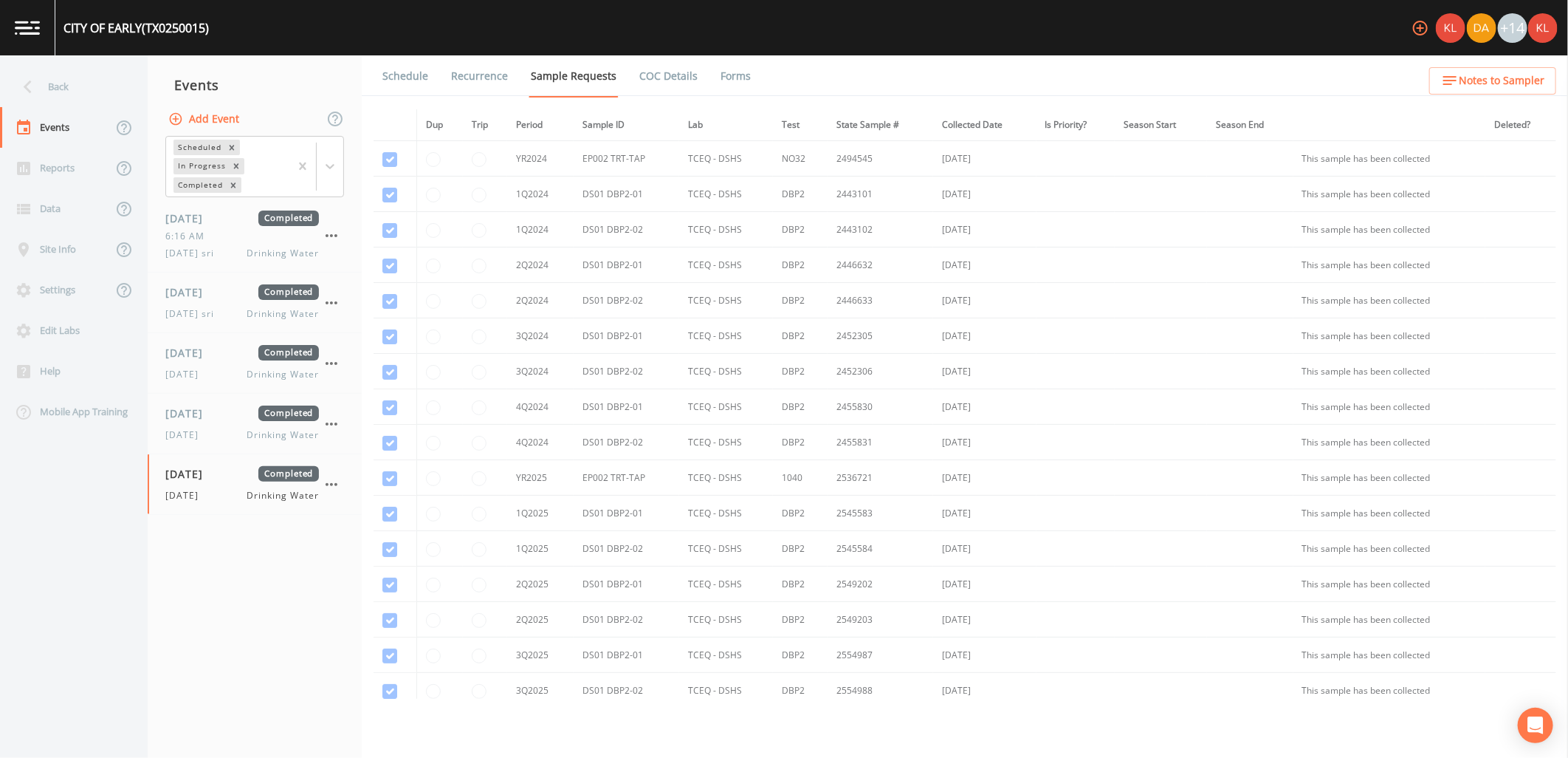
click at [736, 65] on link "Forms" at bounding box center [736, 76] width 34 height 41
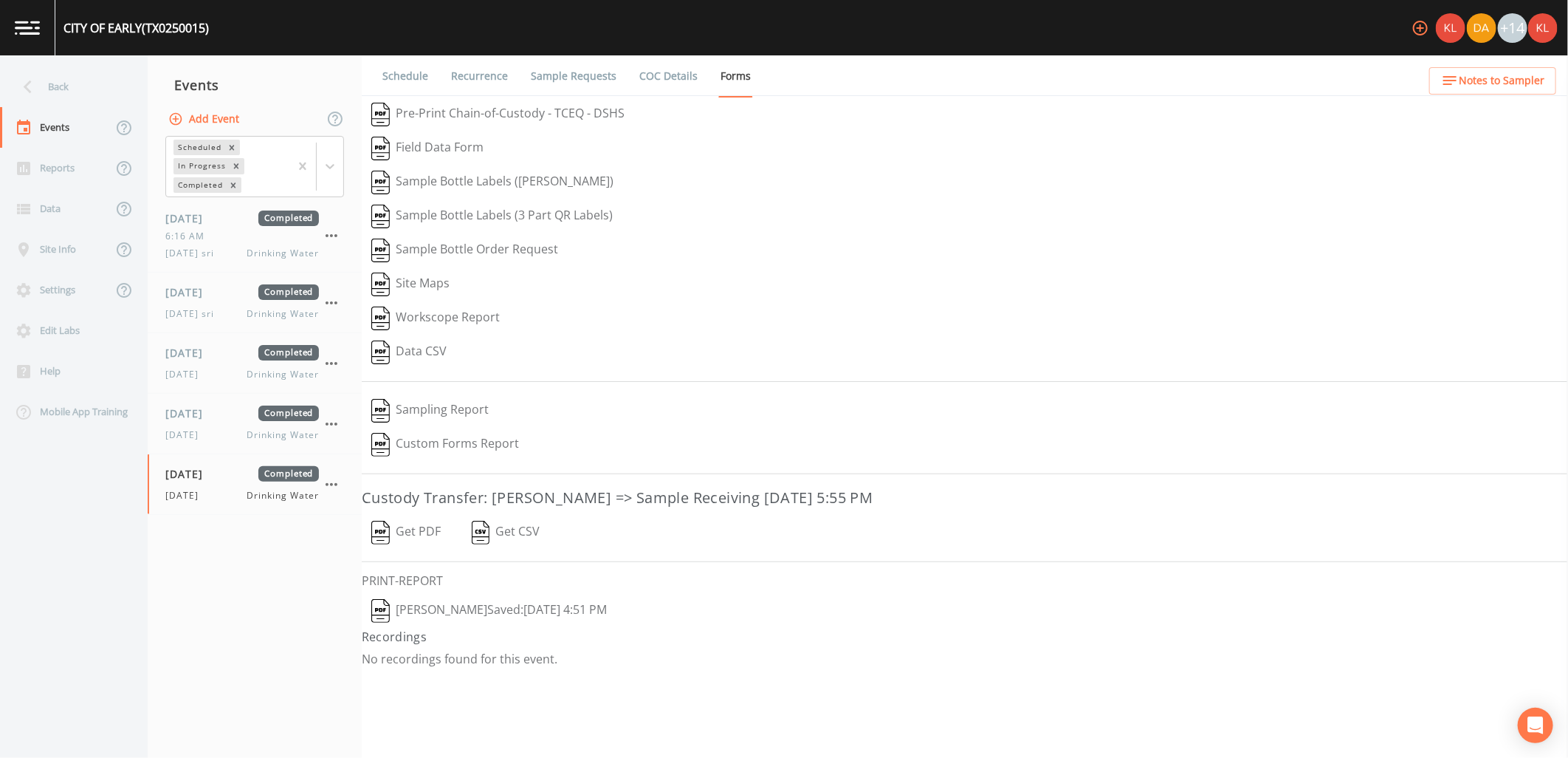
click at [419, 533] on button "Get PDF" at bounding box center [406, 533] width 89 height 34
click at [477, 598] on button "[PERSON_NAME]  Saved: [DATE] 4:51 PM" at bounding box center [490, 611] width 255 height 34
click at [485, 611] on div "[PERSON_NAME]  Saved: [DATE] 4:51 PM" at bounding box center [965, 611] width 1207 height 34
click at [5, 31] on link at bounding box center [27, 28] width 56 height 56
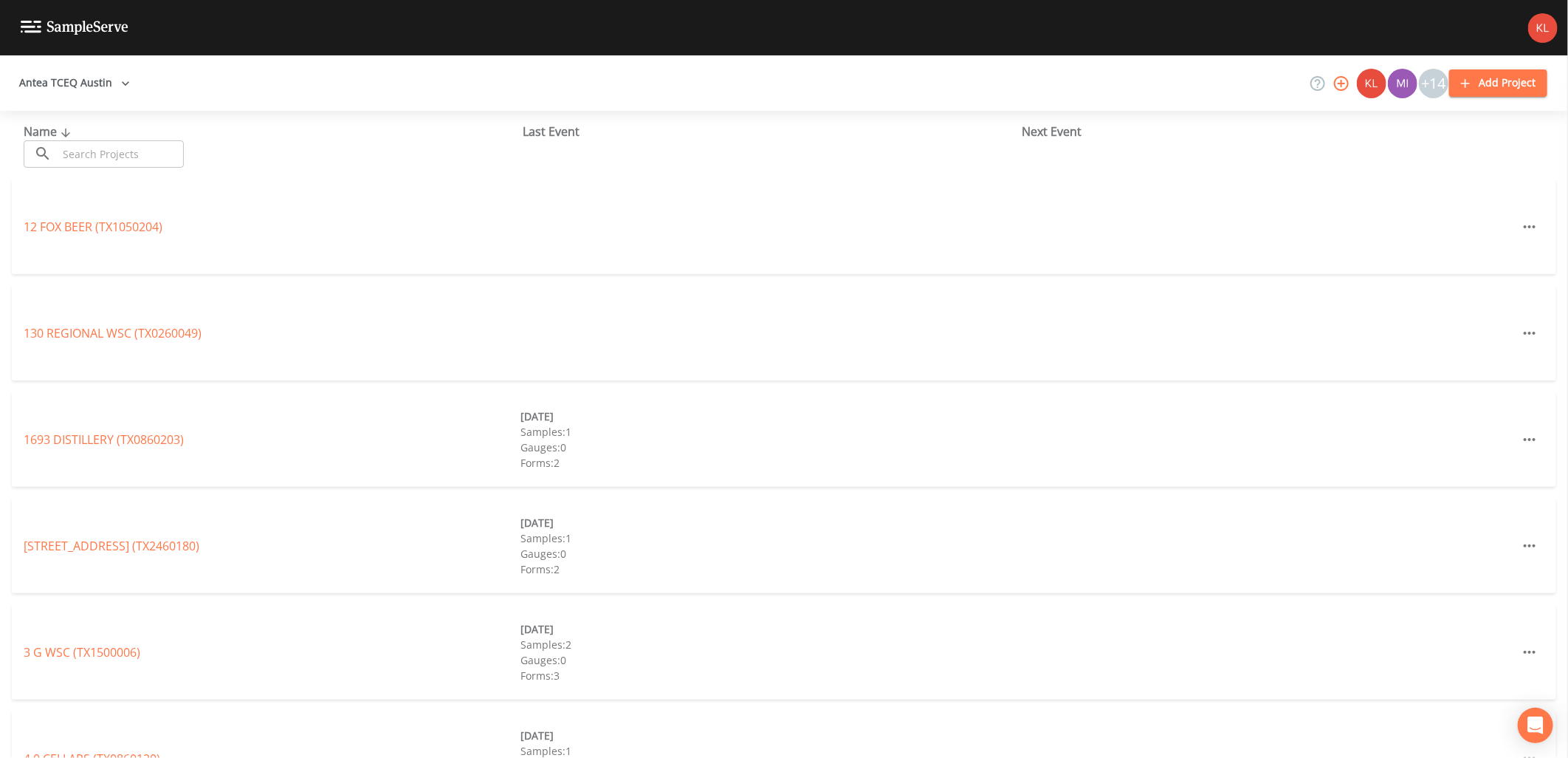
click at [166, 160] on input "text" at bounding box center [120, 154] width 126 height 28
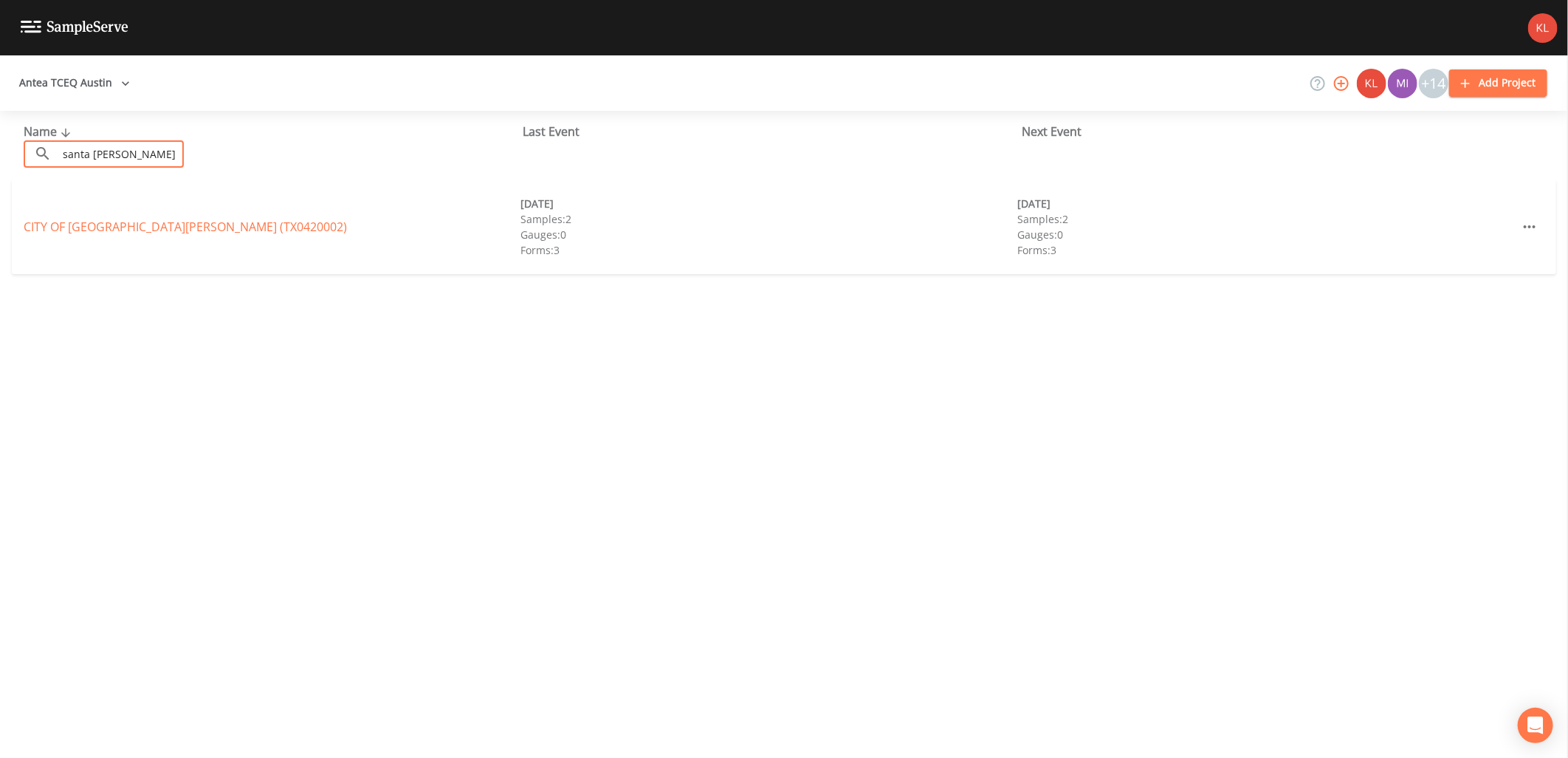
type input "santa [PERSON_NAME]"
click at [141, 237] on div "CITY OF [GEOGRAPHIC_DATA][PERSON_NAME] (TX0420002) [DATE] Samples: 2 Gauges: 0 …" at bounding box center [784, 227] width 1544 height 95
click at [144, 225] on link "CITY OF [GEOGRAPHIC_DATA][PERSON_NAME] (TX0420002)" at bounding box center [185, 226] width 323 height 16
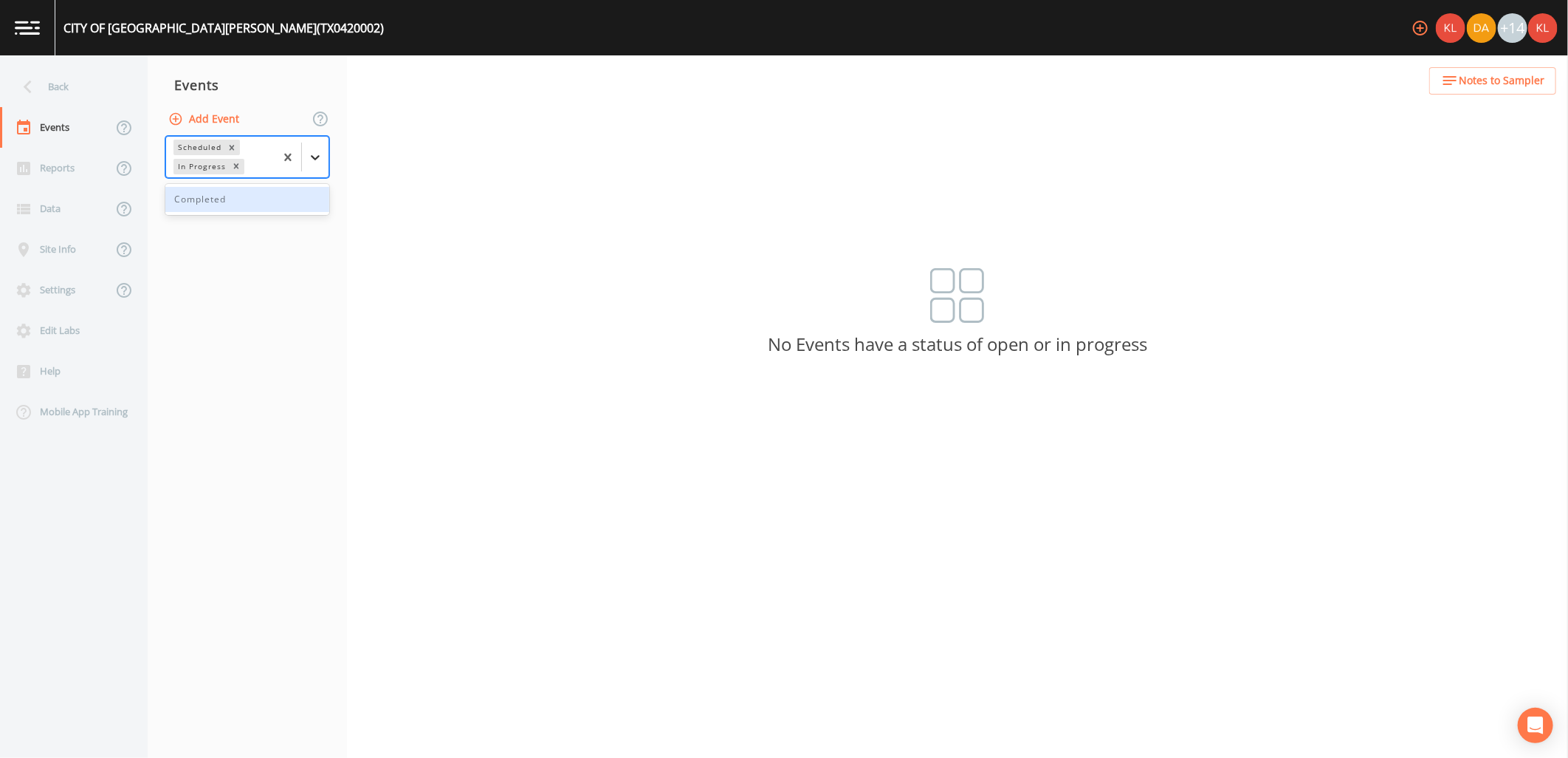
click at [321, 154] on icon at bounding box center [315, 157] width 15 height 15
click at [259, 204] on div "Completed" at bounding box center [247, 199] width 164 height 25
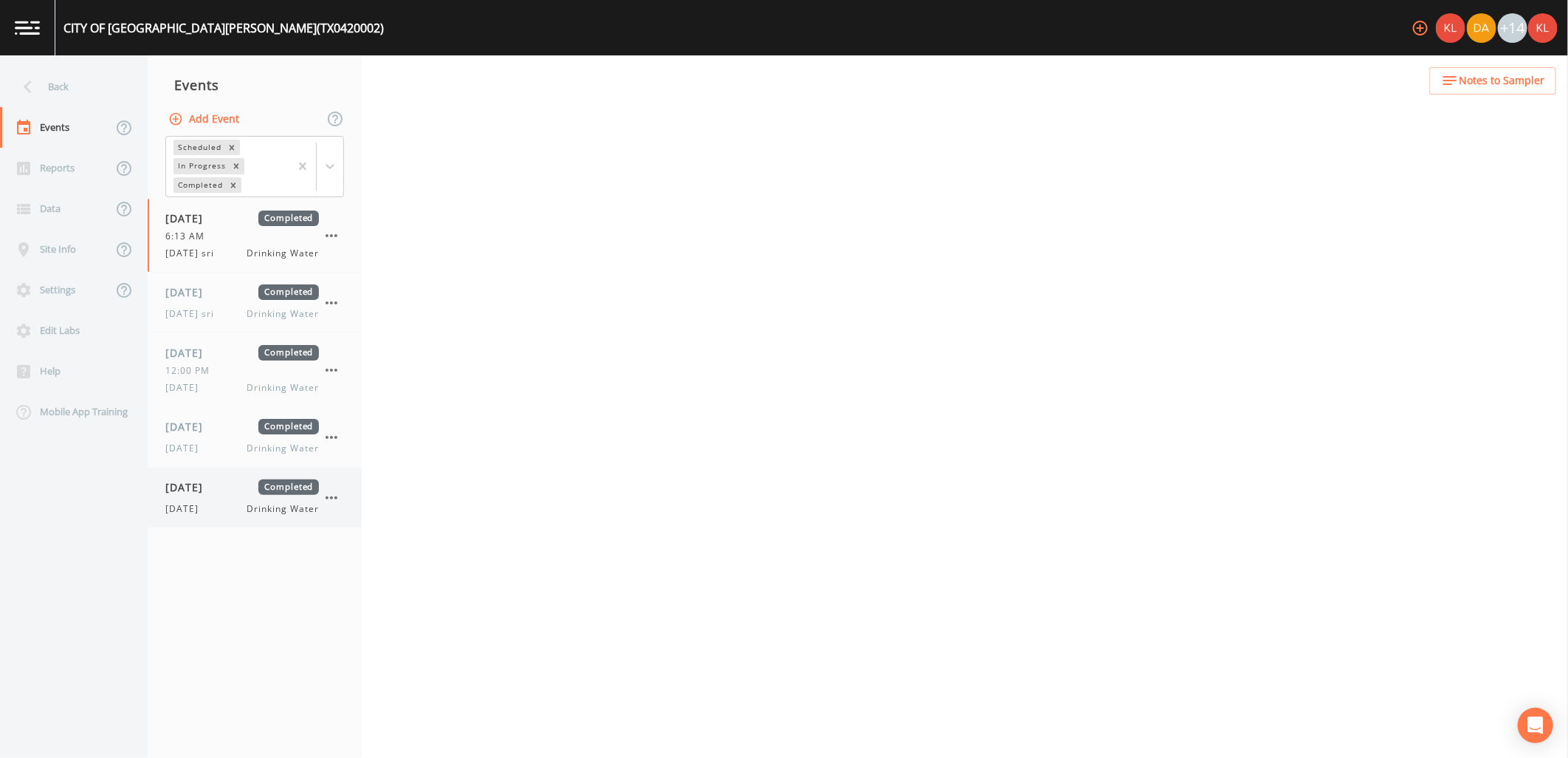
click at [219, 503] on div "[DATE] Drinking Water" at bounding box center [242, 508] width 154 height 13
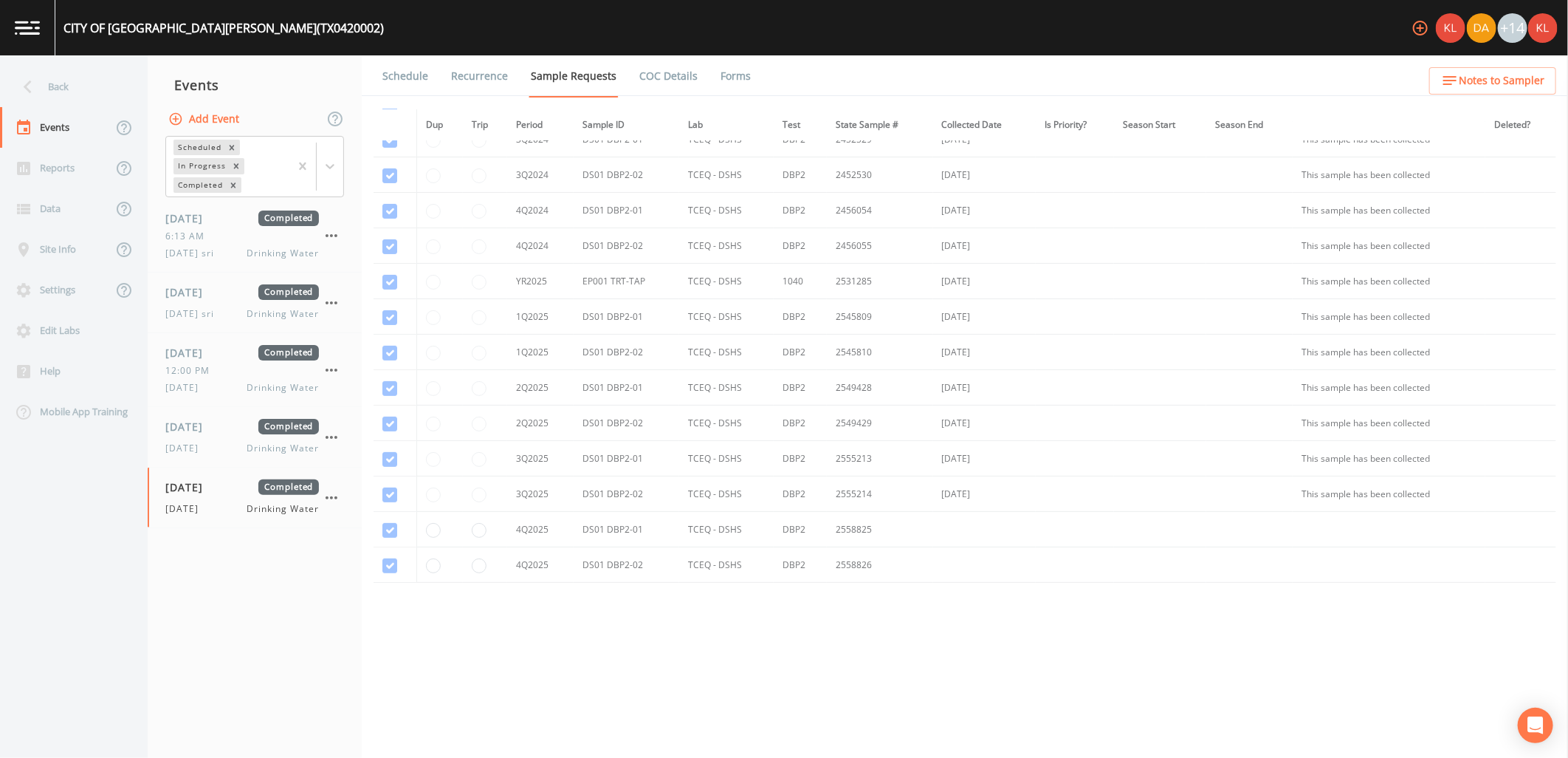
scroll to position [234, 0]
click at [727, 78] on link "Forms" at bounding box center [736, 76] width 34 height 41
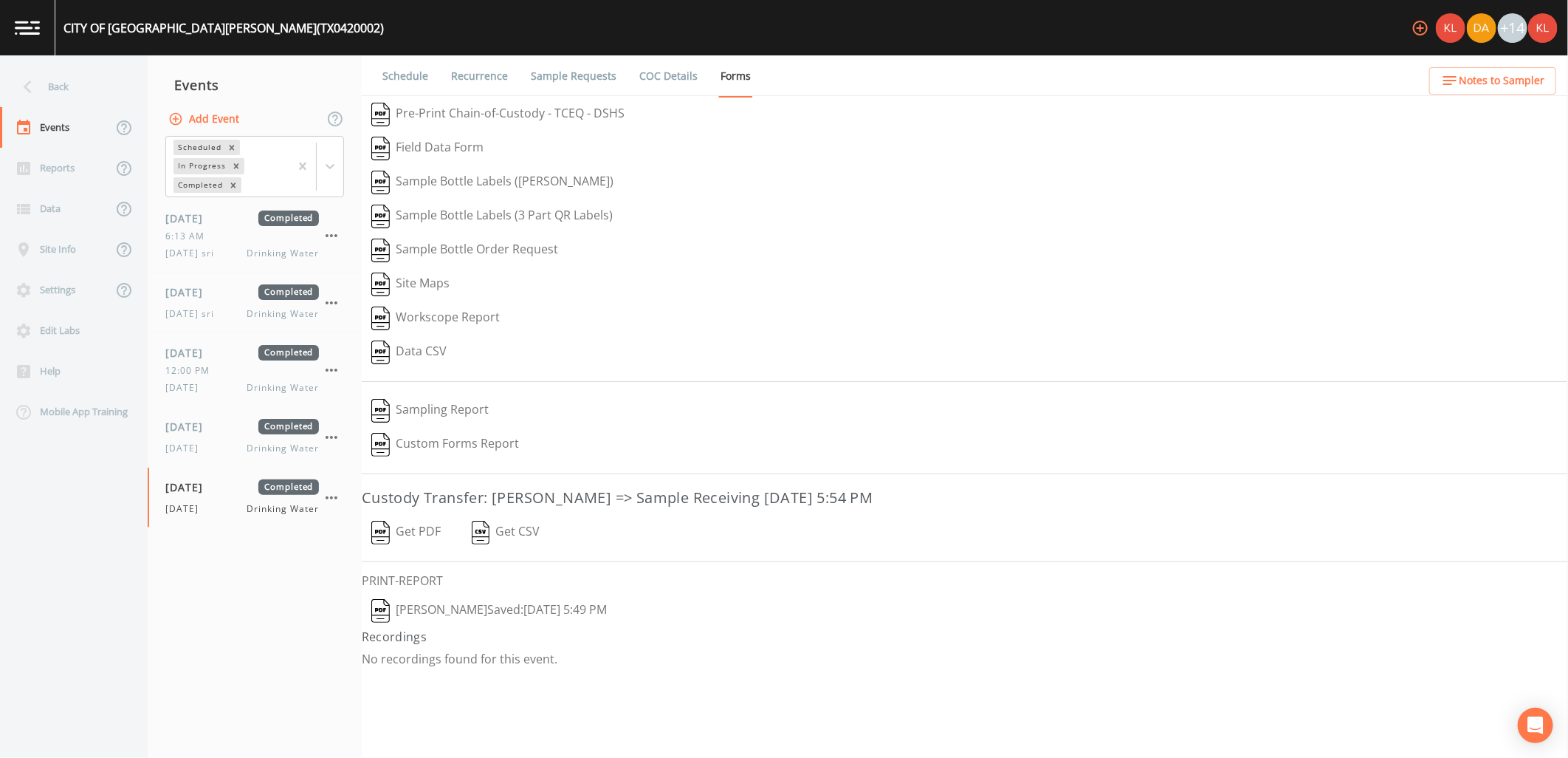
click at [408, 526] on button "Get PDF" at bounding box center [406, 533] width 89 height 34
click at [467, 614] on button "[PERSON_NAME]  Saved: [DATE] 5:49 PM" at bounding box center [490, 611] width 255 height 34
click at [28, 28] on img at bounding box center [27, 28] width 25 height 14
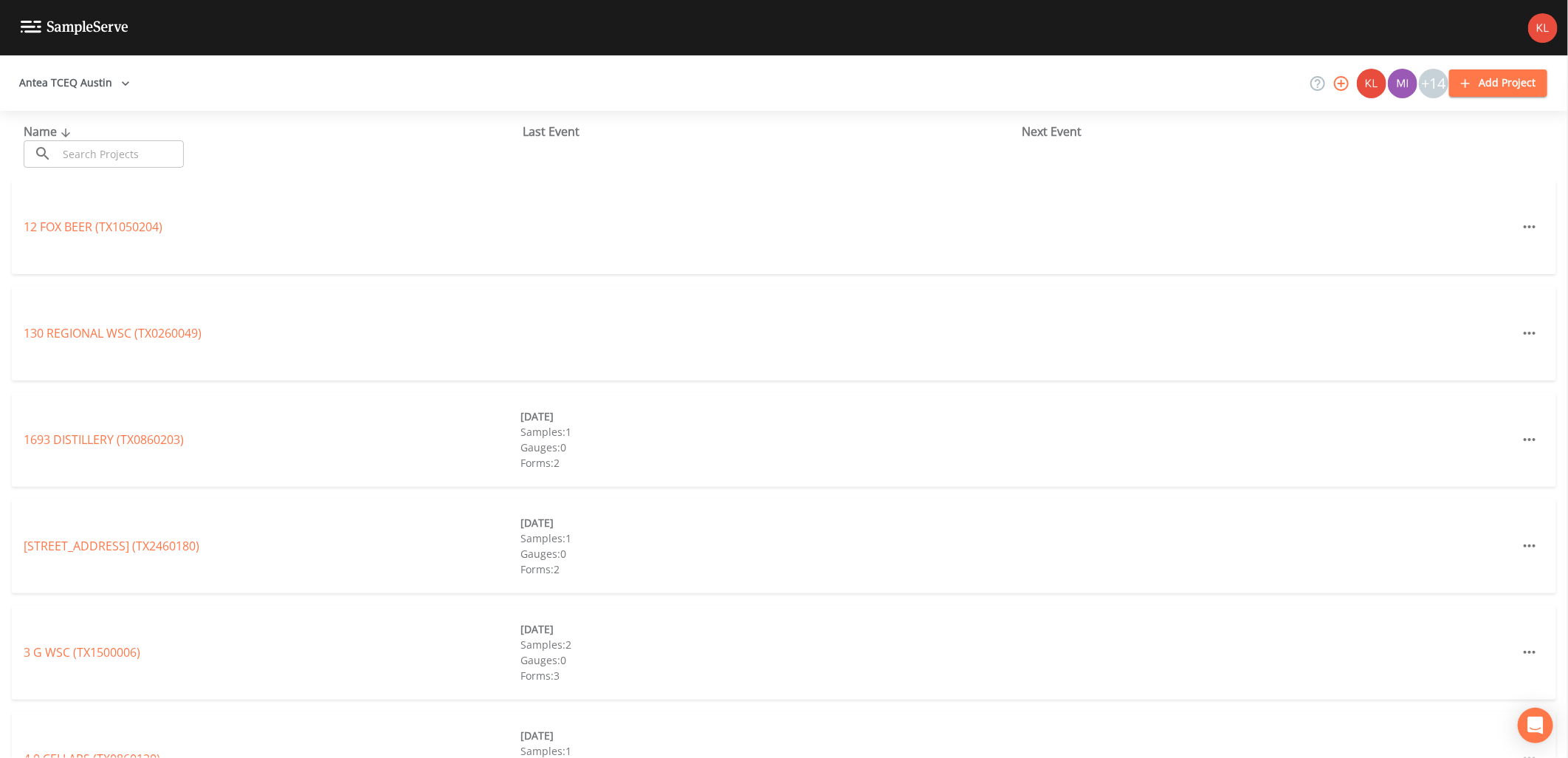
click at [141, 157] on input "text" at bounding box center [120, 154] width 126 height 28
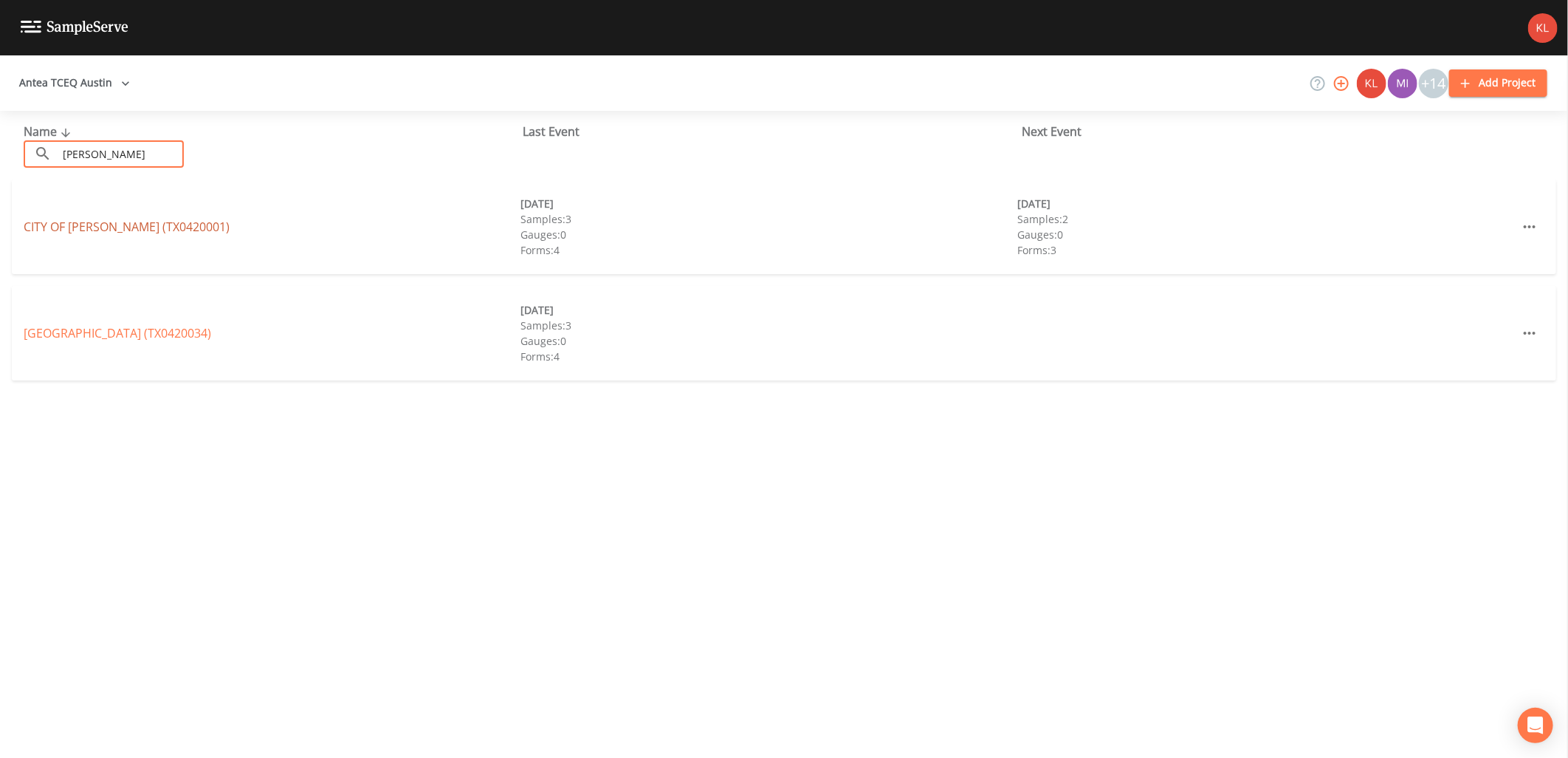
type input "[PERSON_NAME]"
click at [154, 233] on link "CITY OF [GEOGRAPHIC_DATA] (TX0420001)" at bounding box center [127, 226] width 206 height 16
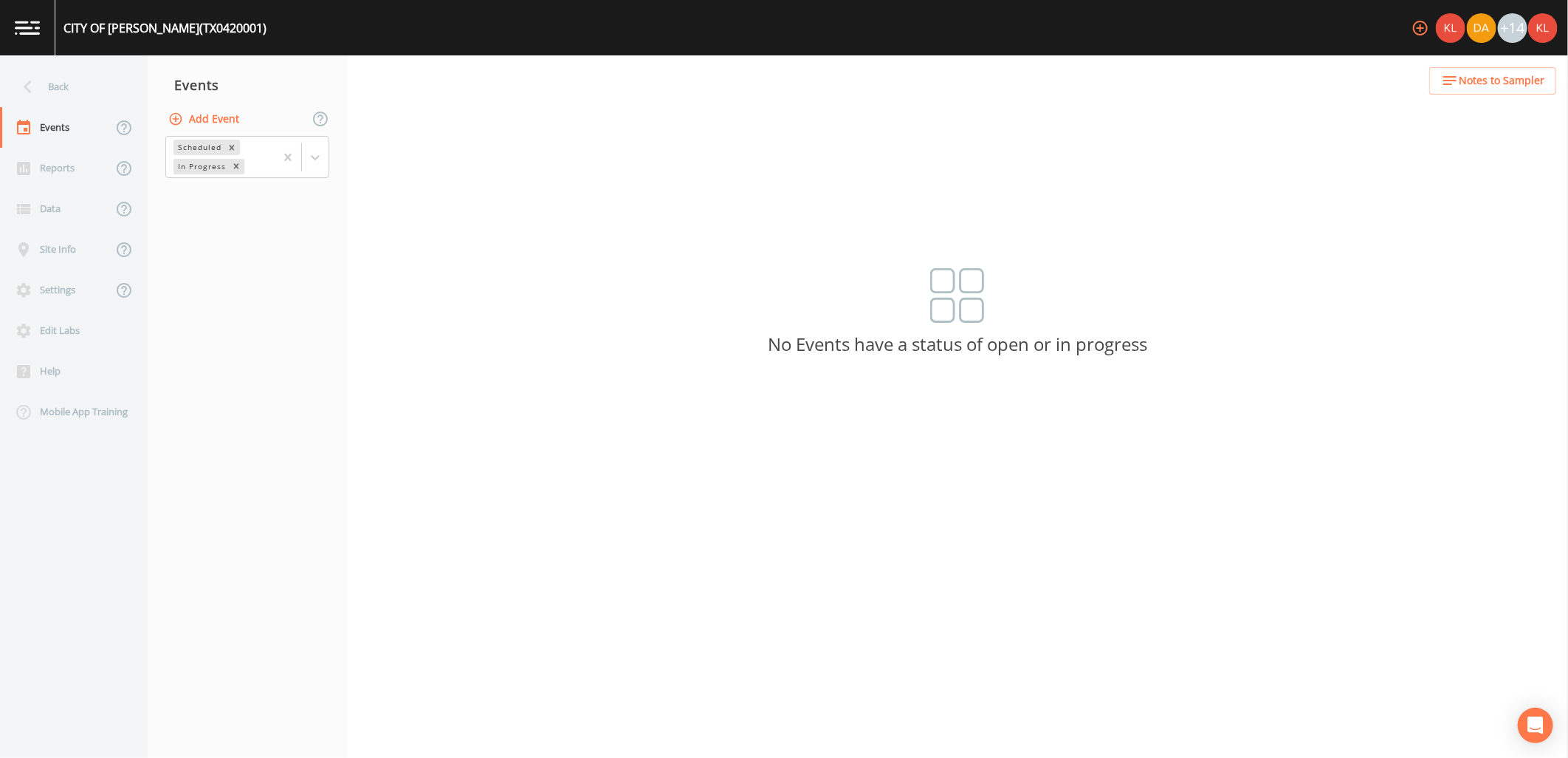
click at [330, 161] on div "Scheduled In Progress" at bounding box center [247, 157] width 199 height 46
click at [322, 159] on div at bounding box center [315, 157] width 27 height 27
click at [306, 201] on div "Completed" at bounding box center [247, 199] width 164 height 25
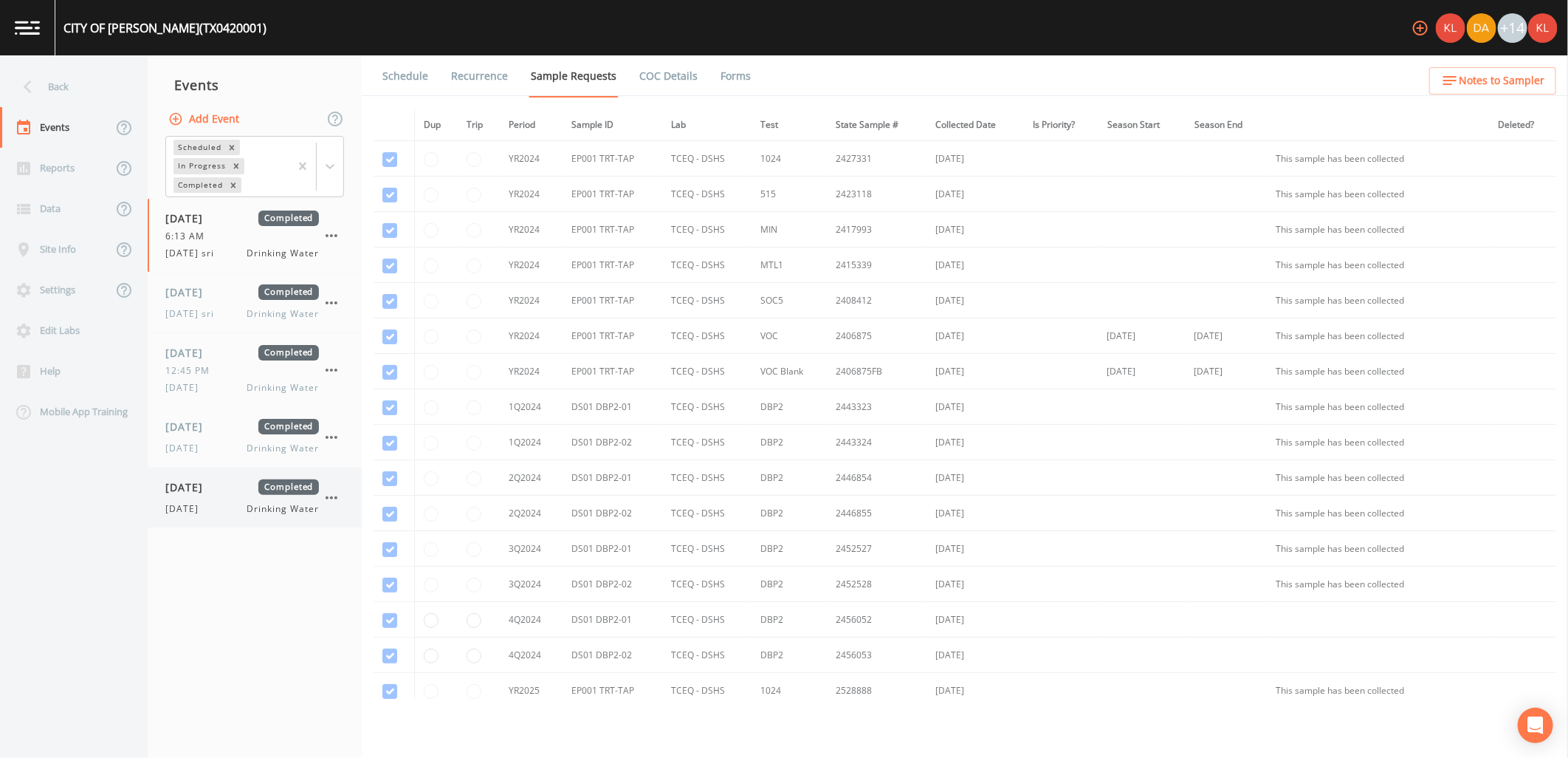
click at [311, 505] on span "Drinking Water" at bounding box center [283, 508] width 72 height 13
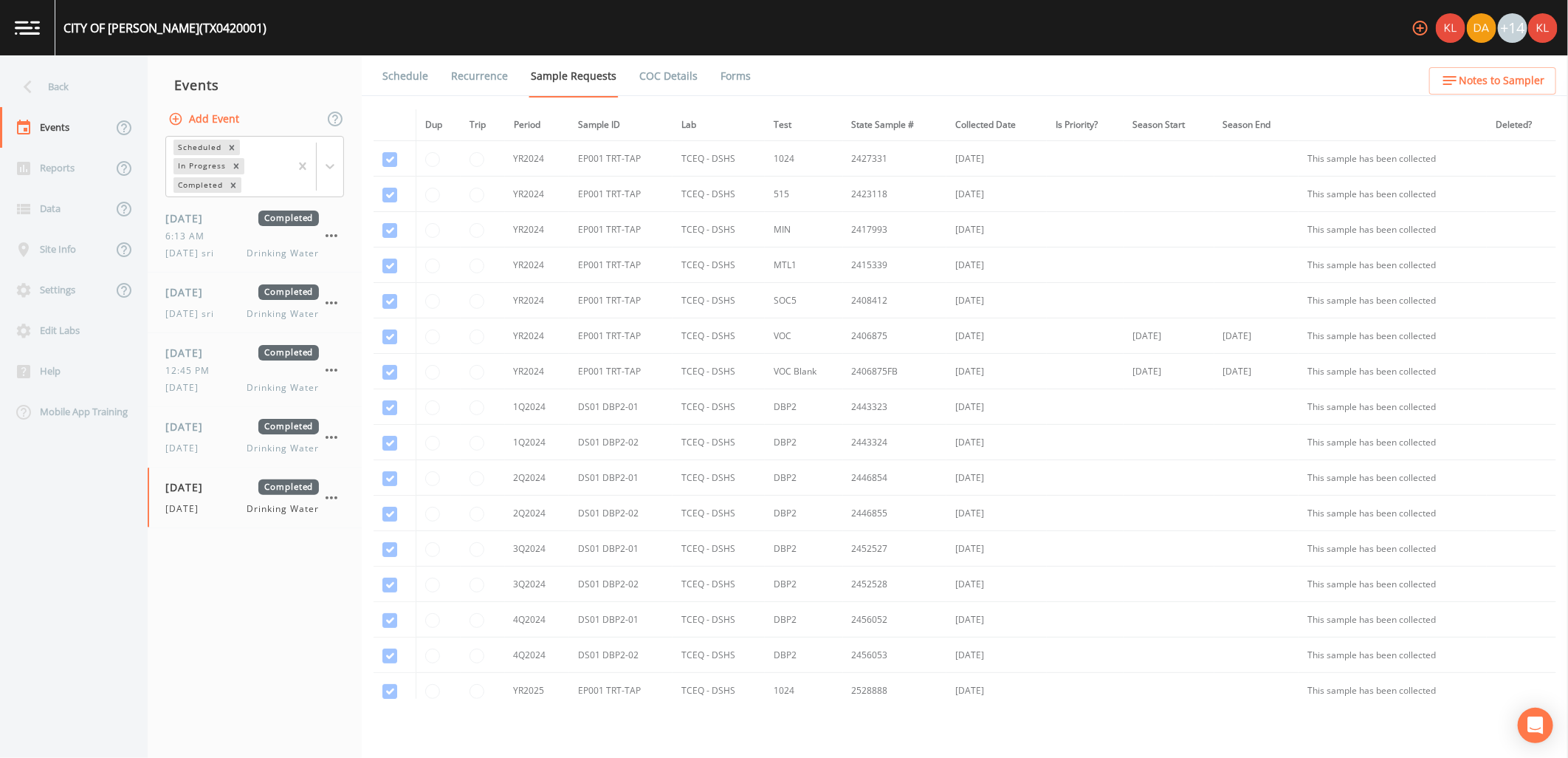
click at [728, 63] on link "Forms" at bounding box center [736, 76] width 34 height 41
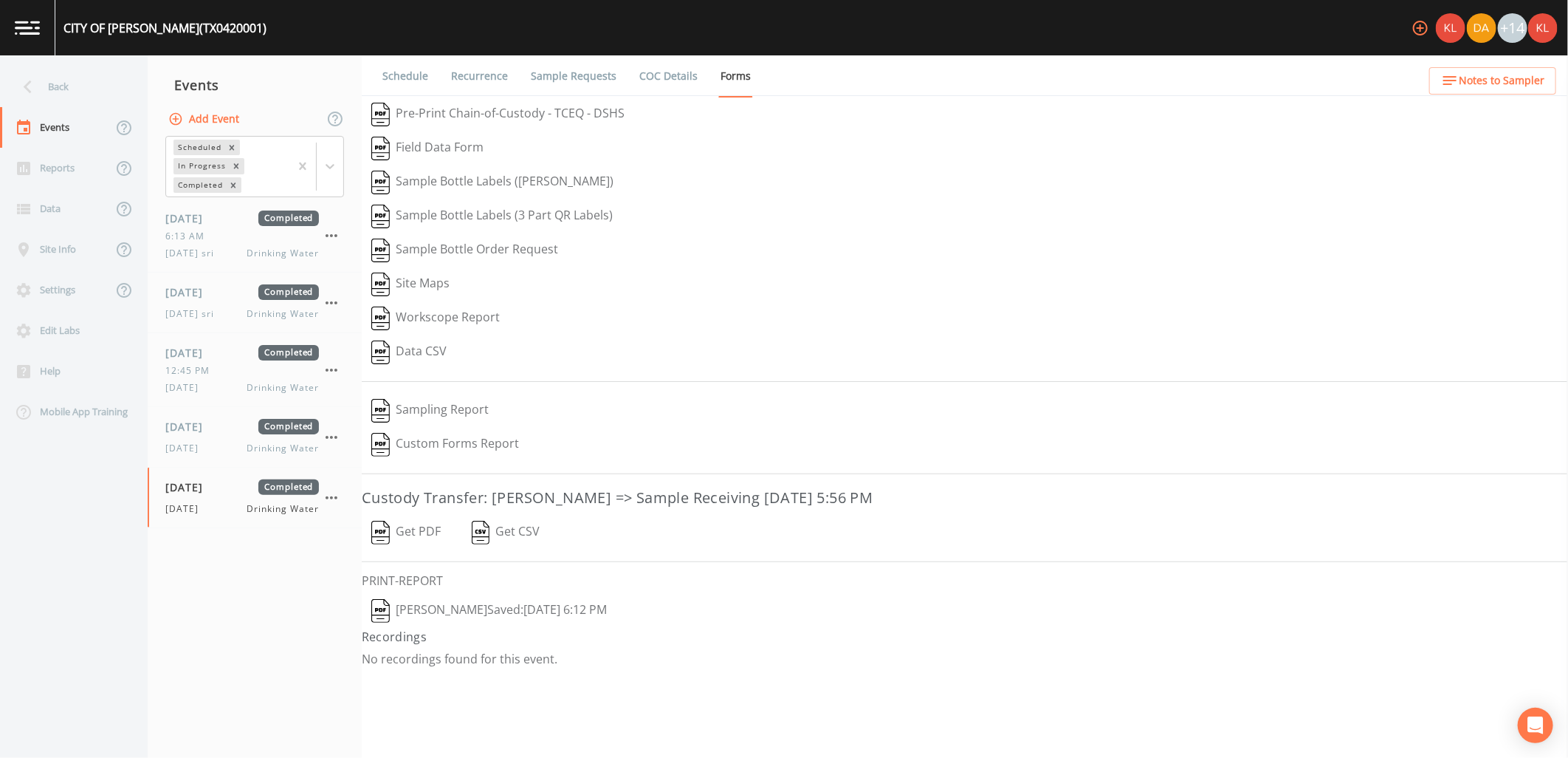
click at [409, 537] on button "Get PDF" at bounding box center [406, 533] width 89 height 34
click at [529, 611] on button "[PERSON_NAME]  Saved: [DATE] 6:12 PM" at bounding box center [490, 611] width 255 height 34
click at [23, 31] on img at bounding box center [27, 28] width 25 height 14
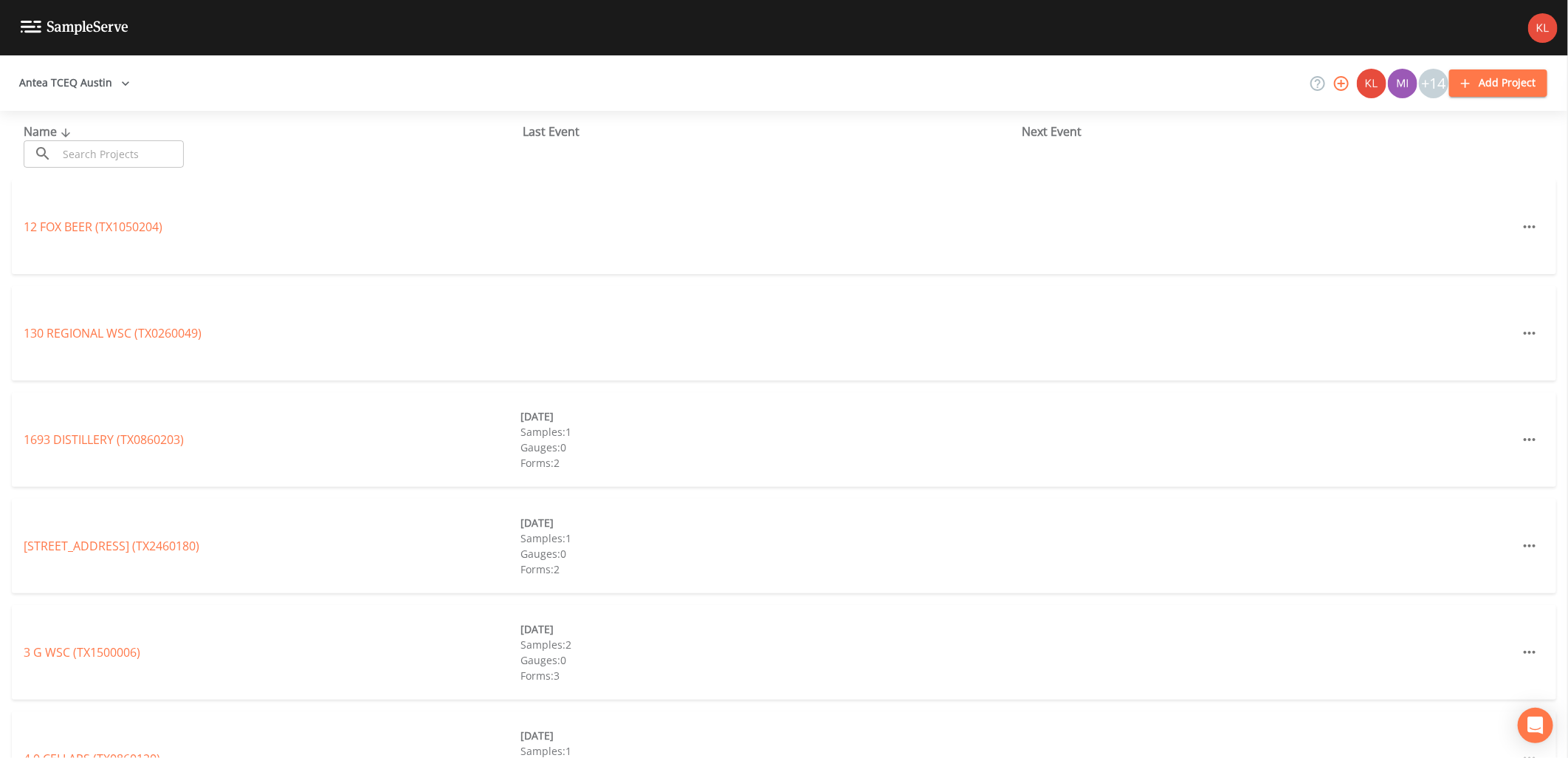
click at [143, 156] on input "text" at bounding box center [120, 154] width 126 height 28
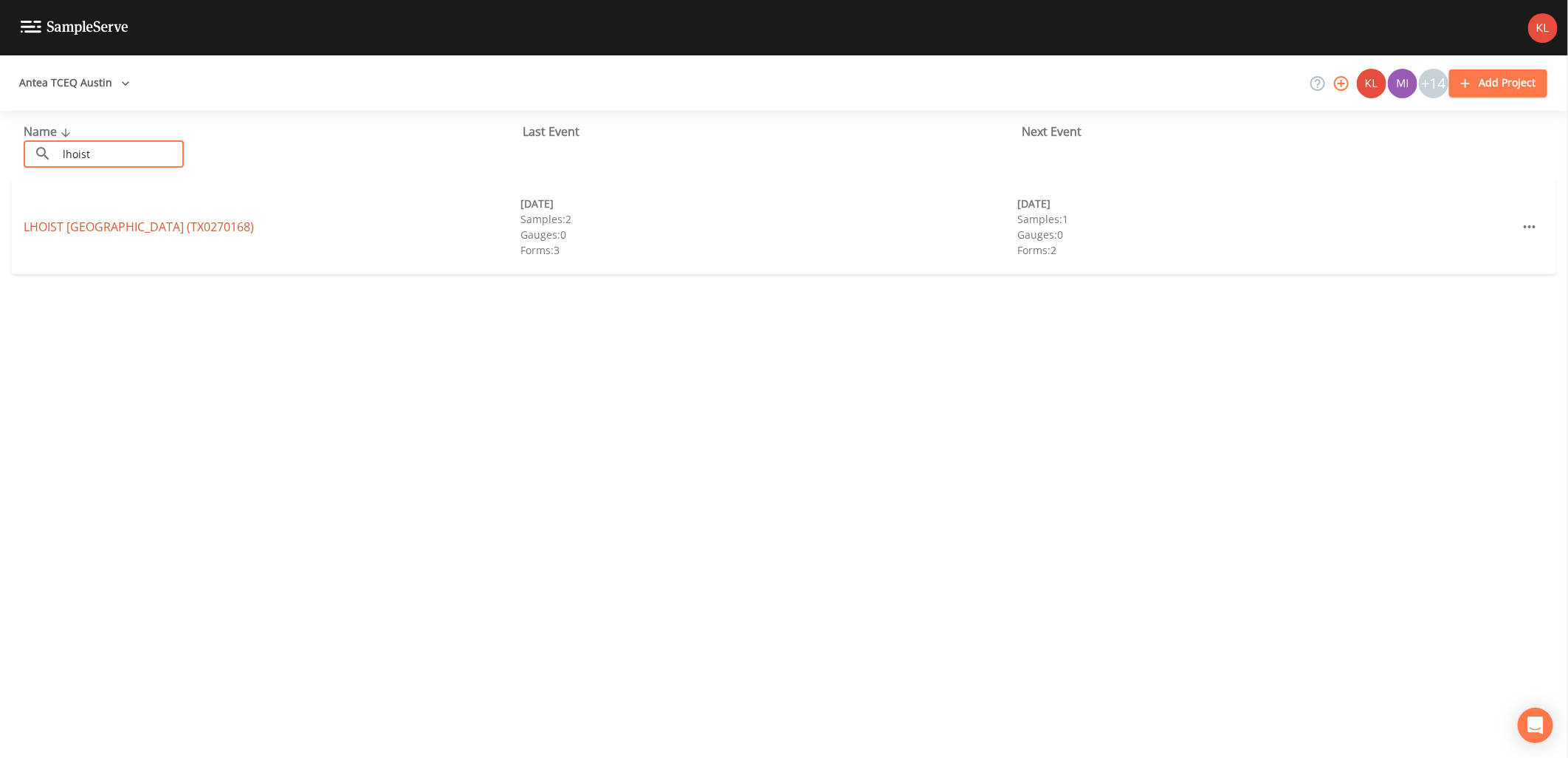
type input "lhoist"
click at [163, 226] on link "LHOIST [GEOGRAPHIC_DATA] (TX0270168)" at bounding box center [139, 226] width 231 height 16
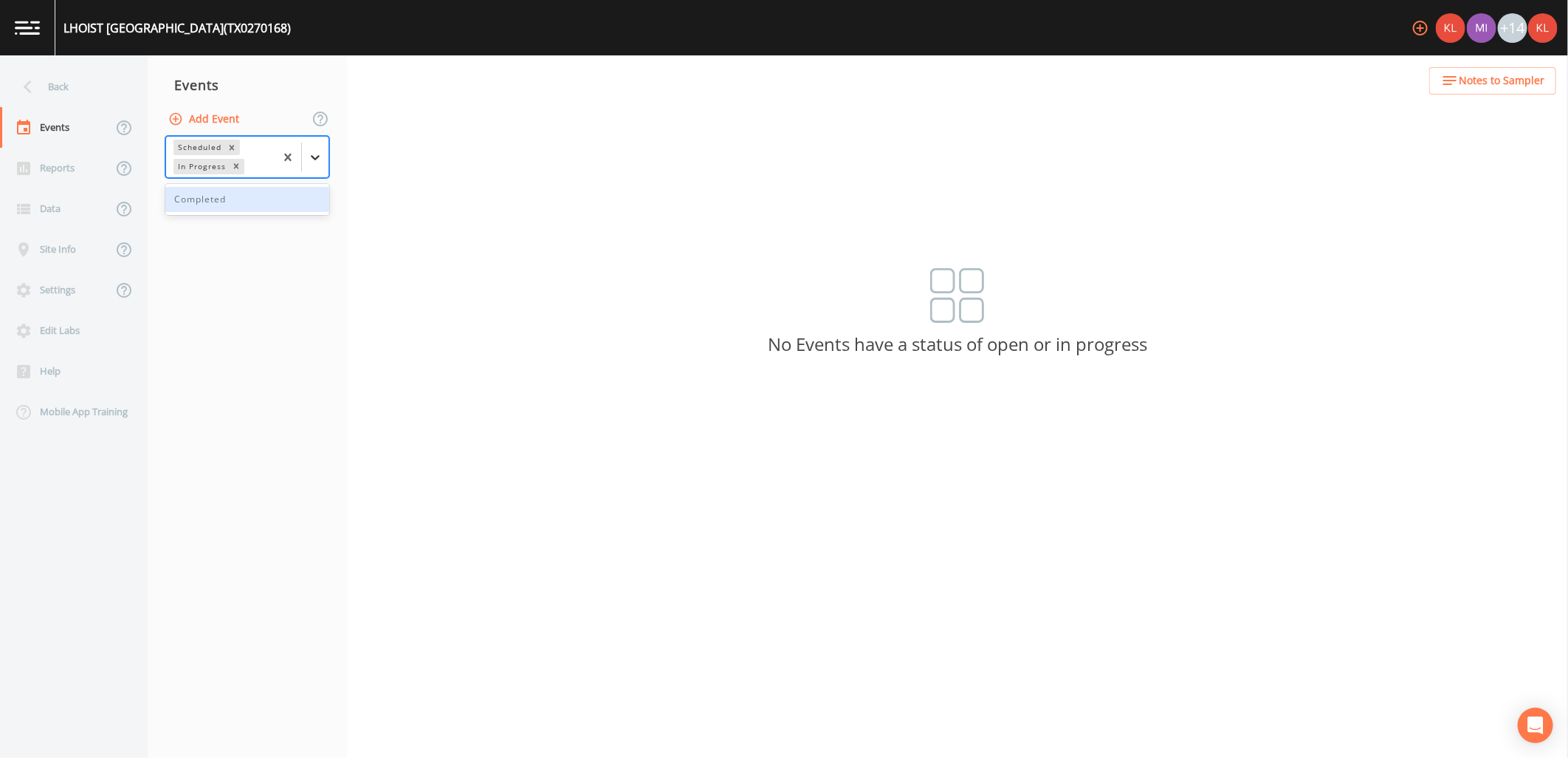
click at [322, 167] on div at bounding box center [315, 157] width 27 height 27
click at [316, 192] on div "Completed" at bounding box center [247, 199] width 164 height 25
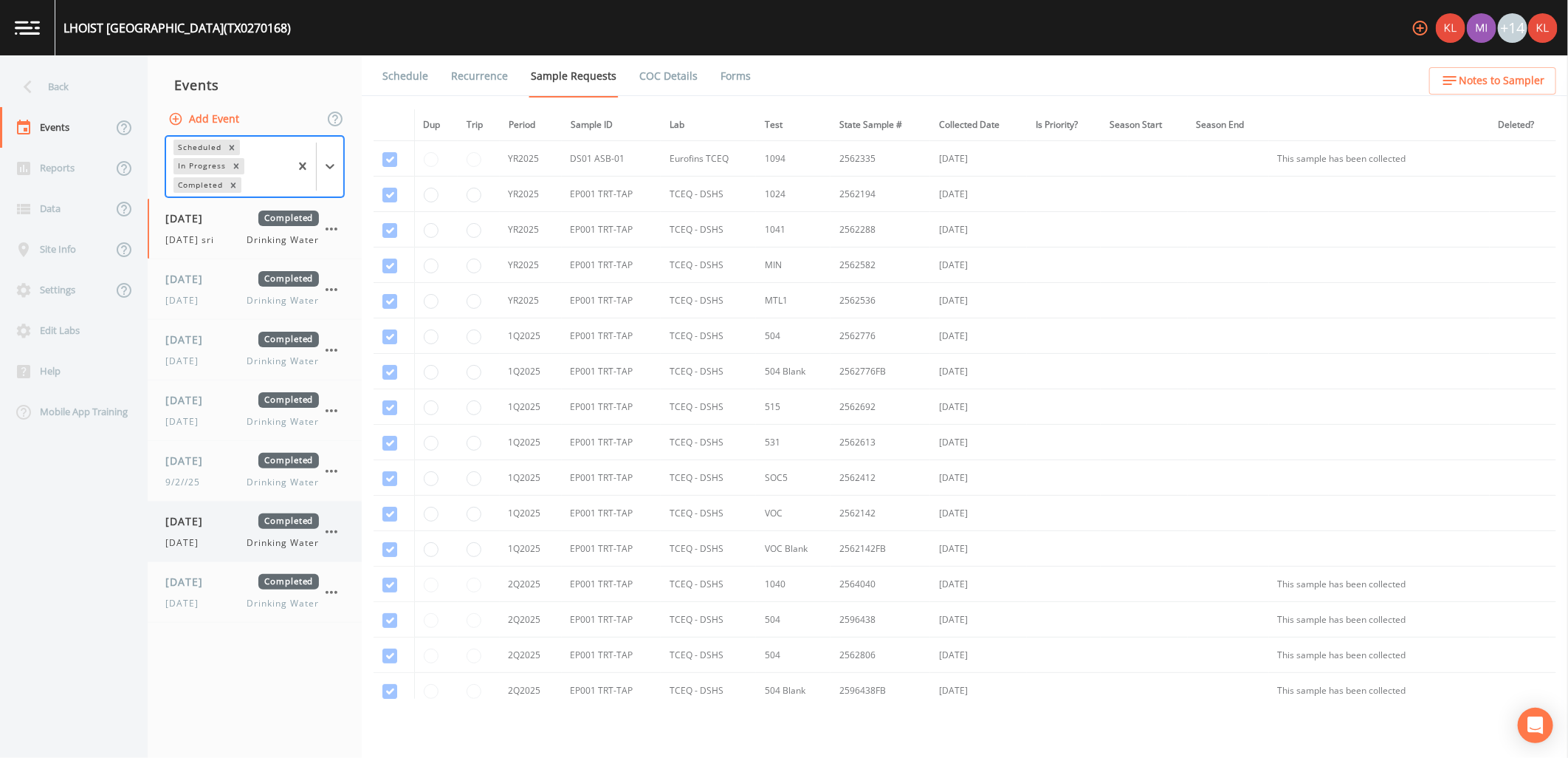
click at [233, 558] on div "[DATE] Completed [DATE] Drinking Water" at bounding box center [254, 531] width 214 height 60
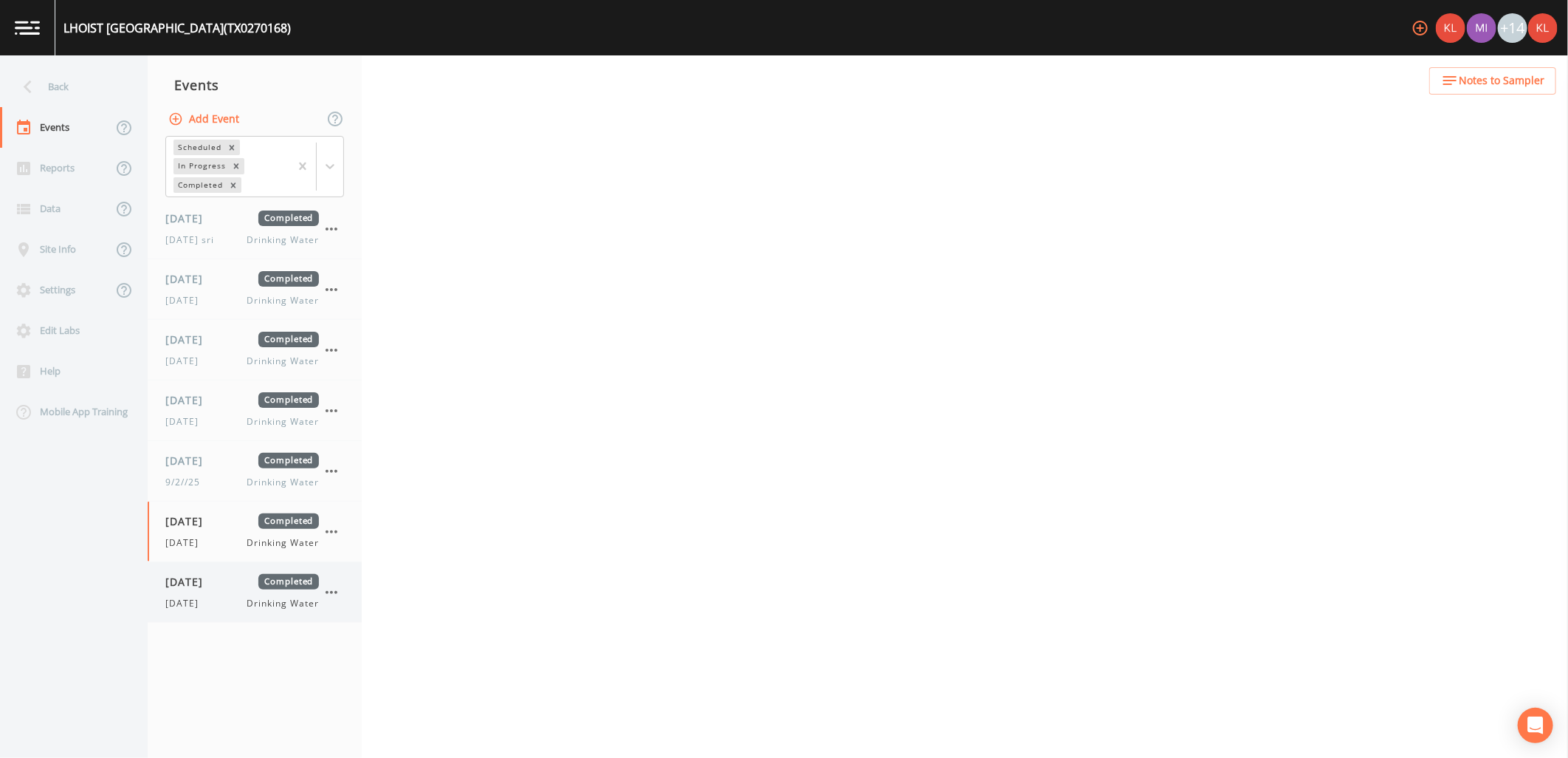
click at [213, 581] on span "[DATE]" at bounding box center [189, 581] width 48 height 15
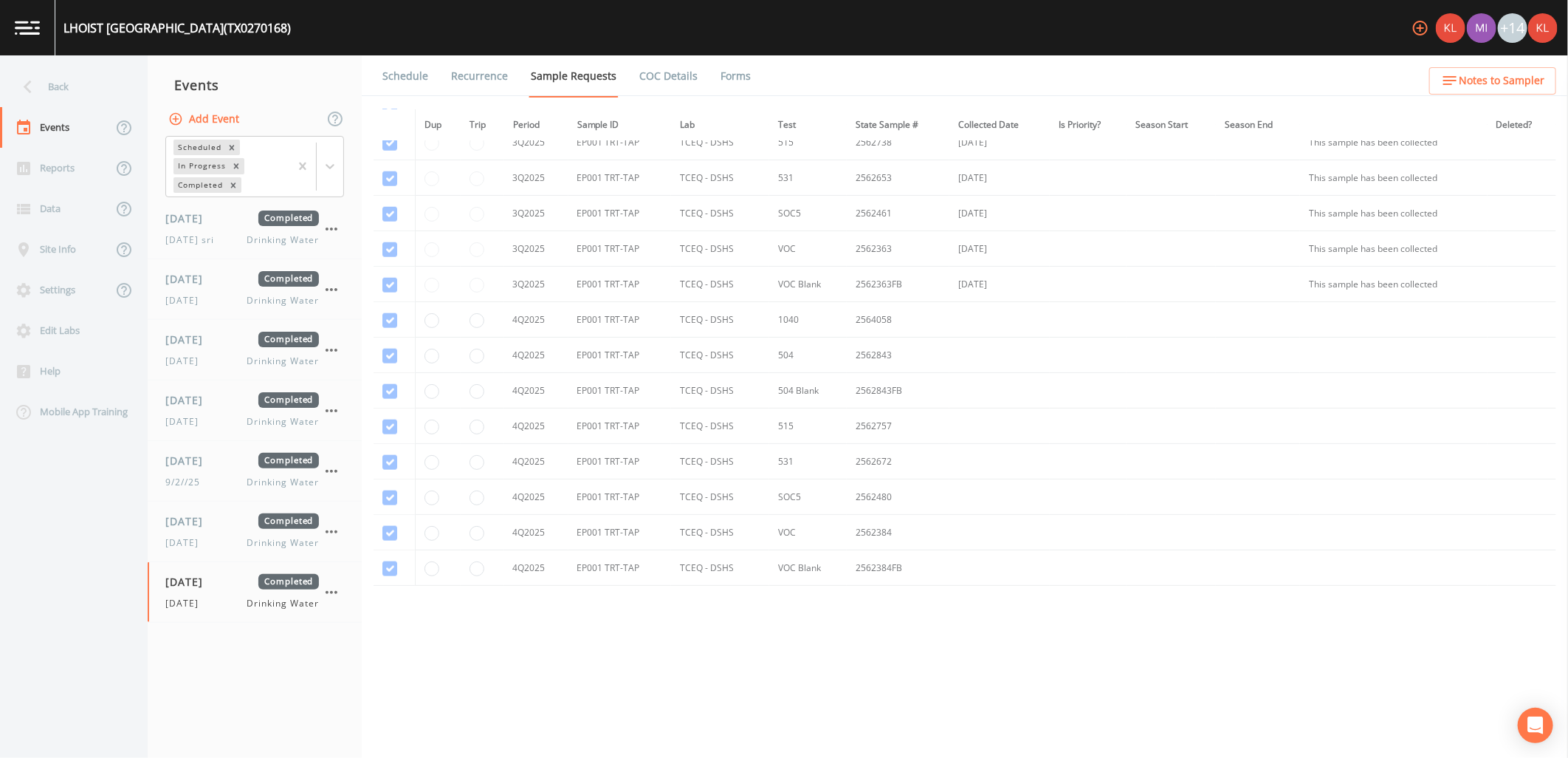
scroll to position [945, 0]
click at [722, 77] on link "Forms" at bounding box center [736, 76] width 34 height 41
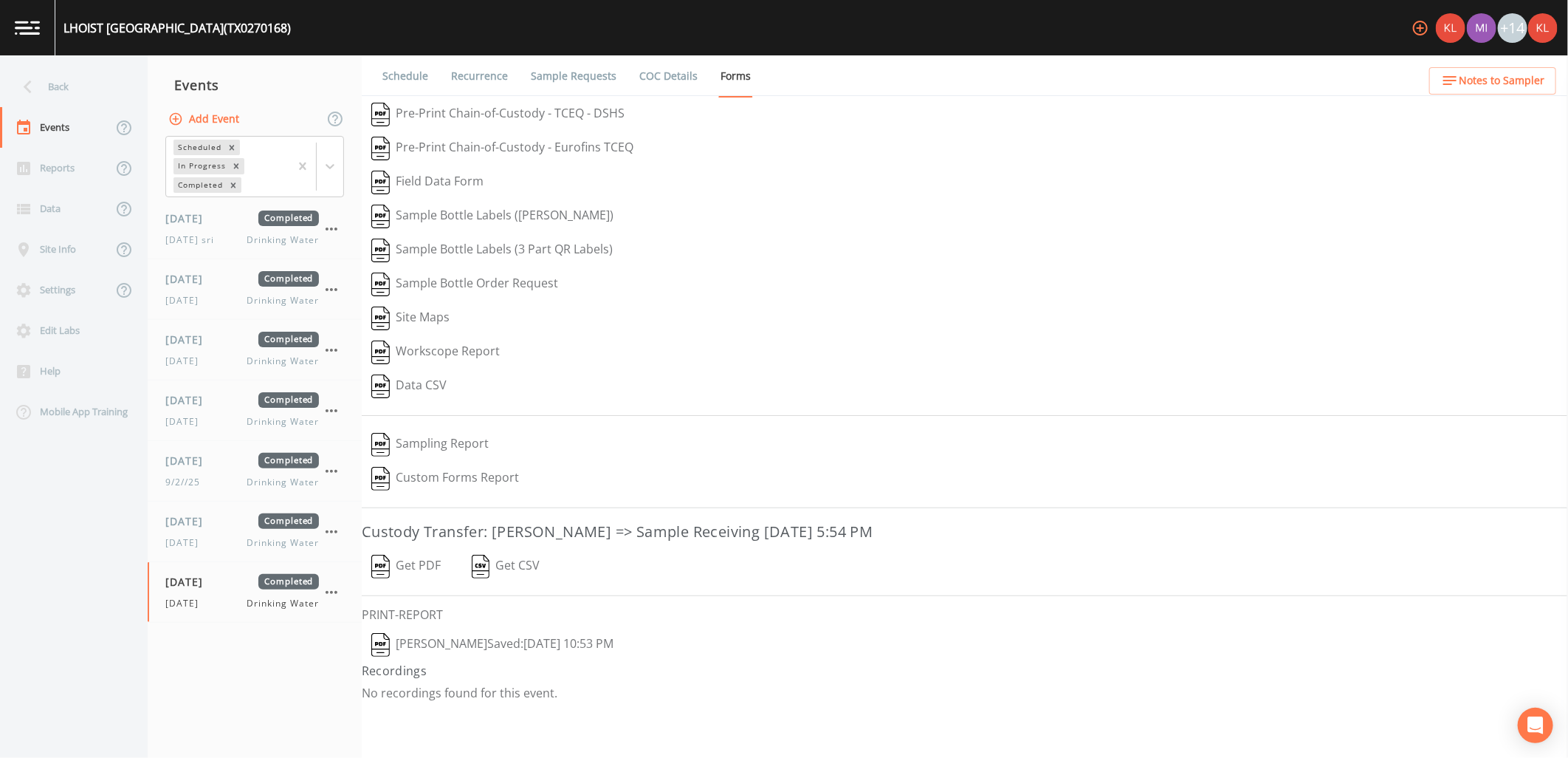
click at [416, 573] on button "Get PDF" at bounding box center [406, 566] width 89 height 34
click at [474, 644] on button "[PERSON_NAME]  Saved: [DATE] 10:53 PM" at bounding box center [493, 645] width 261 height 34
